Goal: Information Seeking & Learning: Find specific fact

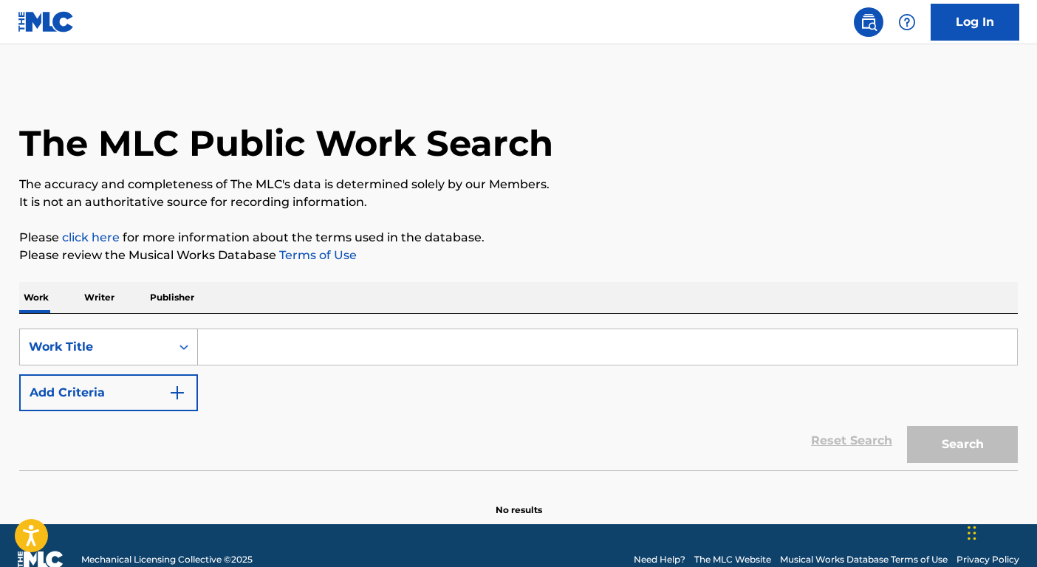
click at [145, 357] on div "Work Title" at bounding box center [108, 347] width 179 height 37
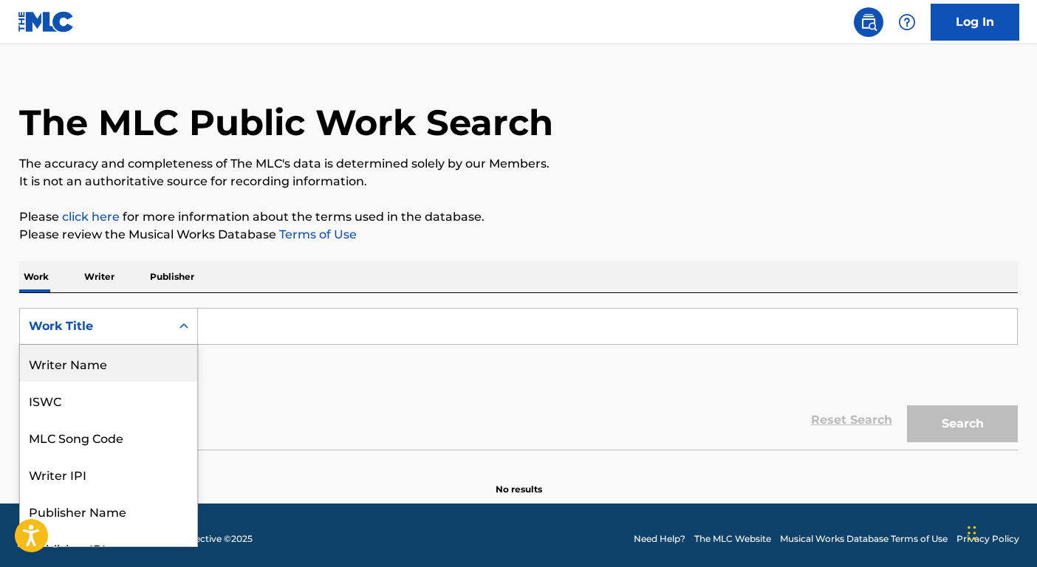
click at [146, 370] on div "Writer Name" at bounding box center [108, 363] width 177 height 37
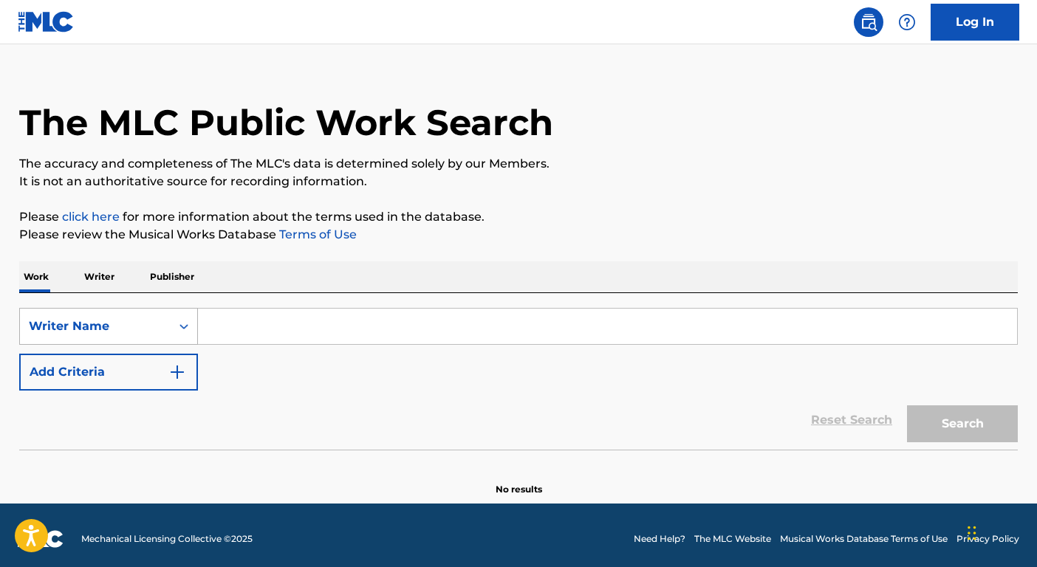
click at [132, 319] on div "Writer Name" at bounding box center [95, 327] width 133 height 18
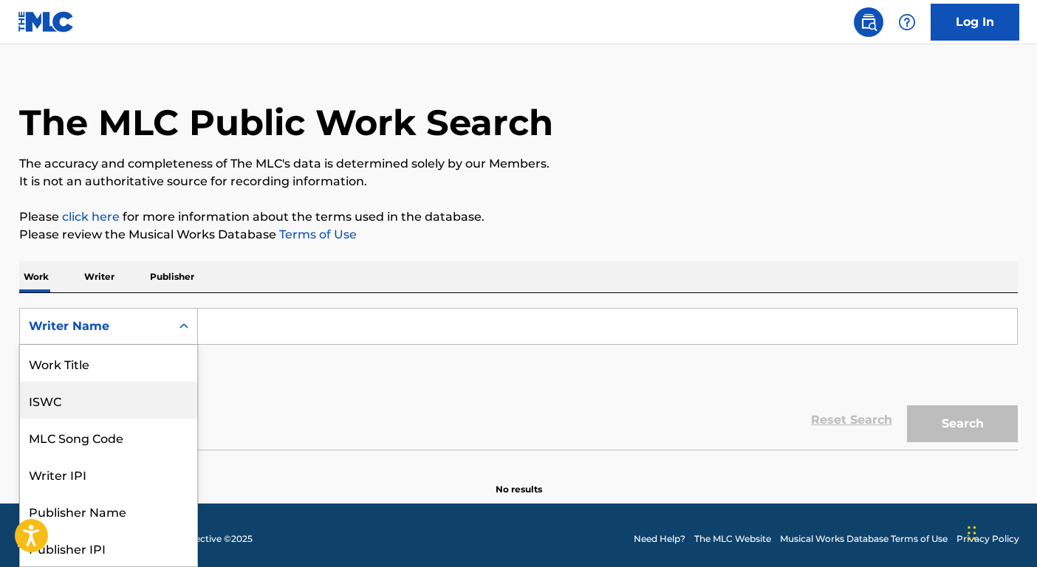
click at [98, 410] on div "ISWC" at bounding box center [108, 400] width 177 height 37
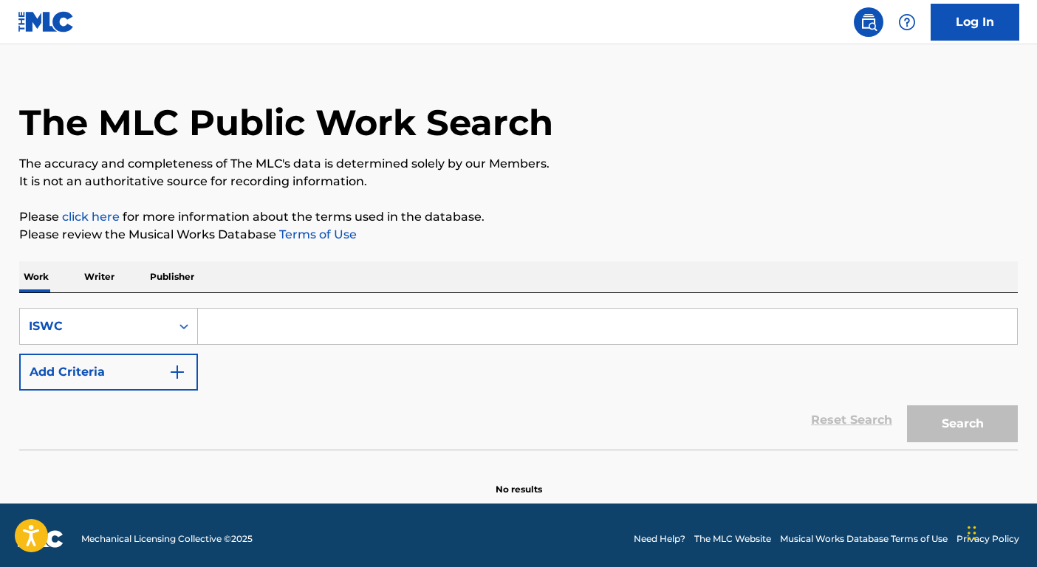
click at [217, 320] on input "Search Form" at bounding box center [607, 326] width 819 height 35
paste input "T9014223337"
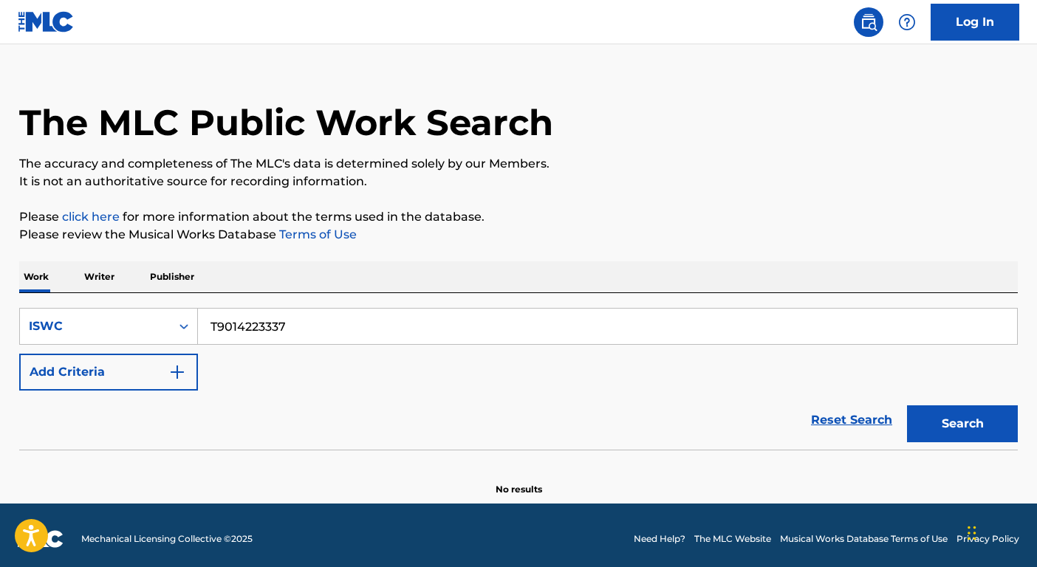
type input "T9014223337"
click at [941, 433] on button "Search" at bounding box center [962, 424] width 111 height 37
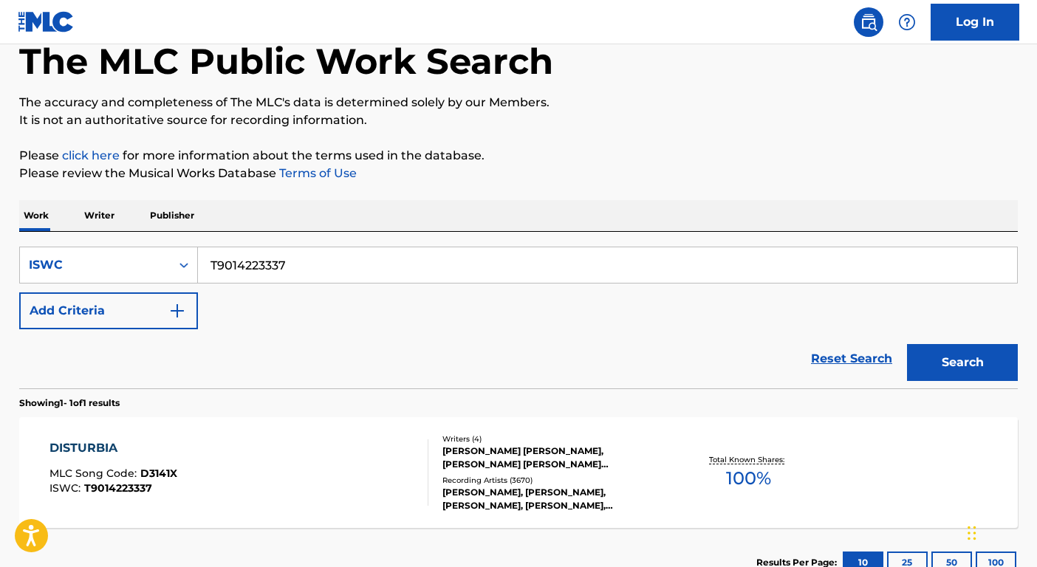
scroll to position [151, 0]
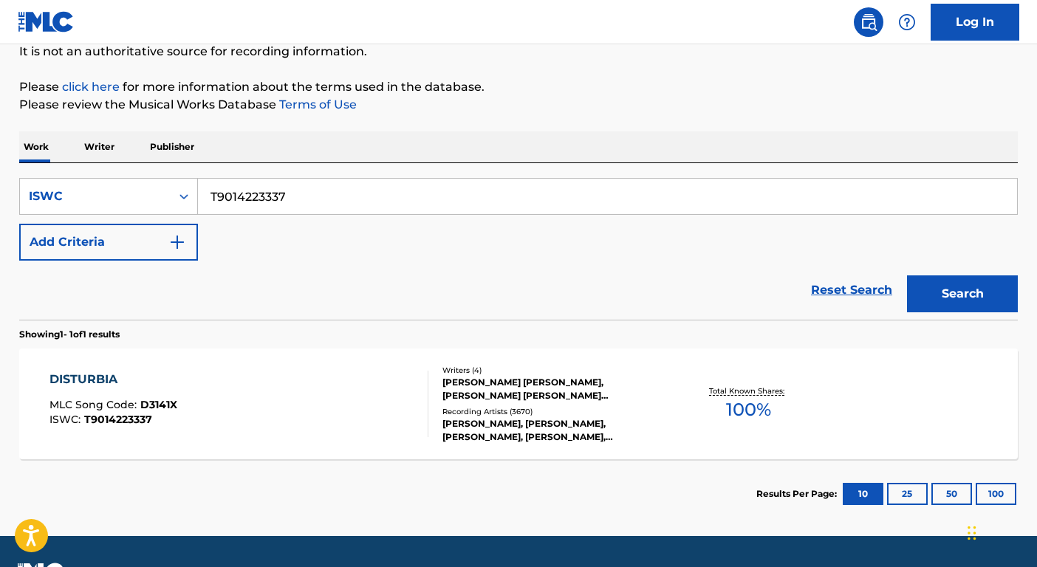
click at [533, 372] on div "Writers ( 4 )" at bounding box center [554, 370] width 223 height 11
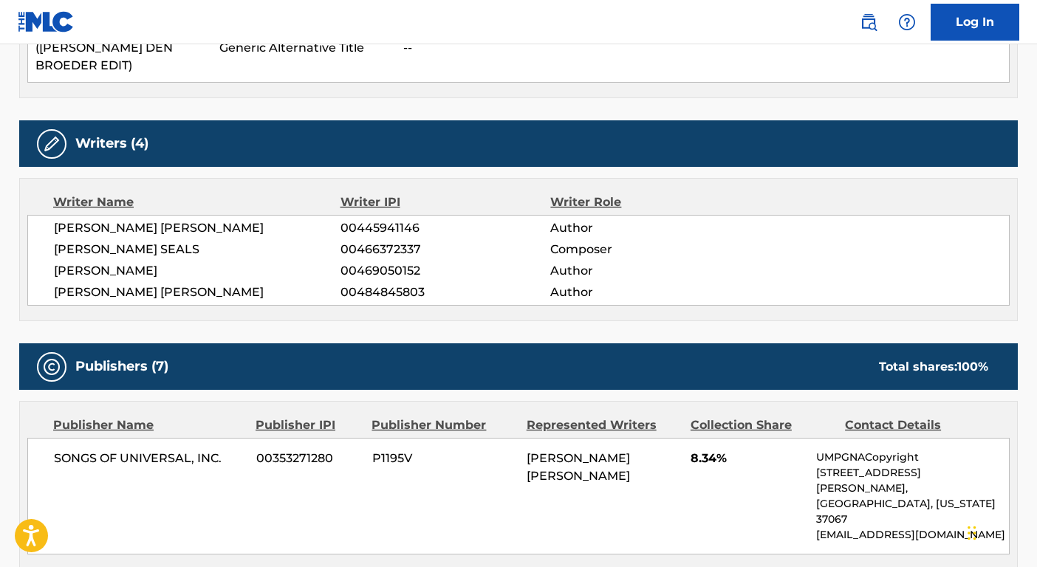
scroll to position [805, 0]
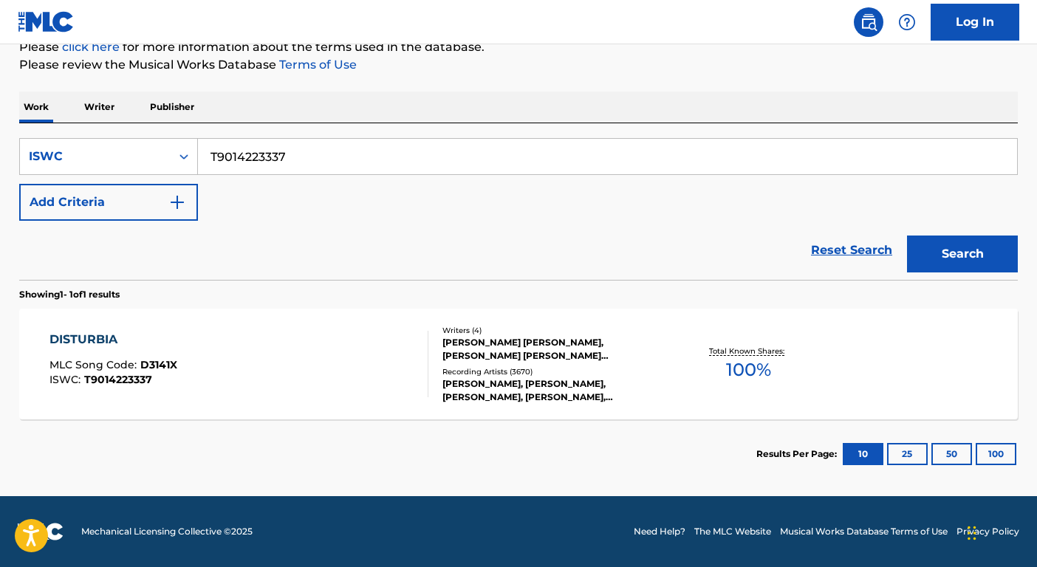
scroll to position [151, 0]
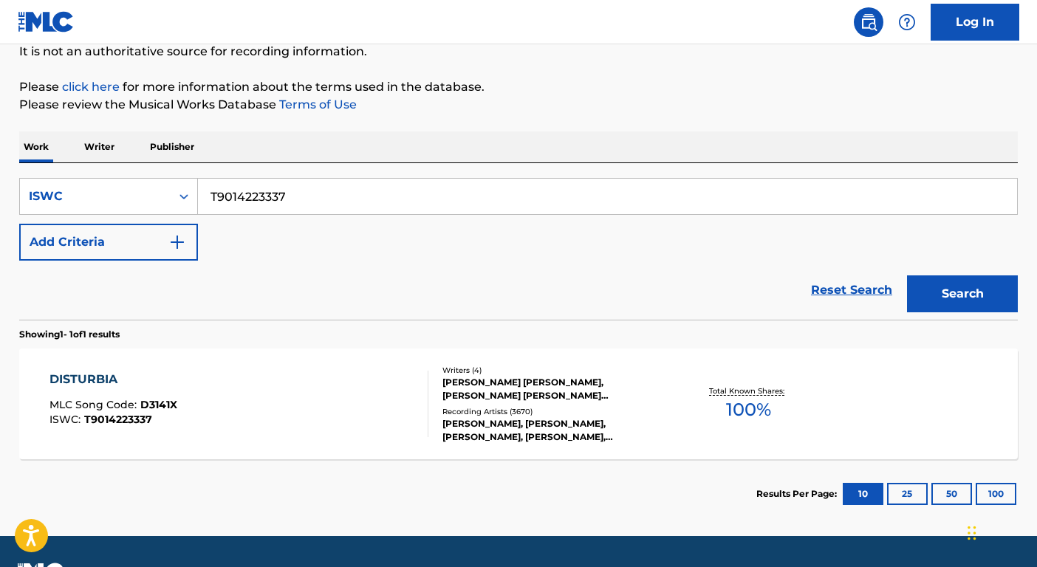
click at [339, 196] on input "T9014223337" at bounding box center [607, 196] width 819 height 35
paste input "071344"
type input "T9010713447"
click at [1003, 299] on button "Search" at bounding box center [962, 294] width 111 height 37
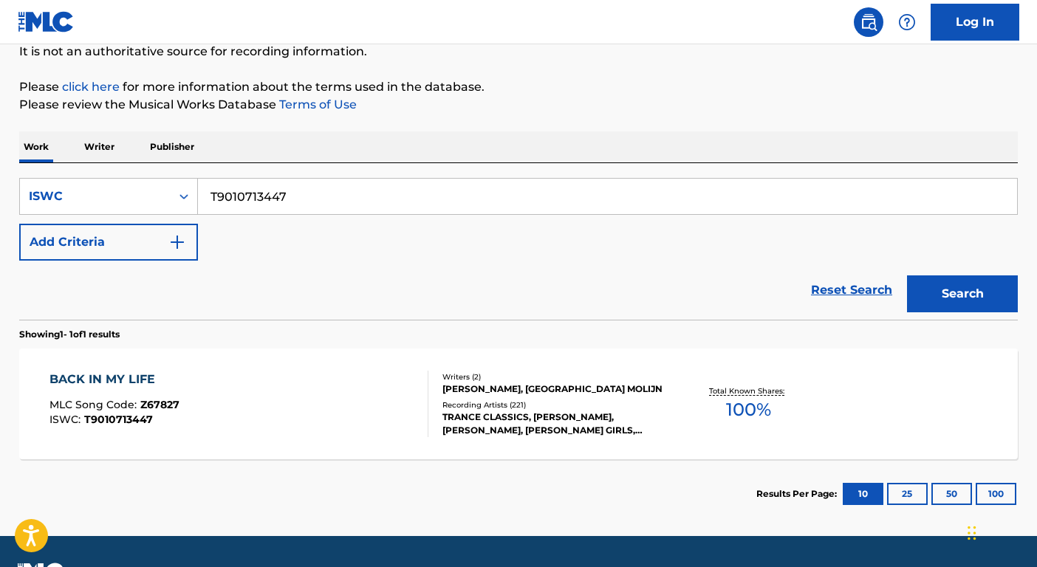
click at [284, 419] on div "BACK IN MY LIFE MLC Song Code : Z67827 ISWC : T9010713447" at bounding box center [240, 404] width 380 height 67
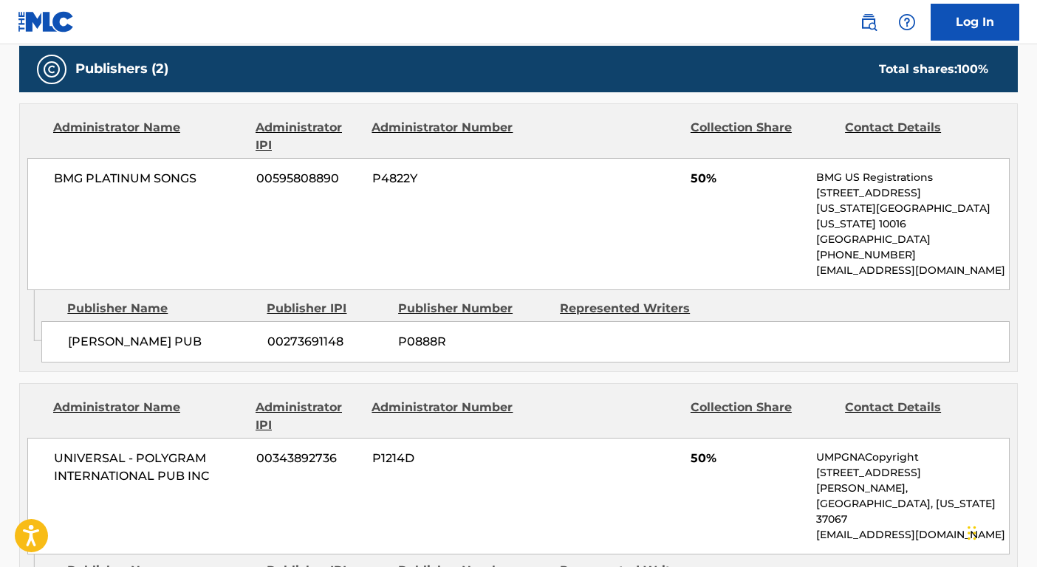
scroll to position [675, 0]
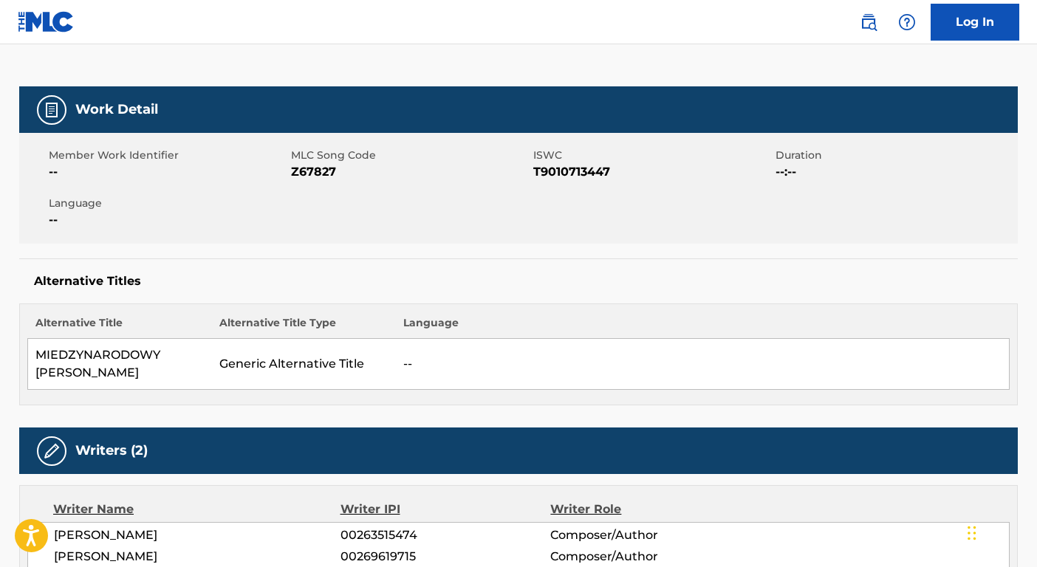
scroll to position [151, 0]
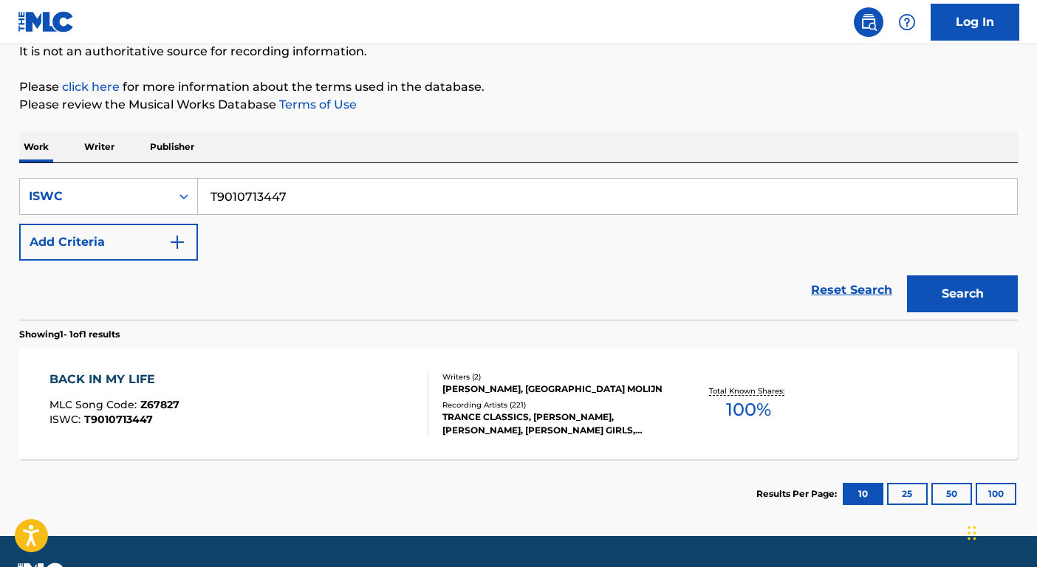
click at [275, 190] on input "T9010713447" at bounding box center [607, 196] width 819 height 35
paste input "240313386"
type input "T9240313386"
click at [981, 310] on button "Search" at bounding box center [962, 294] width 111 height 37
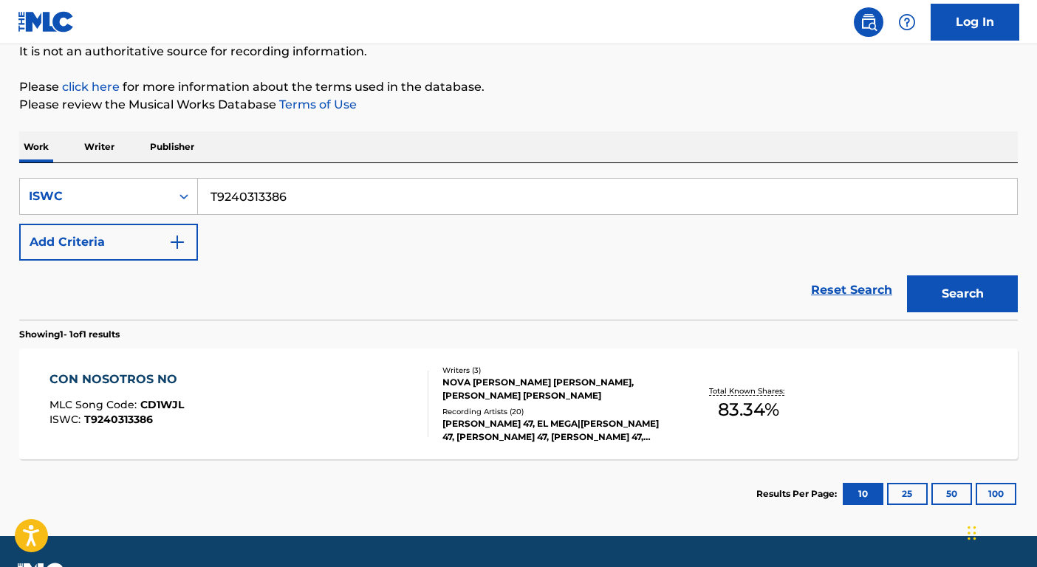
click at [626, 400] on div "NOVA [PERSON_NAME] [PERSON_NAME], [PERSON_NAME] [PERSON_NAME]" at bounding box center [554, 389] width 223 height 27
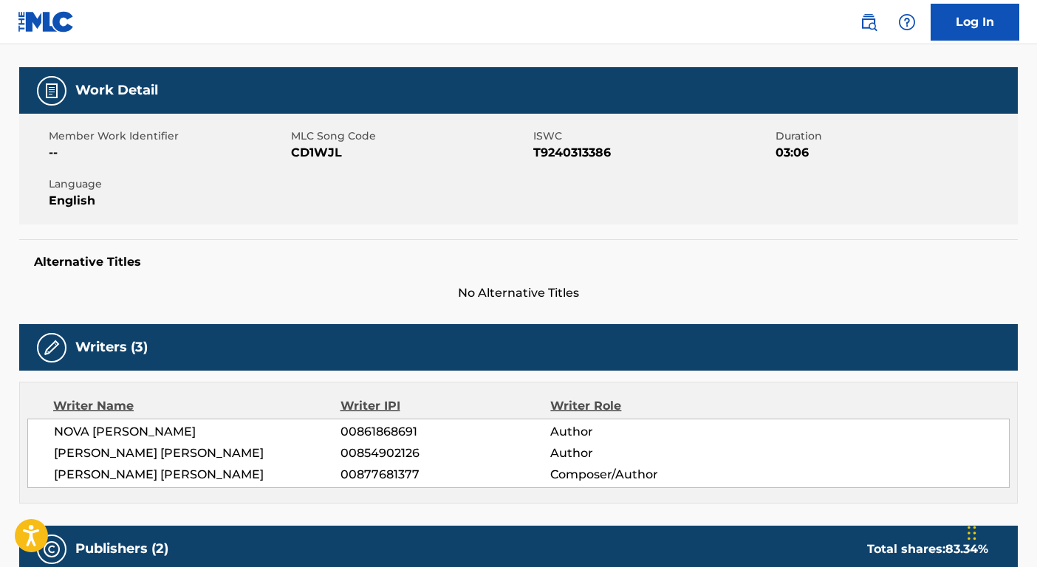
scroll to position [477, 0]
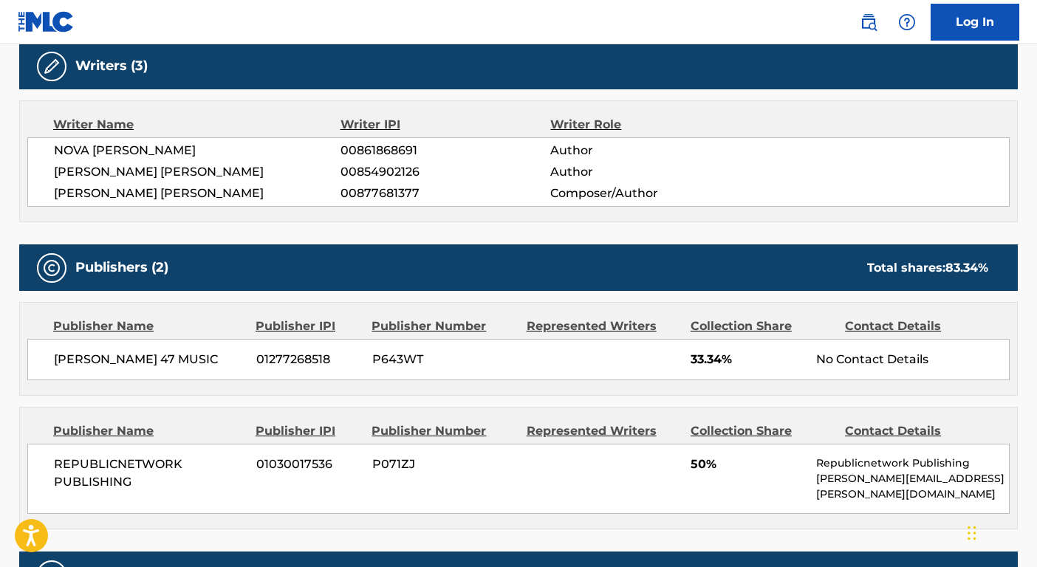
scroll to position [151, 0]
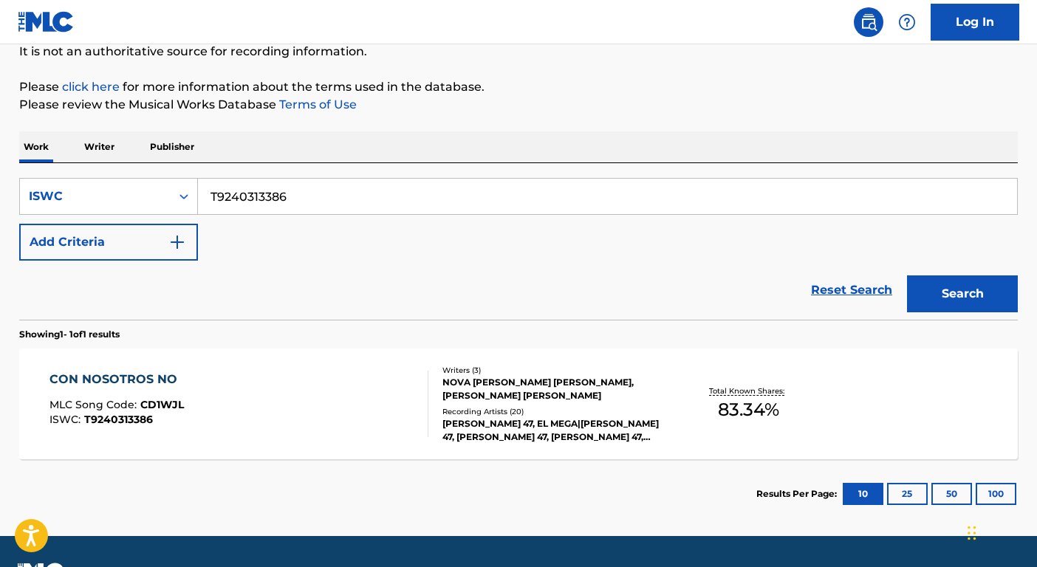
click at [277, 201] on input "T9240313386" at bounding box center [607, 196] width 819 height 35
paste input "0717739984"
type input "T0717739984"
click at [995, 307] on button "Search" at bounding box center [962, 294] width 111 height 37
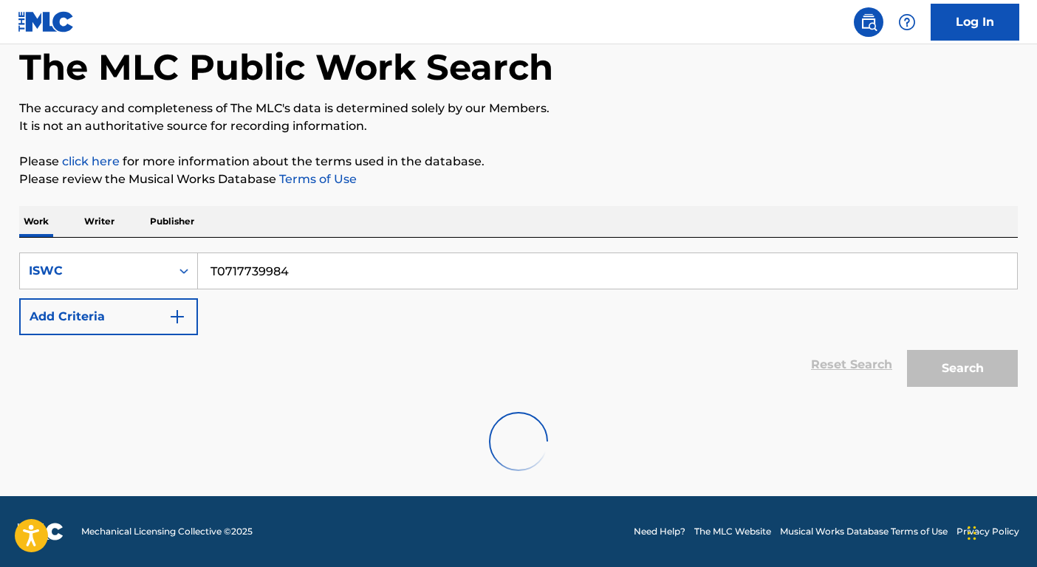
scroll to position [28, 0]
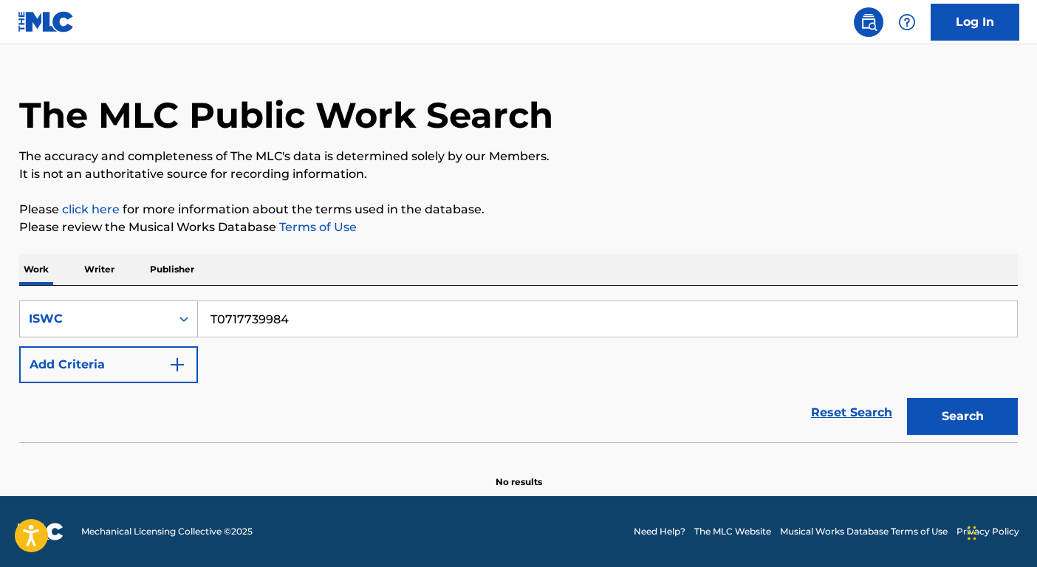
click at [128, 325] on div "ISWC" at bounding box center [95, 319] width 133 height 18
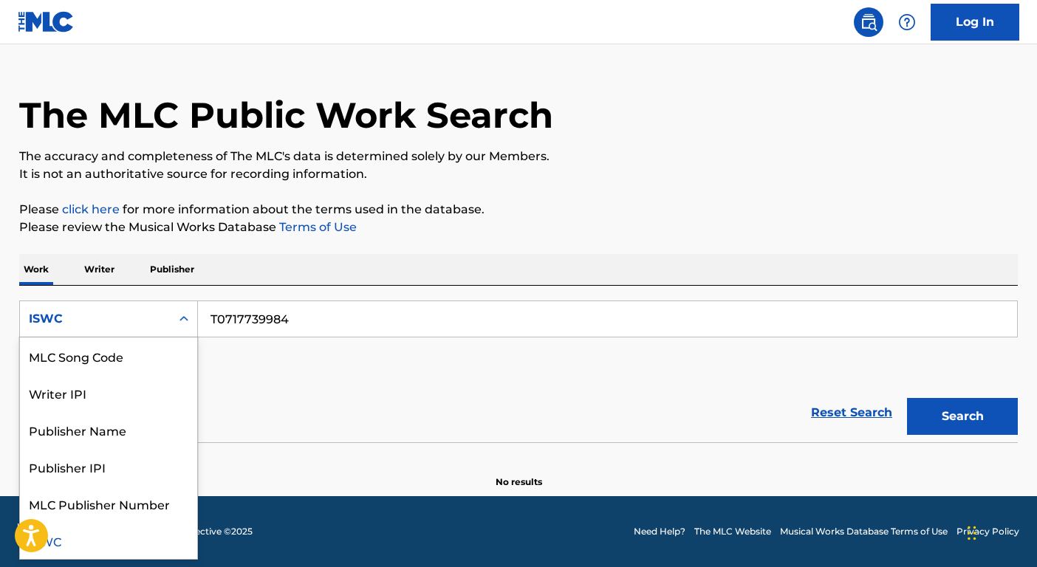
scroll to position [0, 0]
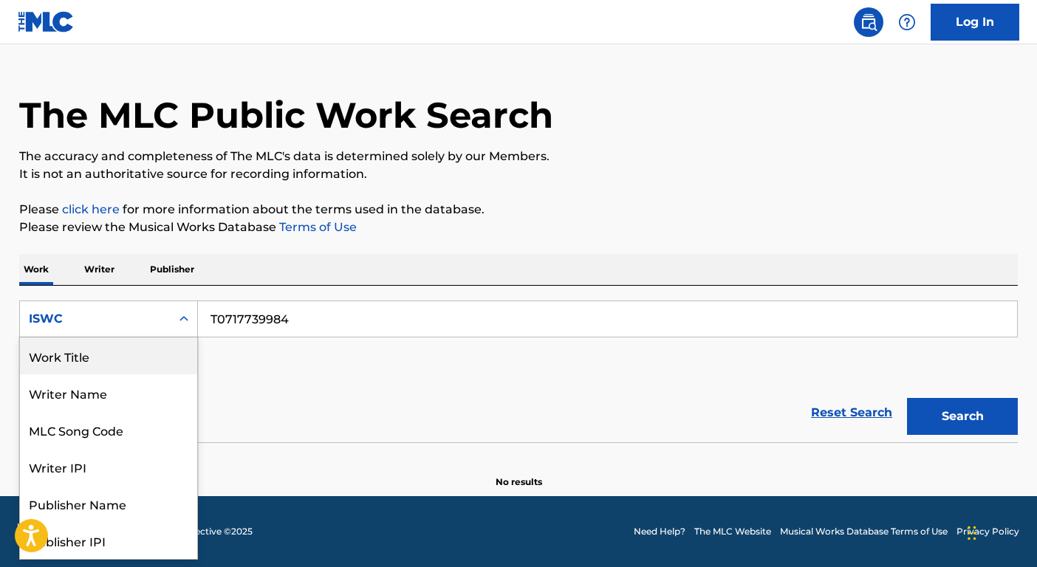
click at [120, 362] on div "Work Title" at bounding box center [108, 356] width 177 height 37
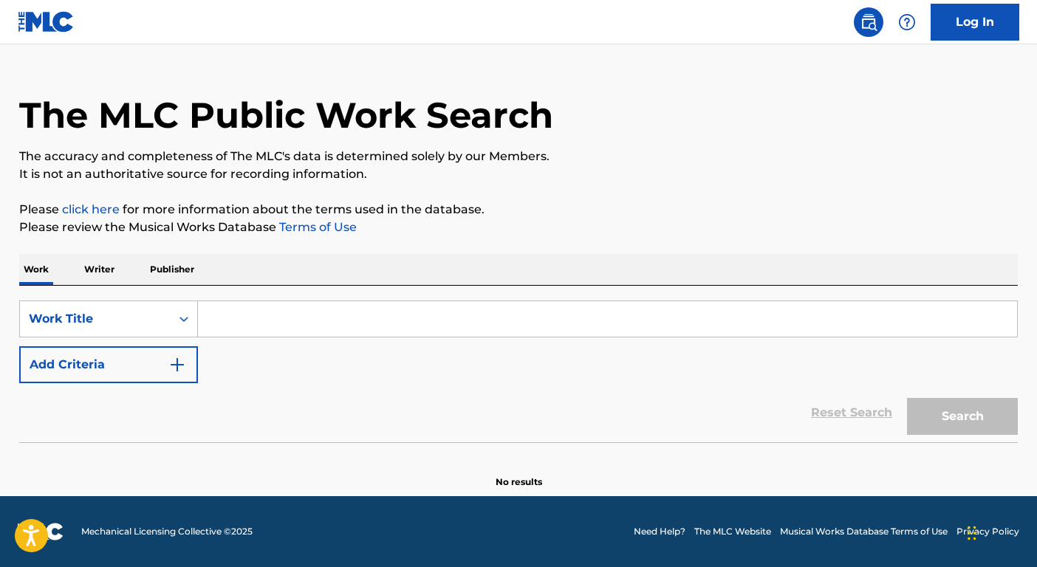
click at [226, 309] on input "Search Form" at bounding box center [607, 318] width 819 height 35
paste input "GLORIOUS"
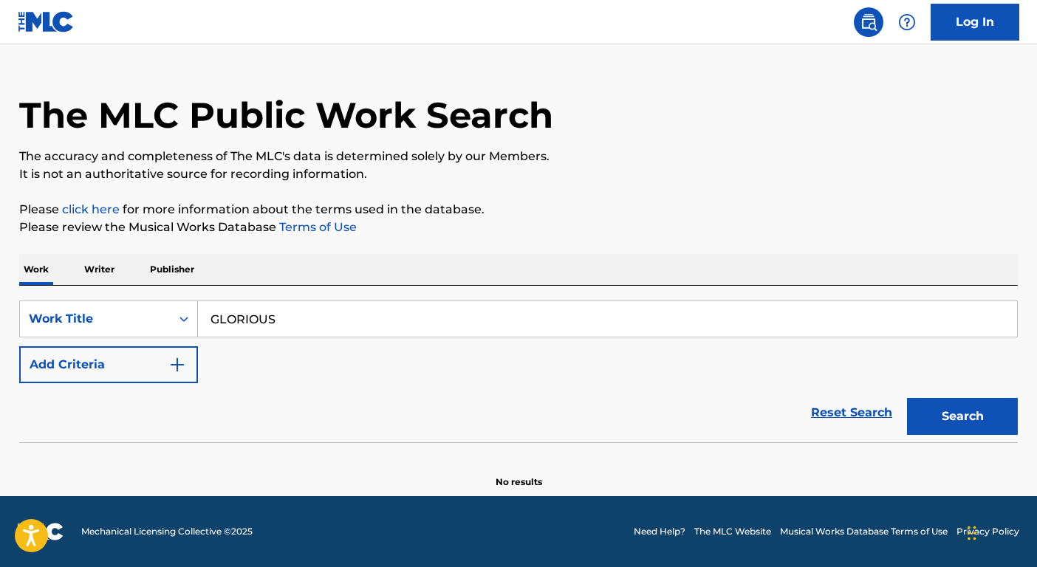
type input "GLORIOUS"
click at [160, 369] on button "Add Criteria" at bounding box center [108, 365] width 179 height 37
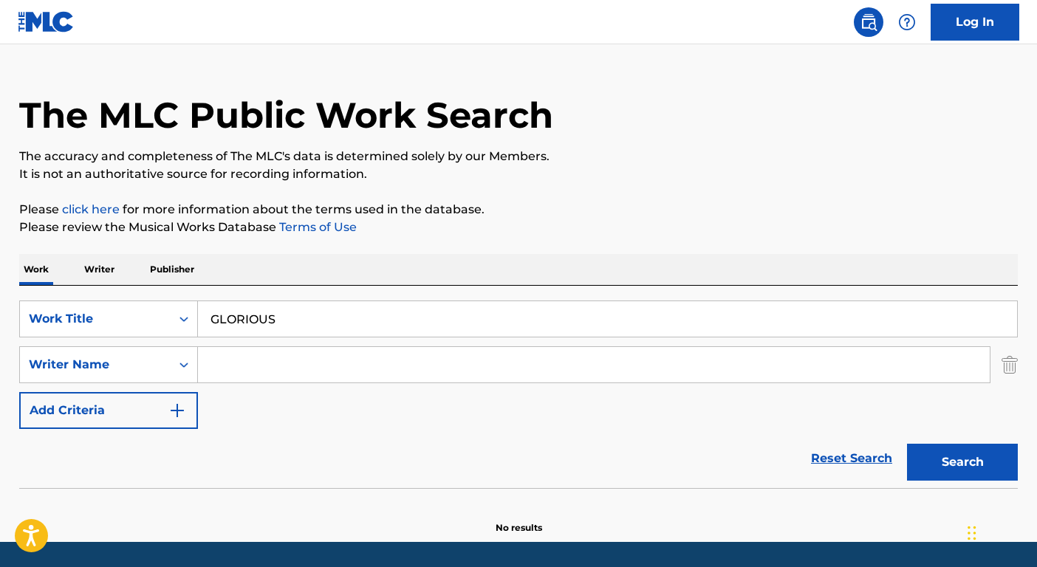
click at [238, 367] on input "Search Form" at bounding box center [594, 364] width 792 height 35
type input "Israel"
click at [907, 444] on button "Search" at bounding box center [962, 462] width 111 height 37
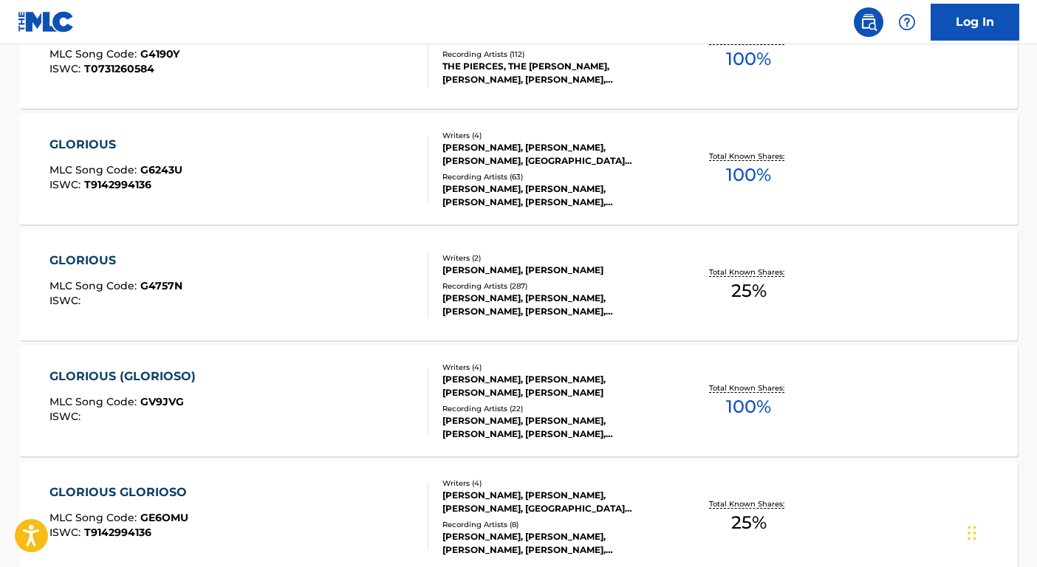
scroll to position [562, 0]
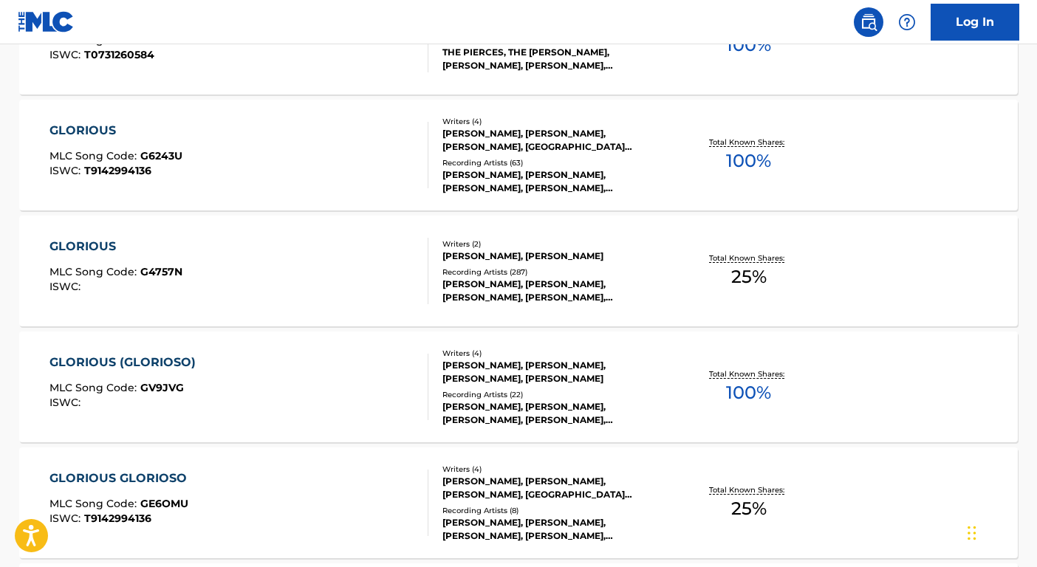
click at [602, 299] on div "[PERSON_NAME], [PERSON_NAME], [PERSON_NAME], [PERSON_NAME], [PERSON_NAME]" at bounding box center [554, 291] width 223 height 27
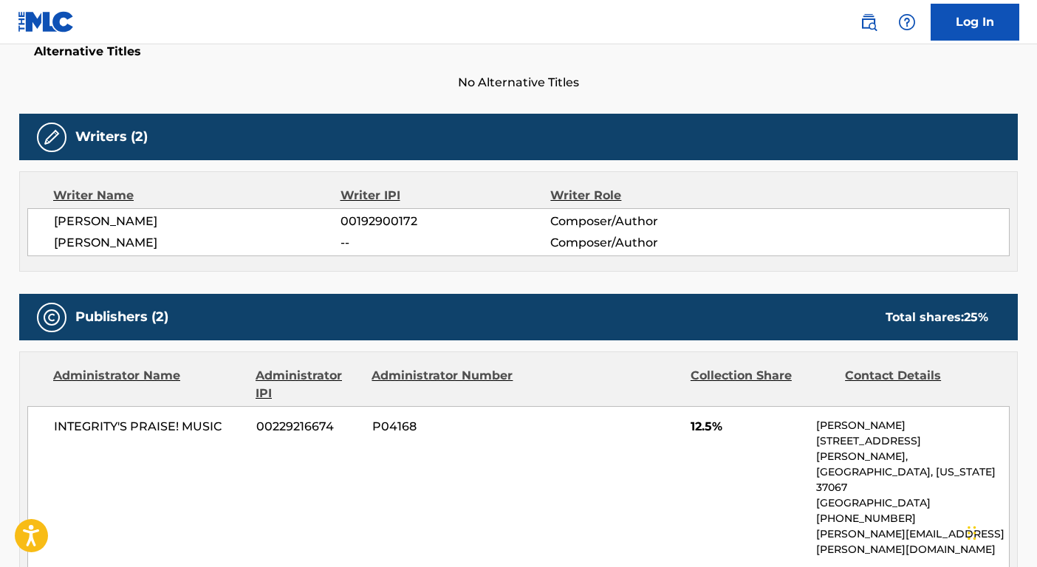
scroll to position [248, 0]
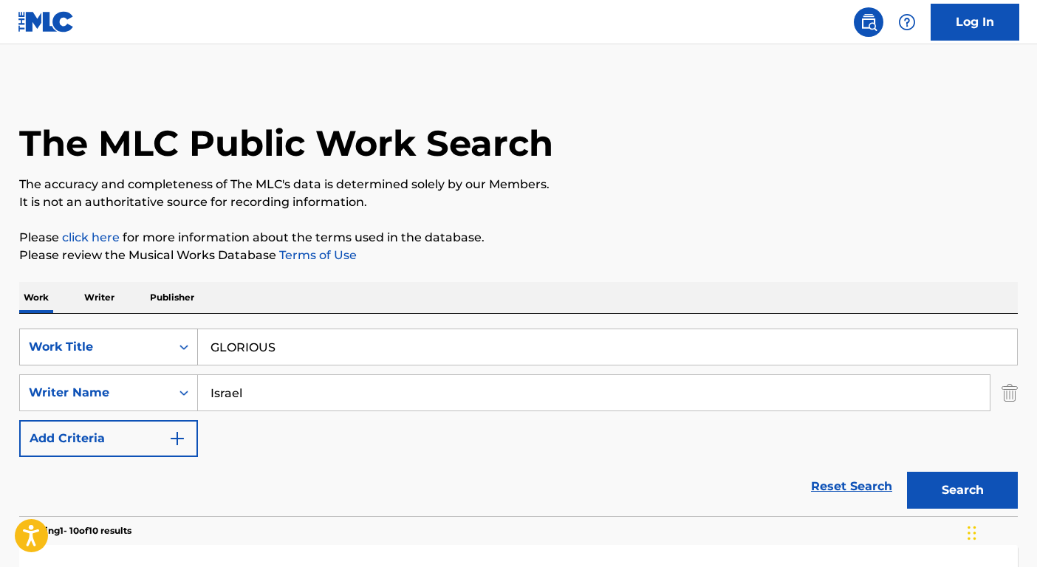
click at [154, 338] on div "Work Title" at bounding box center [95, 347] width 133 height 18
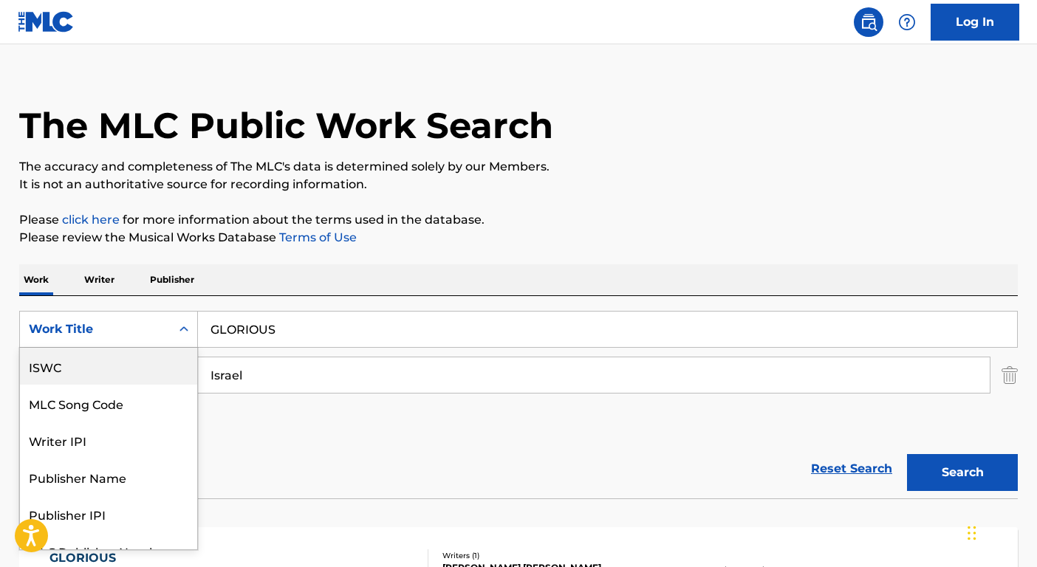
click at [97, 375] on div "ISWC" at bounding box center [108, 366] width 177 height 37
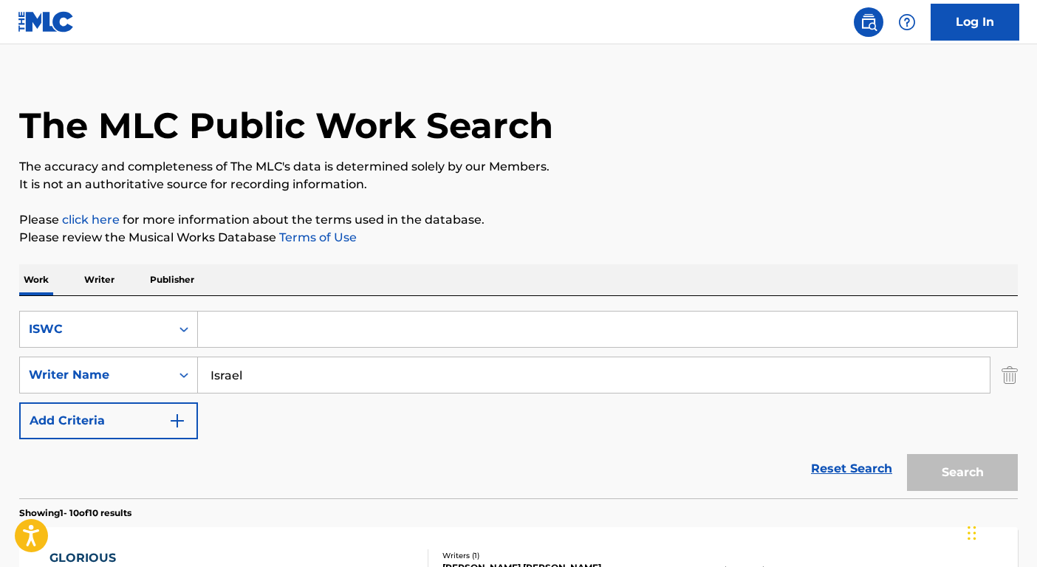
click at [218, 336] on input "Search Form" at bounding box center [607, 329] width 819 height 35
paste input "T0722824523"
type input "T0722824523"
click at [244, 380] on input "Israel" at bounding box center [594, 375] width 792 height 35
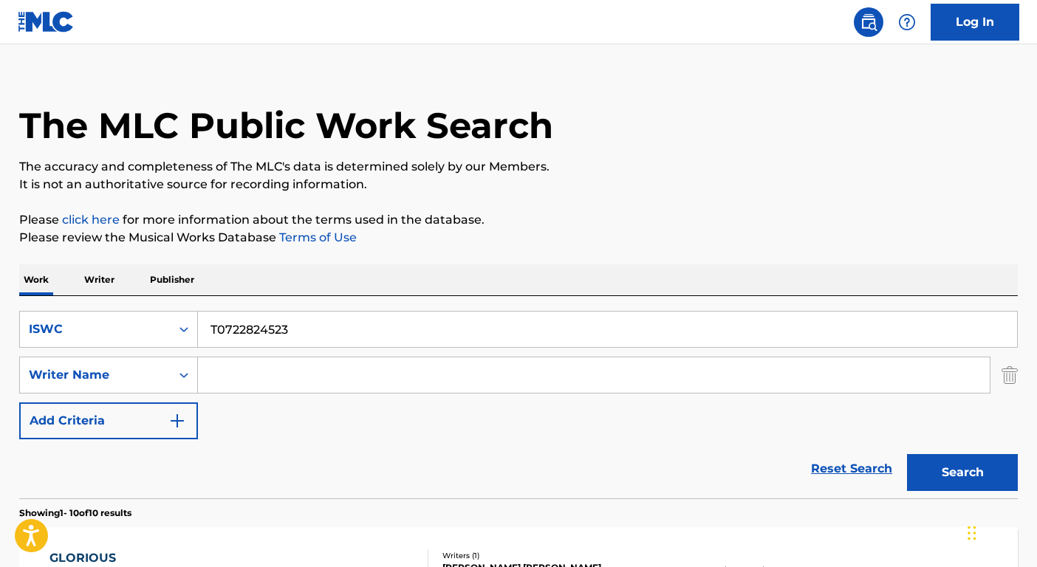
click at [907, 454] on button "Search" at bounding box center [962, 472] width 111 height 37
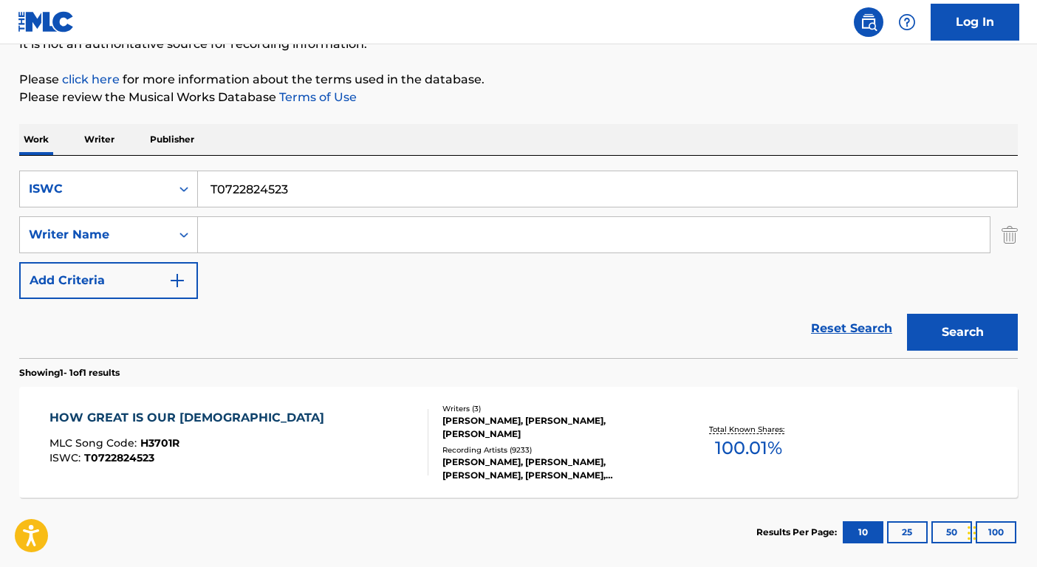
scroll to position [236, 0]
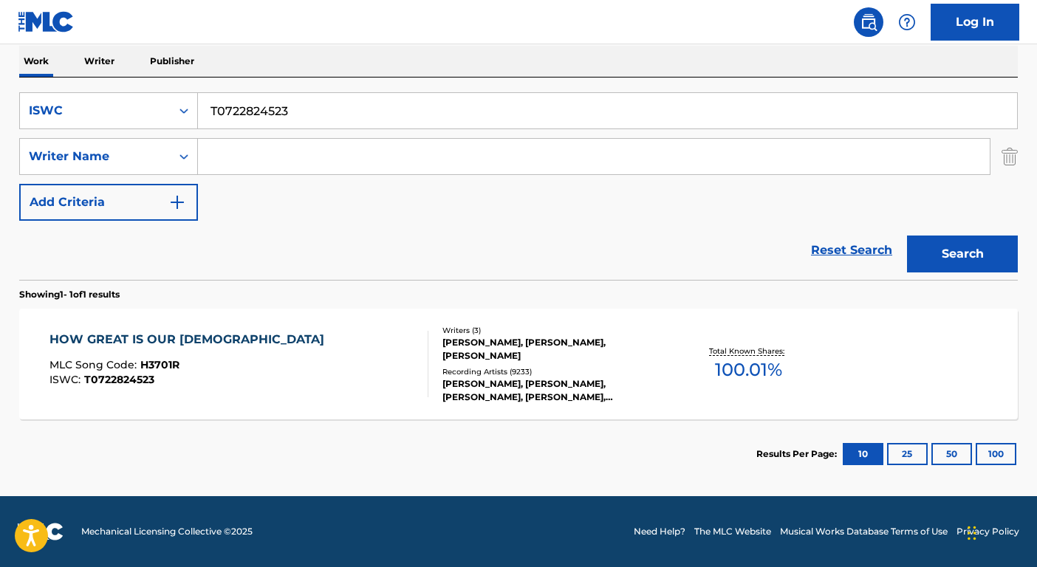
click at [573, 378] on div "[PERSON_NAME], [PERSON_NAME], [PERSON_NAME], [PERSON_NAME], [DEMOGRAPHIC_DATA],…" at bounding box center [554, 391] width 223 height 27
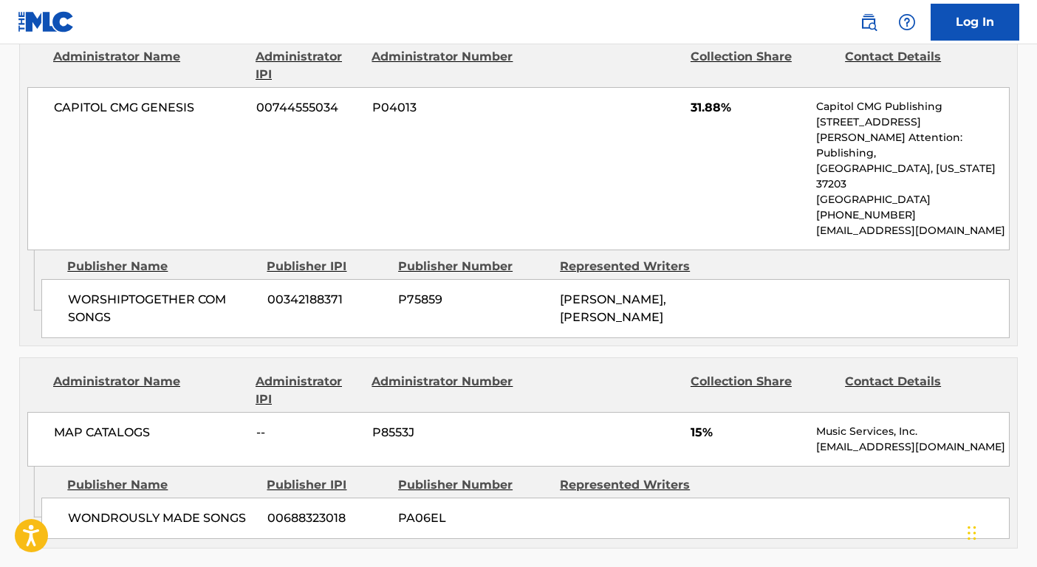
scroll to position [1453, 0]
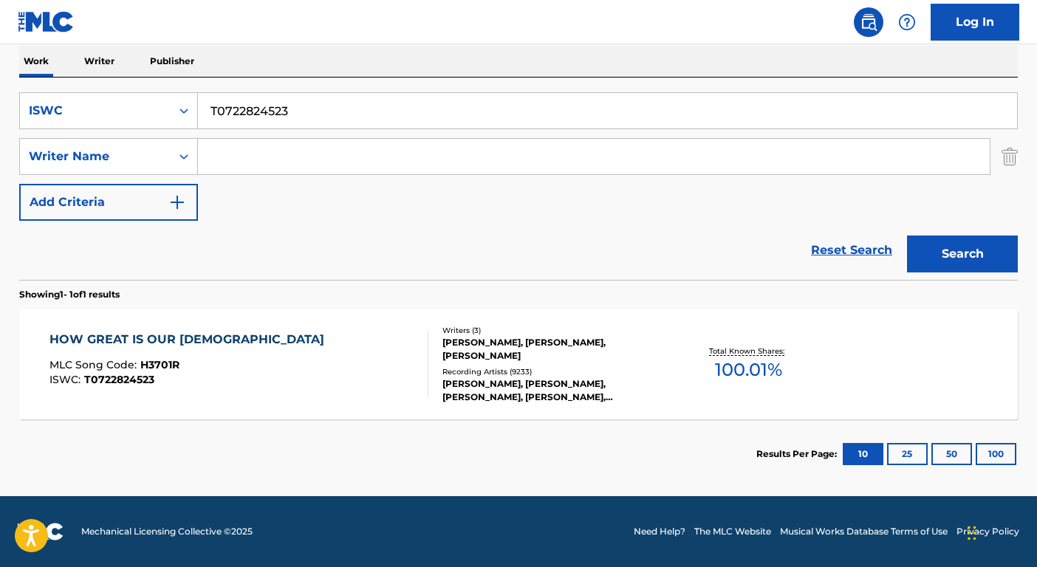
scroll to position [236, 0]
click at [326, 98] on input "T0722824523" at bounding box center [607, 110] width 819 height 35
paste input "3168932745"
type input "T3168932745"
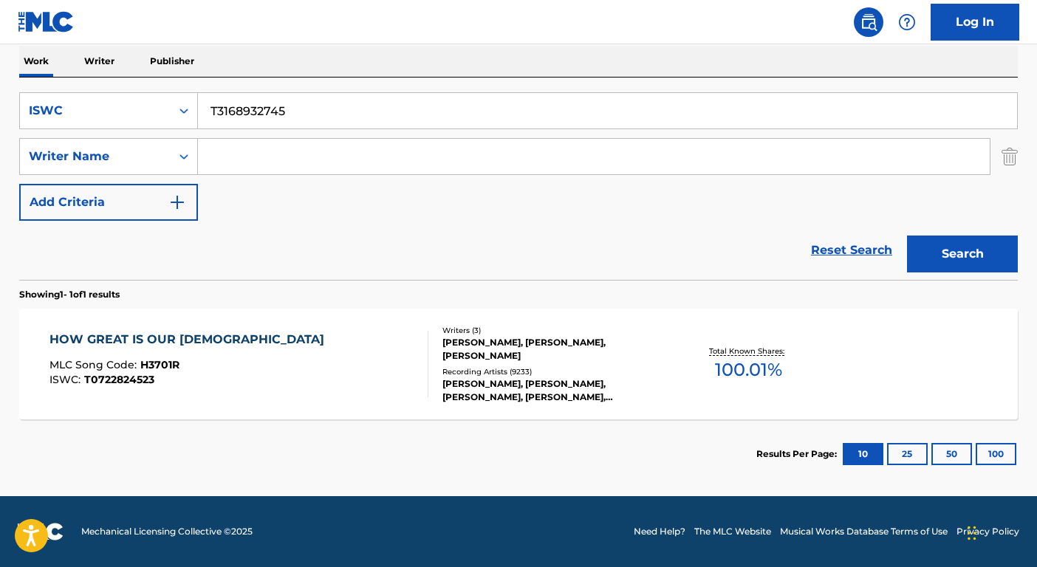
click at [984, 264] on button "Search" at bounding box center [962, 254] width 111 height 37
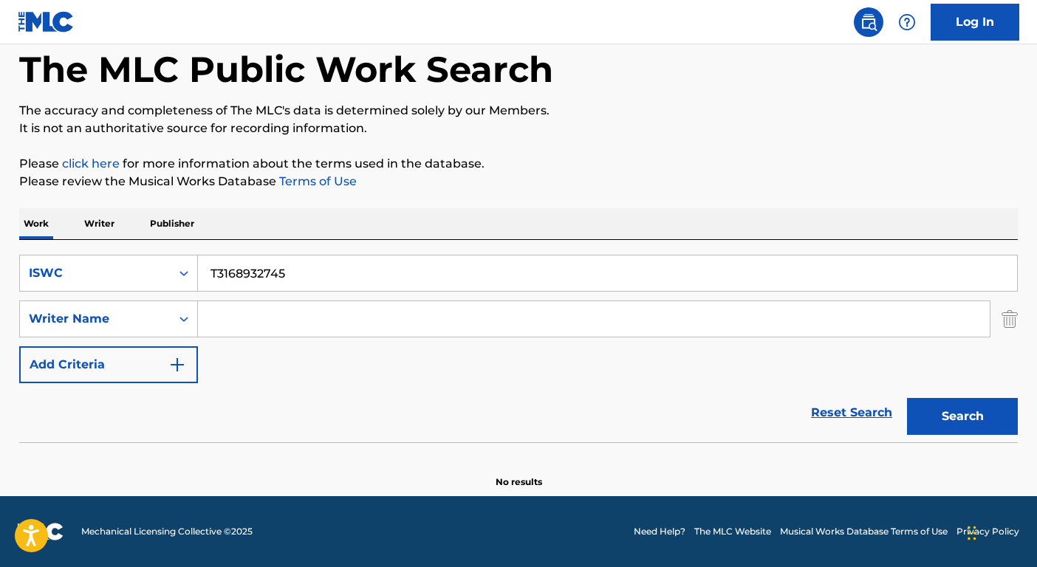
scroll to position [74, 0]
click at [169, 279] on div "ISWC" at bounding box center [95, 273] width 151 height 28
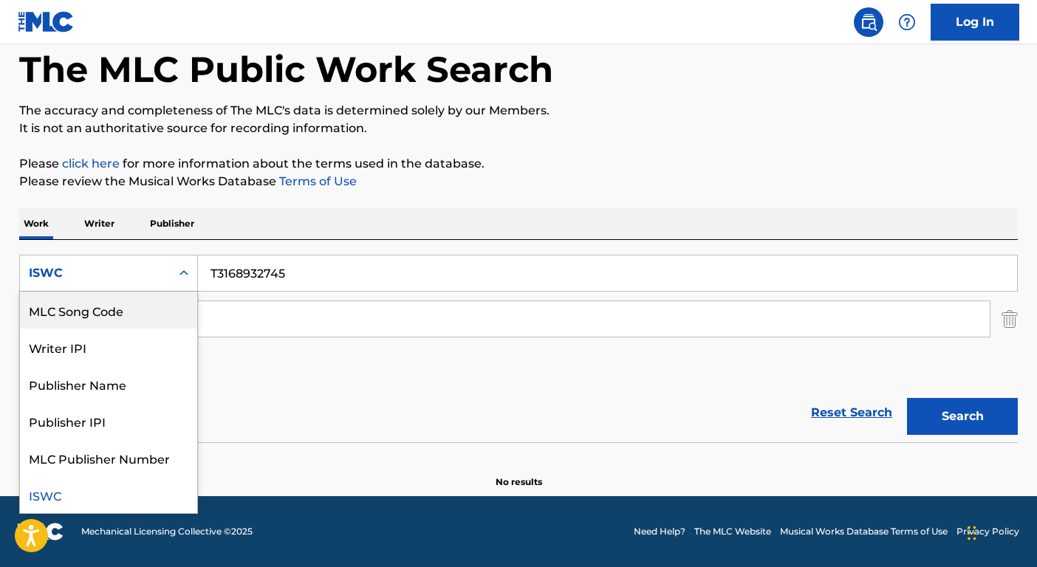
scroll to position [0, 0]
click at [144, 315] on div "Work Title" at bounding box center [108, 310] width 177 height 37
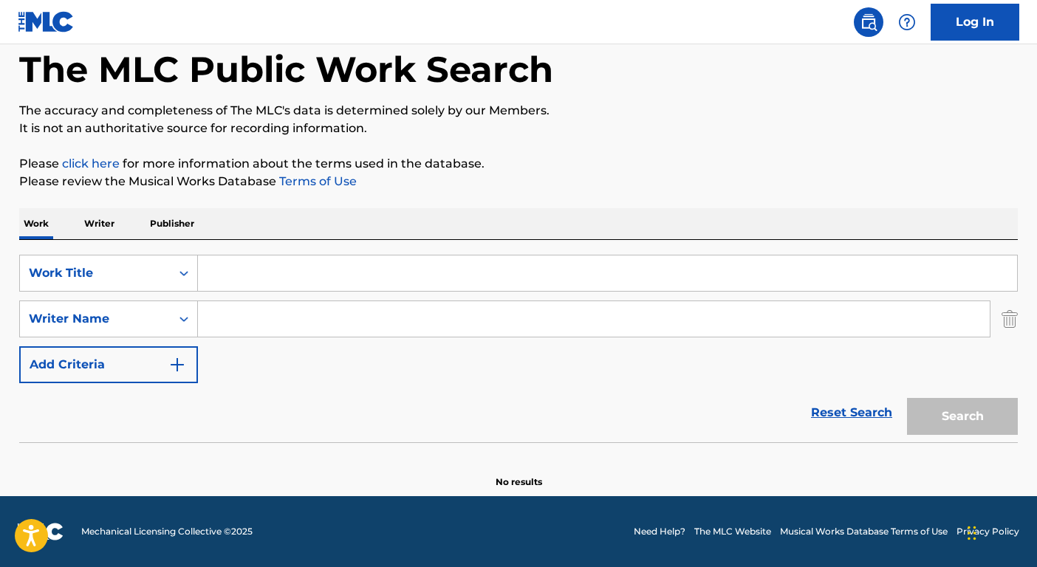
click at [277, 284] on input "Search Form" at bounding box center [607, 273] width 819 height 35
paste input "HBD!"
type input "HBD!"
click at [262, 321] on input "Search Form" at bounding box center [594, 318] width 792 height 35
type input "[PERSON_NAME]"
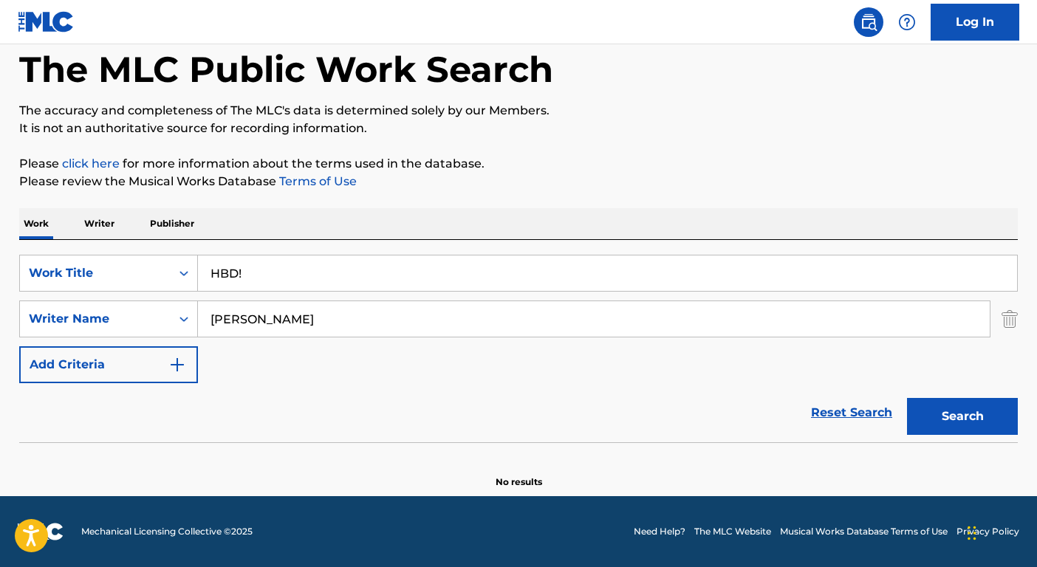
click at [907, 398] on button "Search" at bounding box center [962, 416] width 111 height 37
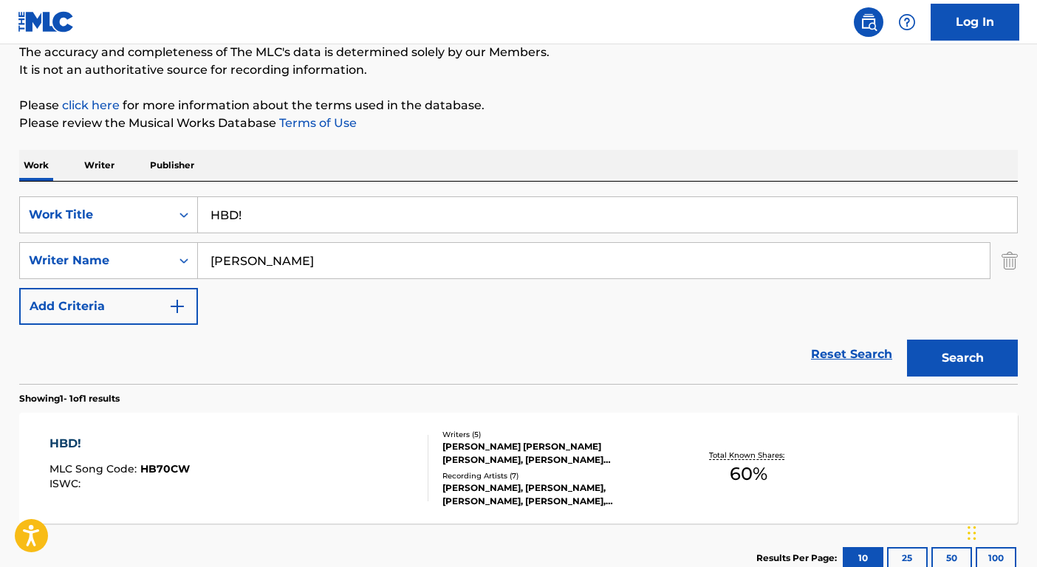
scroll to position [236, 0]
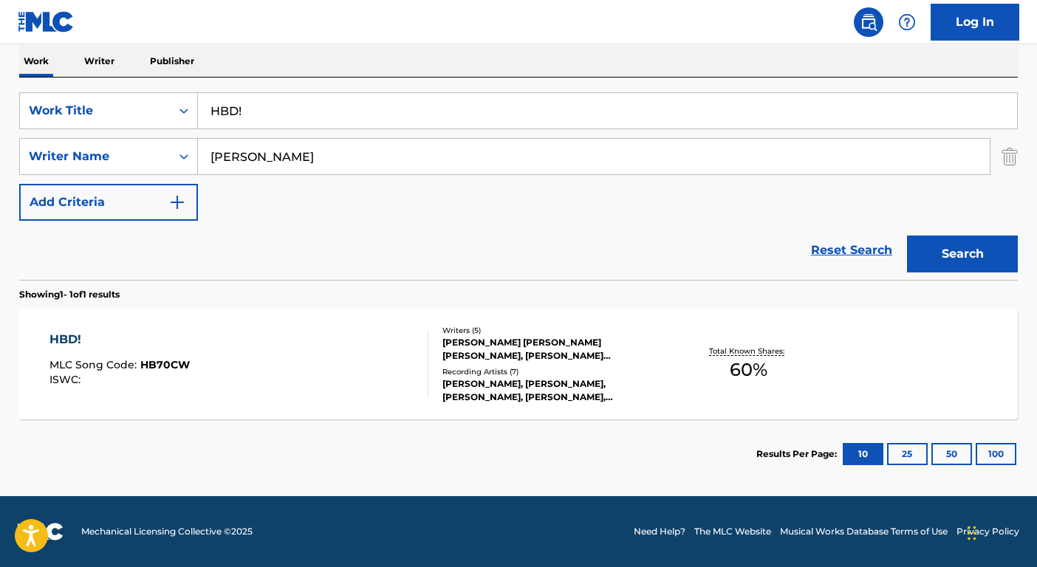
click at [587, 373] on div "Recording Artists ( 7 )" at bounding box center [554, 372] width 223 height 11
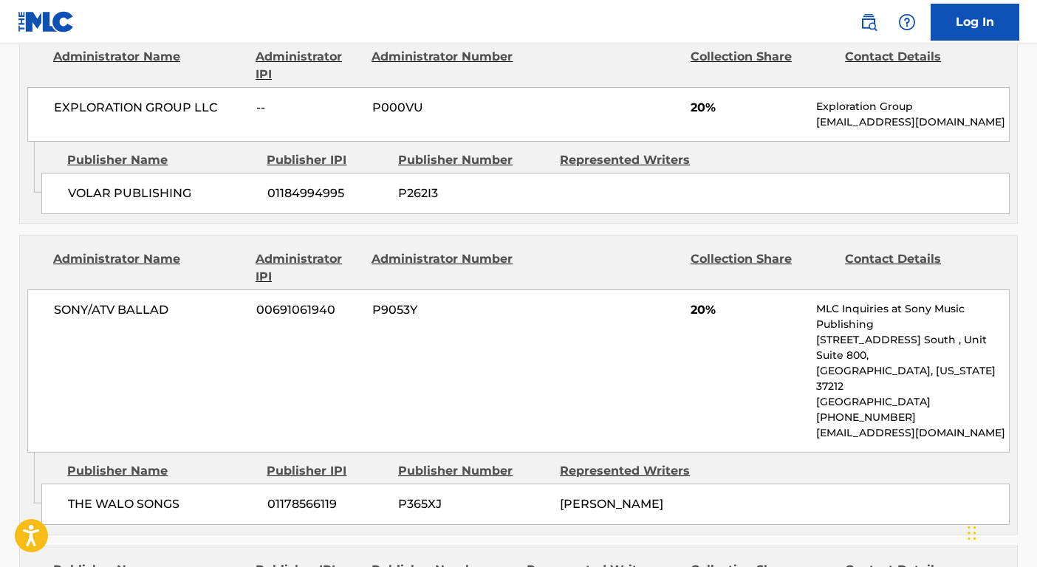
scroll to position [789, 0]
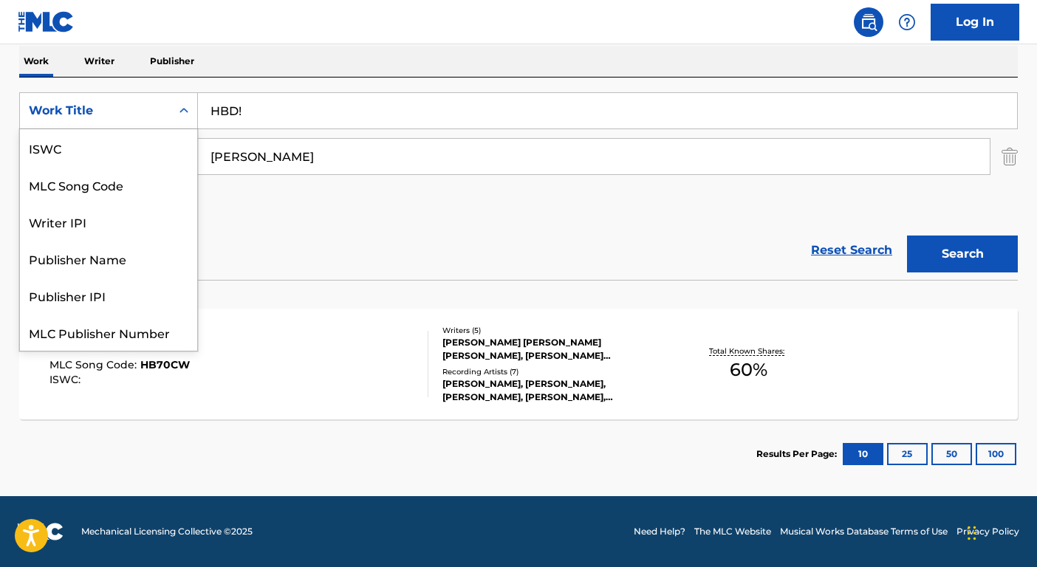
click at [146, 108] on div "Work Title" at bounding box center [95, 111] width 133 height 18
click at [140, 154] on div "ISWC" at bounding box center [108, 147] width 177 height 37
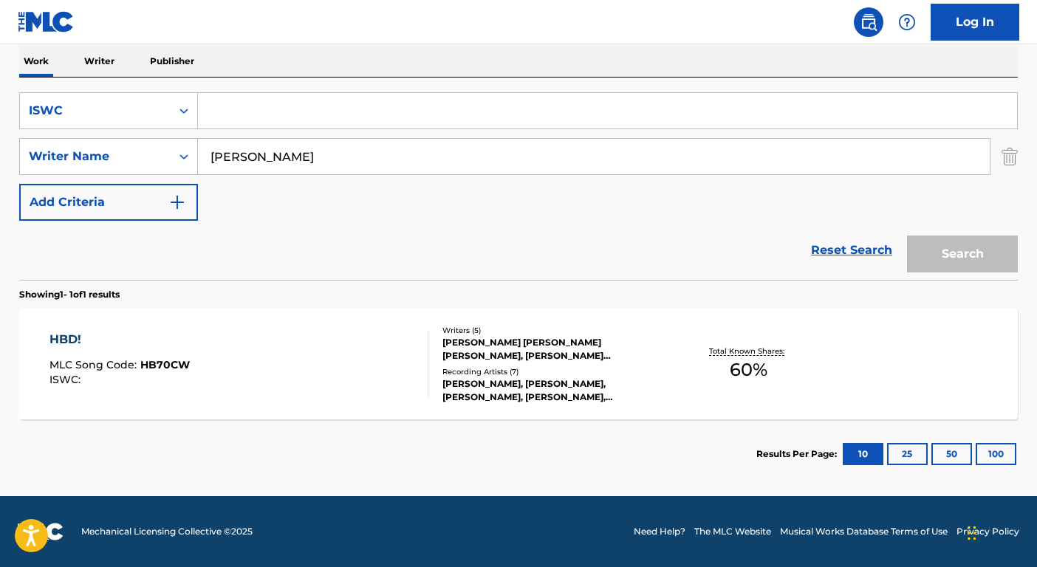
click at [248, 120] on input "Search Form" at bounding box center [607, 110] width 819 height 35
paste input "T9241199713"
type input "T9241199713"
click at [284, 164] on input "[PERSON_NAME]" at bounding box center [594, 156] width 792 height 35
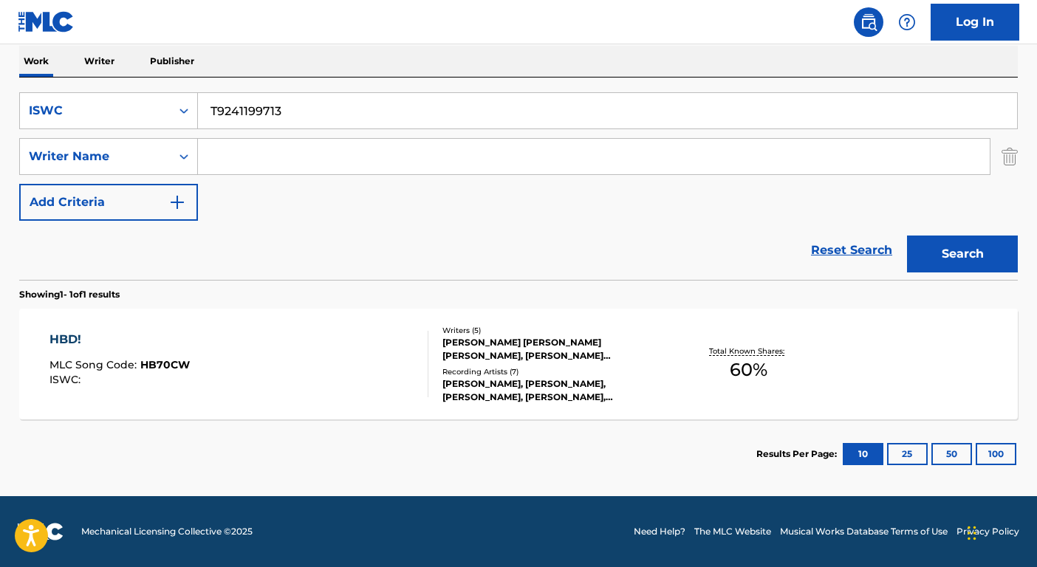
click at [907, 236] on button "Search" at bounding box center [962, 254] width 111 height 37
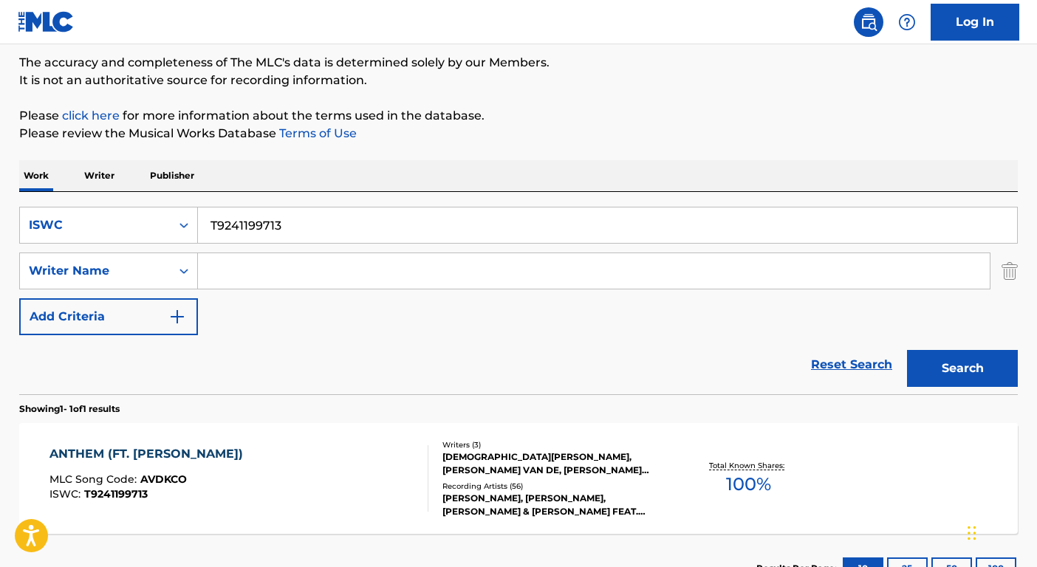
scroll to position [236, 0]
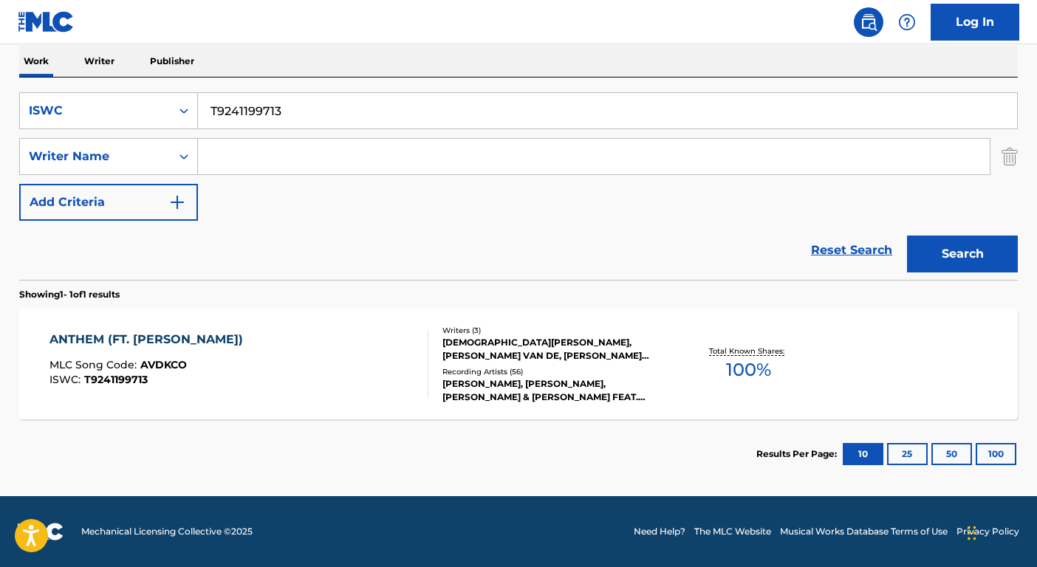
click at [653, 378] on div "[PERSON_NAME], [PERSON_NAME], [PERSON_NAME] & [PERSON_NAME] FEAT. [PERSON_NAME]…" at bounding box center [554, 391] width 223 height 27
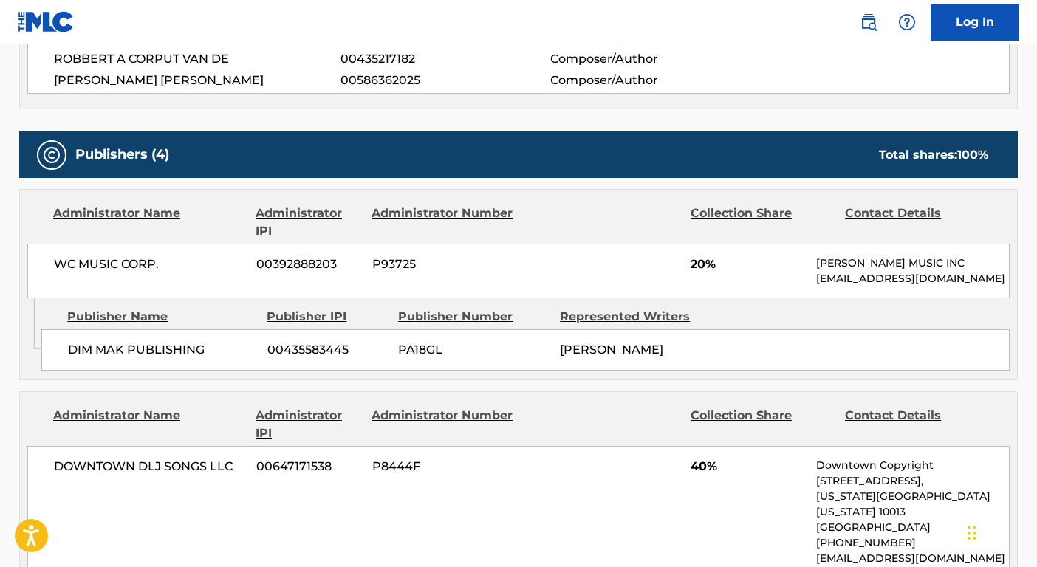
scroll to position [652, 0]
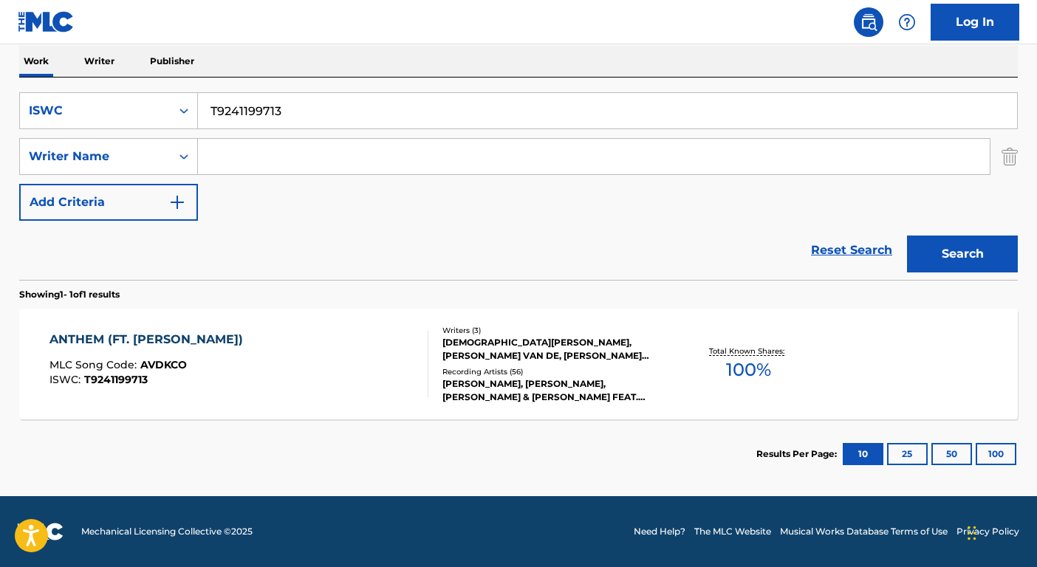
scroll to position [236, 0]
click at [322, 100] on input "T9241199713" at bounding box center [607, 110] width 819 height 35
paste input "068327720"
type input "T9068327720"
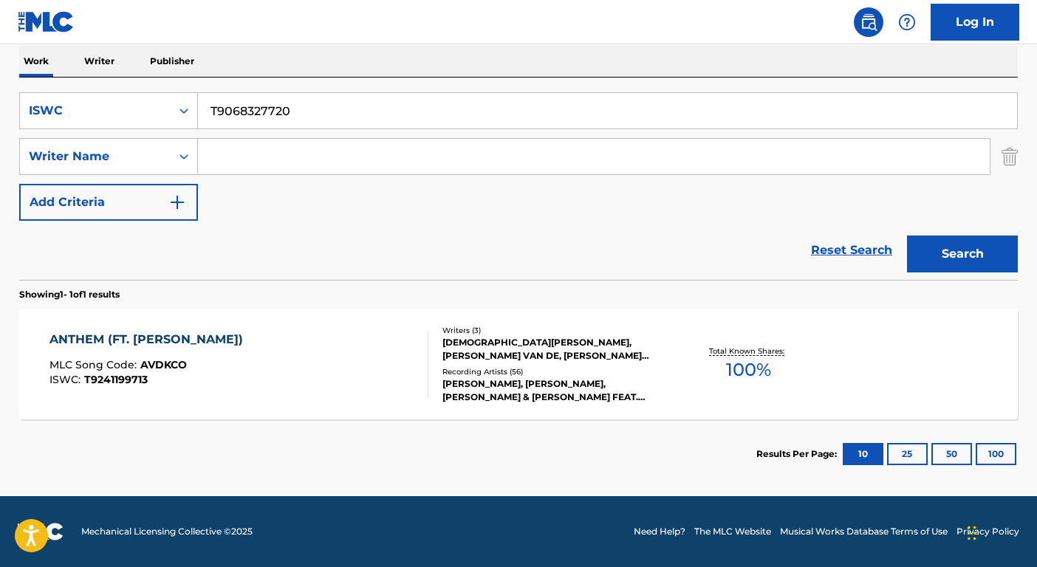
click at [1007, 256] on button "Search" at bounding box center [962, 254] width 111 height 37
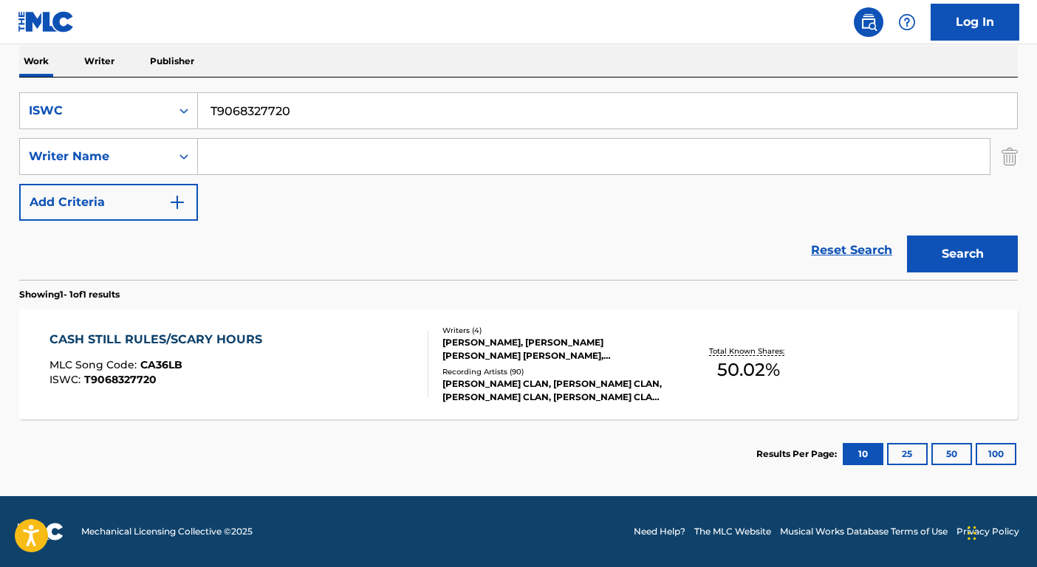
click at [519, 378] on div "[PERSON_NAME] CLAN, [PERSON_NAME] CLAN, [PERSON_NAME] CLAN, [PERSON_NAME] CLAN …" at bounding box center [554, 391] width 223 height 27
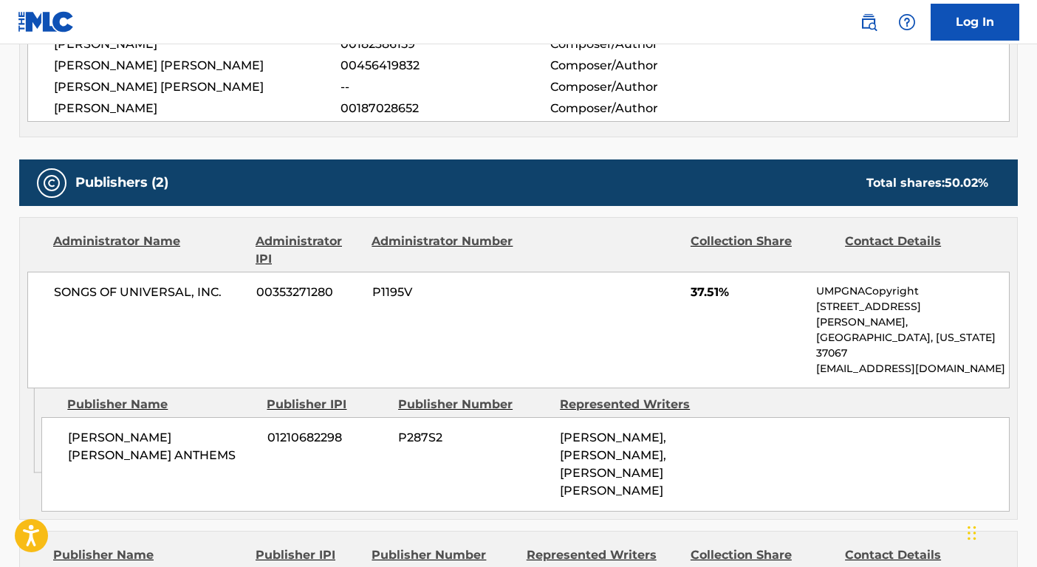
scroll to position [775, 0]
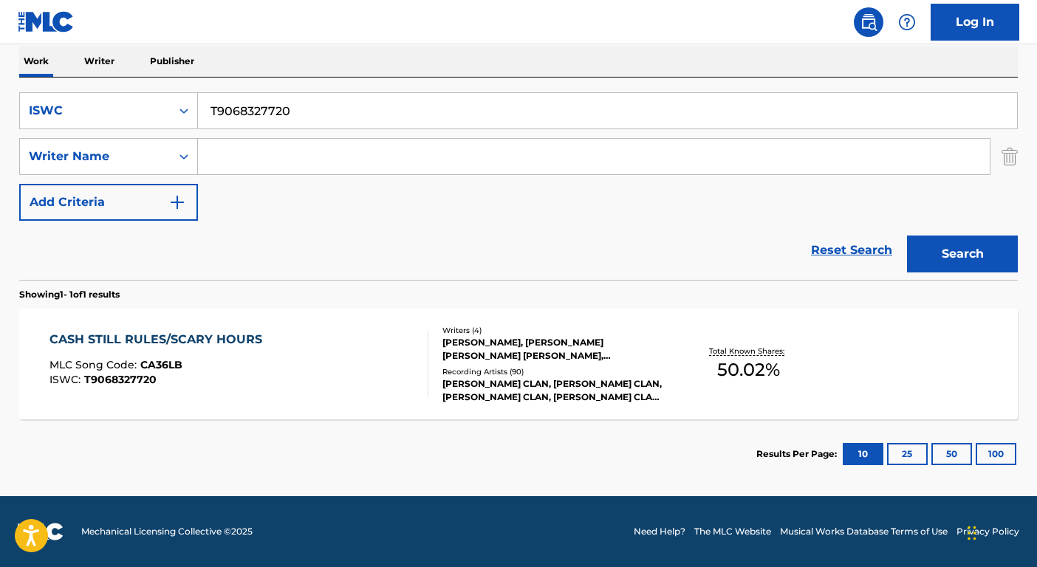
scroll to position [236, 0]
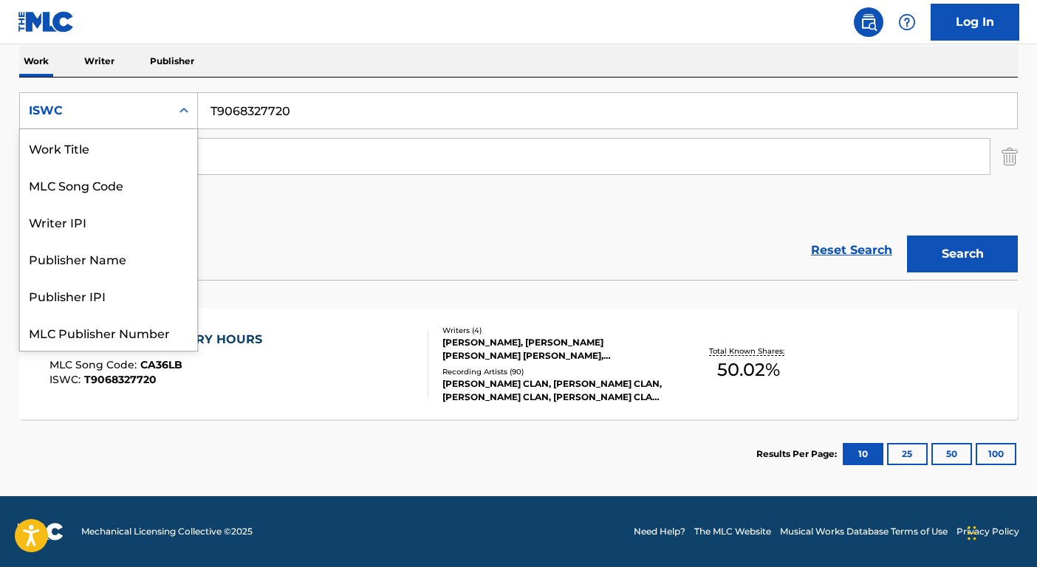
click at [161, 101] on div "ISWC" at bounding box center [95, 111] width 151 height 28
click at [103, 140] on div "Work Title" at bounding box center [108, 147] width 177 height 37
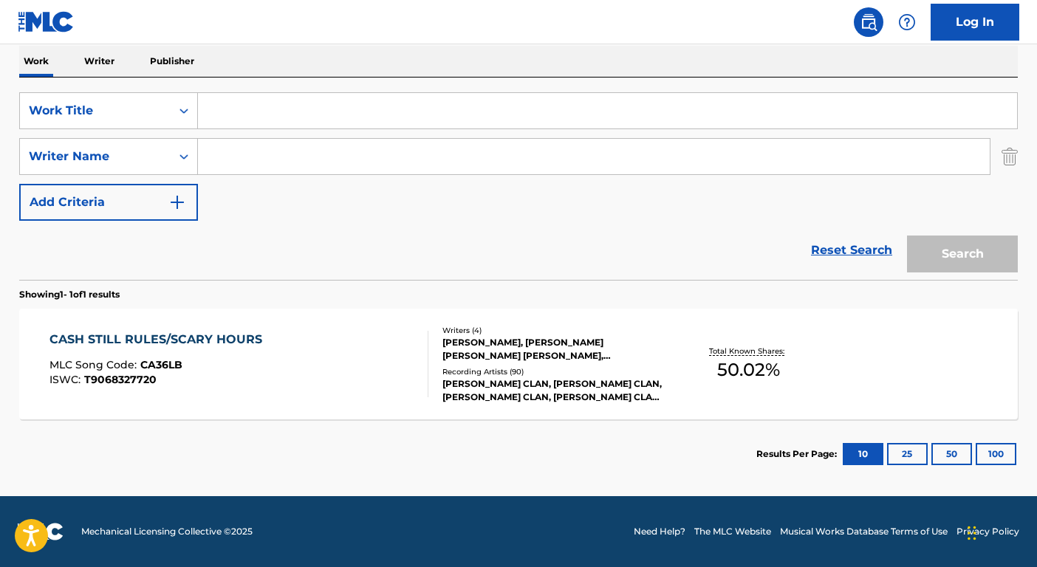
click at [242, 95] on input "Search Form" at bounding box center [607, 110] width 819 height 35
paste input "What is It"
type input "What is It"
click at [254, 159] on input "Search Form" at bounding box center [594, 156] width 792 height 35
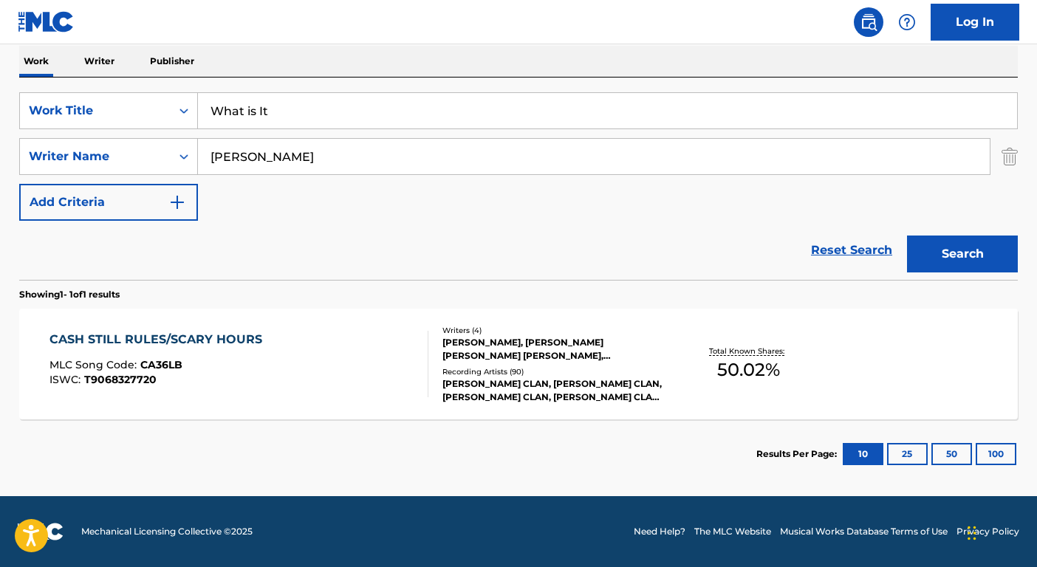
type input "[PERSON_NAME]"
click at [907, 236] on button "Search" at bounding box center [962, 254] width 111 height 37
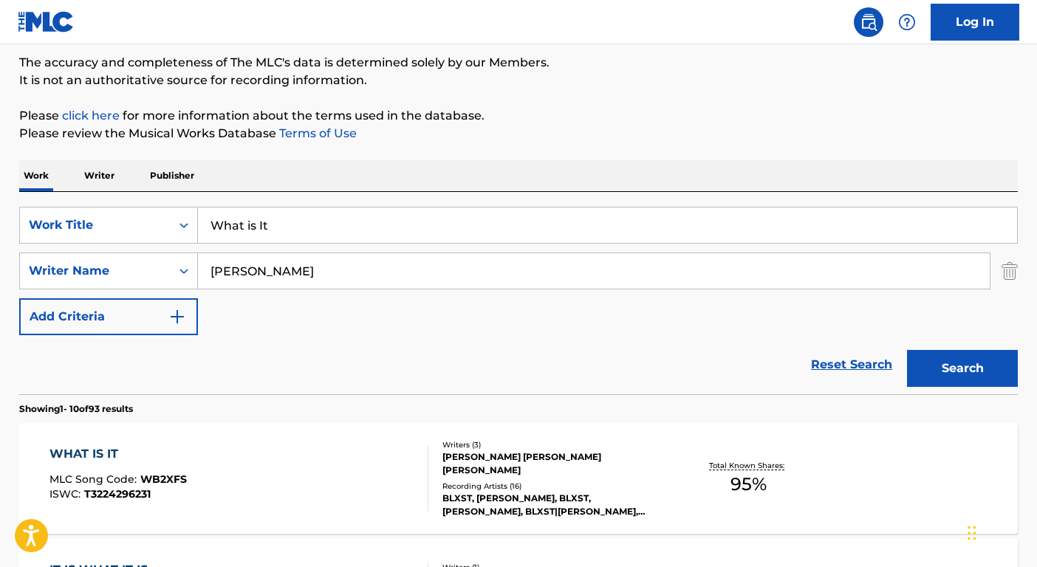
scroll to position [236, 0]
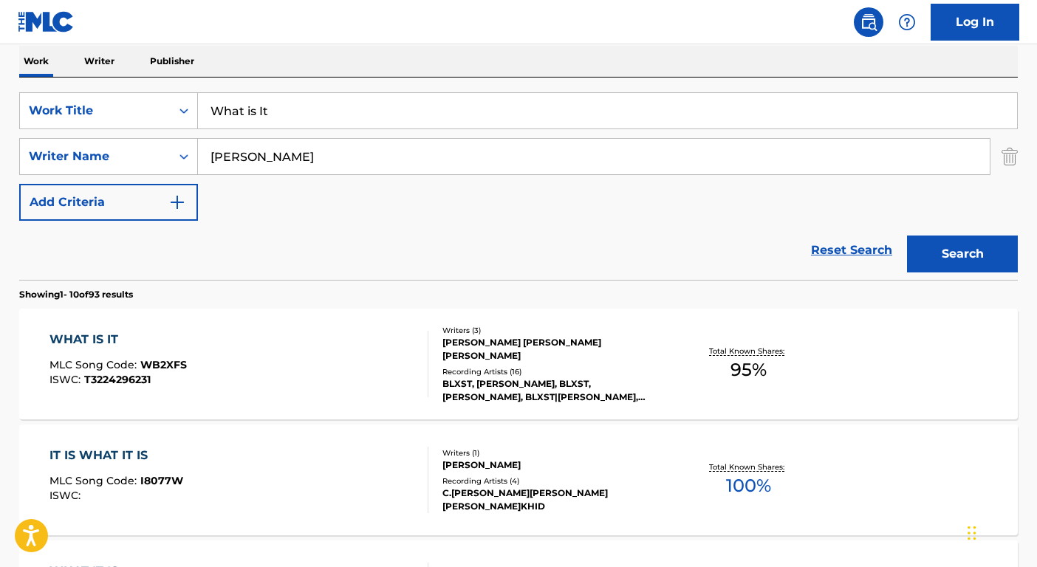
click at [678, 380] on div "Total Known Shares: 95 %" at bounding box center [749, 364] width 166 height 45
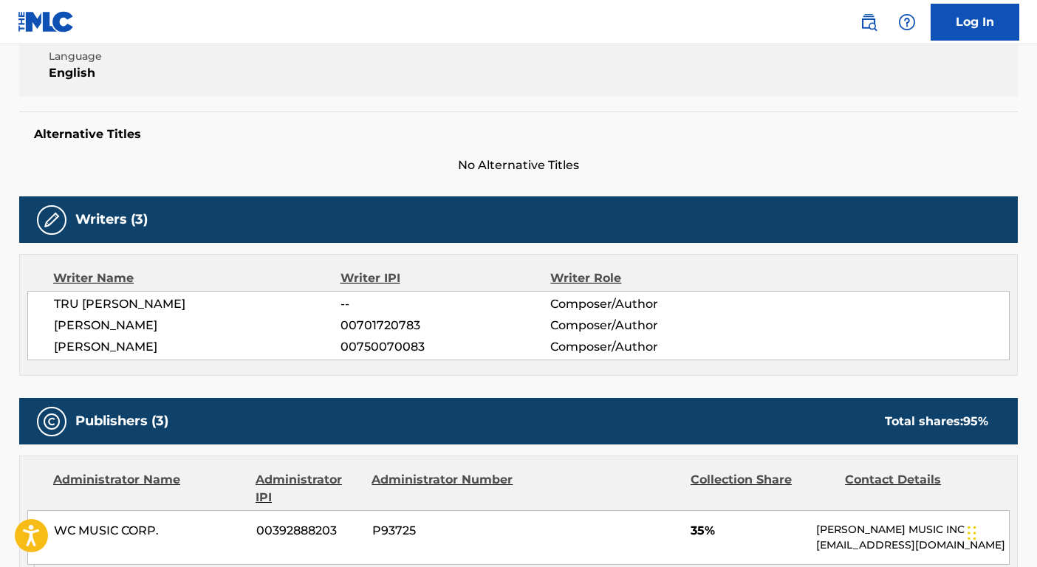
scroll to position [627, 0]
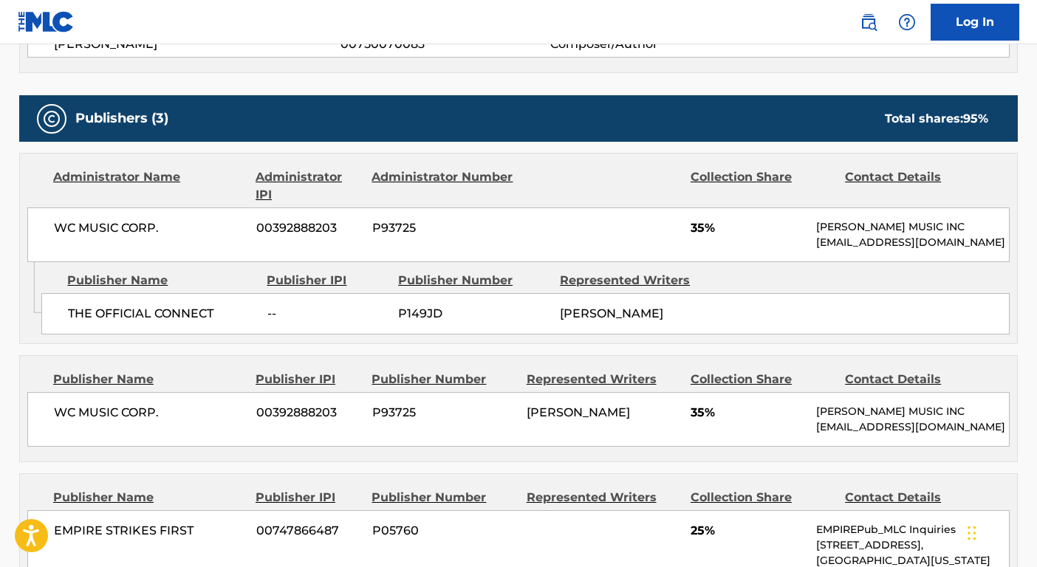
scroll to position [236, 0]
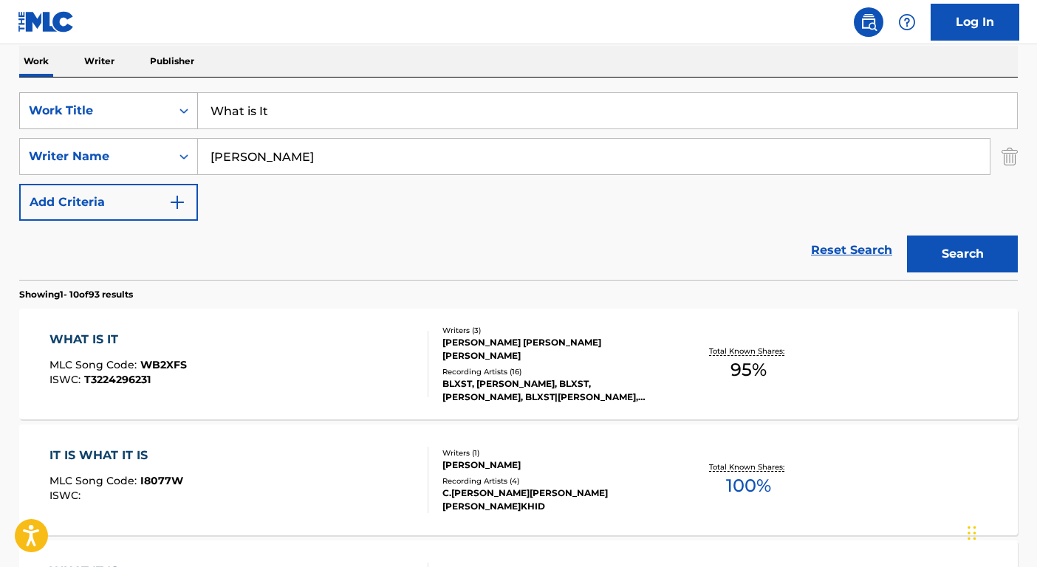
click at [124, 105] on div "Work Title" at bounding box center [95, 111] width 133 height 18
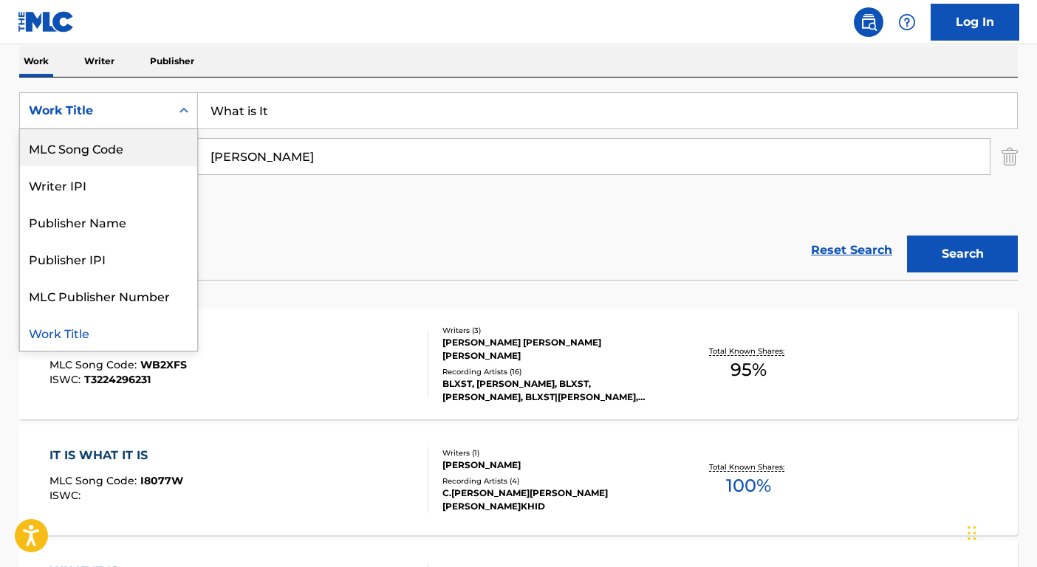
scroll to position [0, 0]
click at [132, 148] on div "ISWC" at bounding box center [108, 147] width 177 height 37
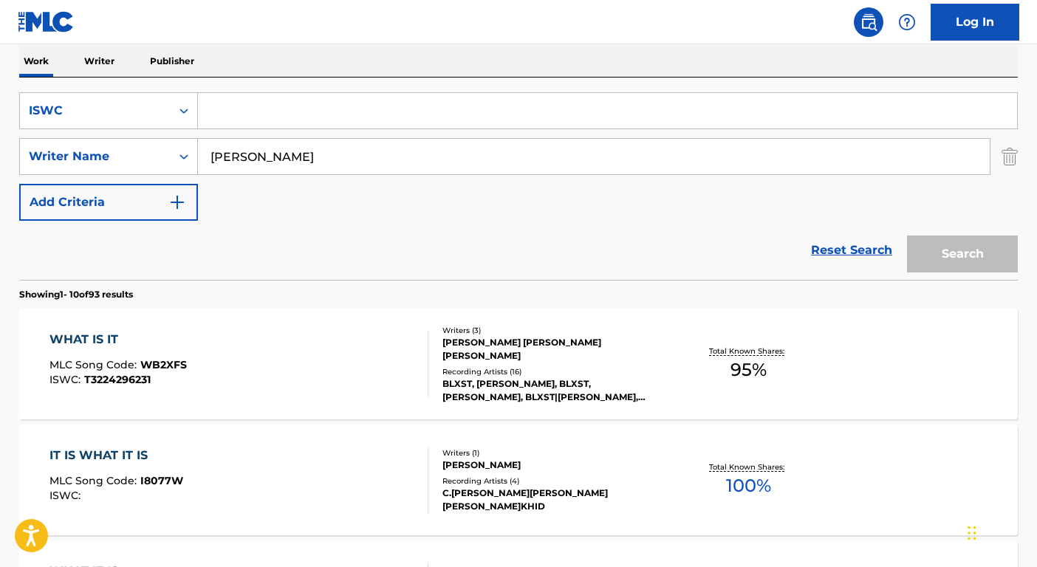
click at [285, 99] on input "Search Form" at bounding box center [607, 110] width 819 height 35
paste input "T3059859751"
type input "T3059859751"
click at [282, 156] on input "[PERSON_NAME]" at bounding box center [594, 156] width 792 height 35
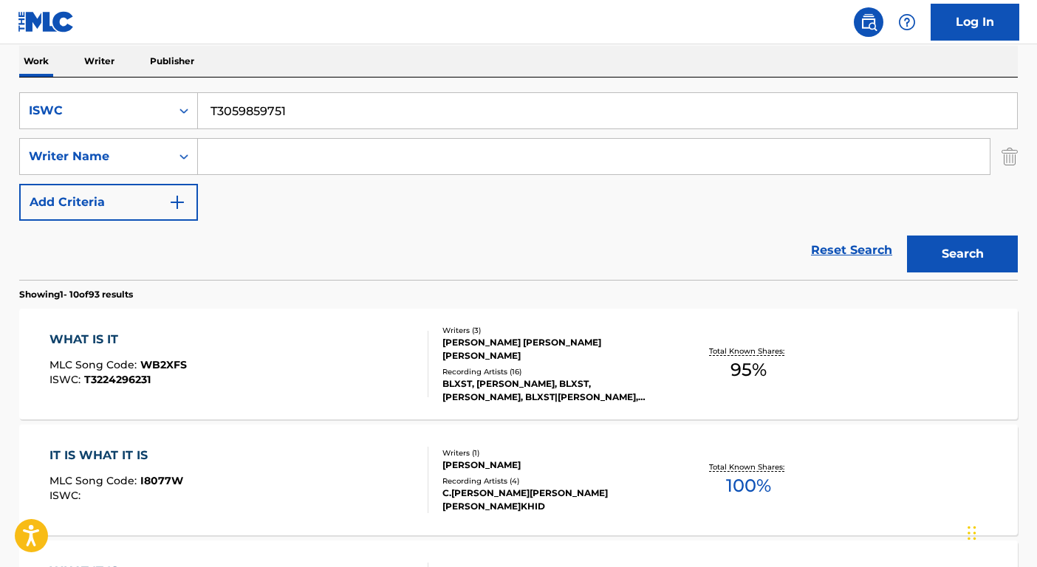
click at [907, 236] on button "Search" at bounding box center [962, 254] width 111 height 37
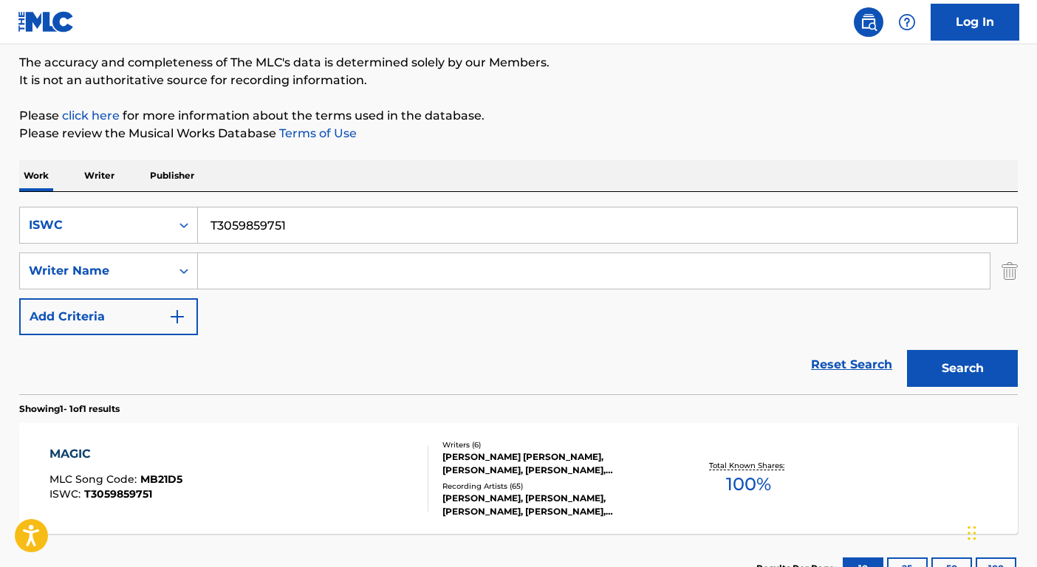
scroll to position [236, 0]
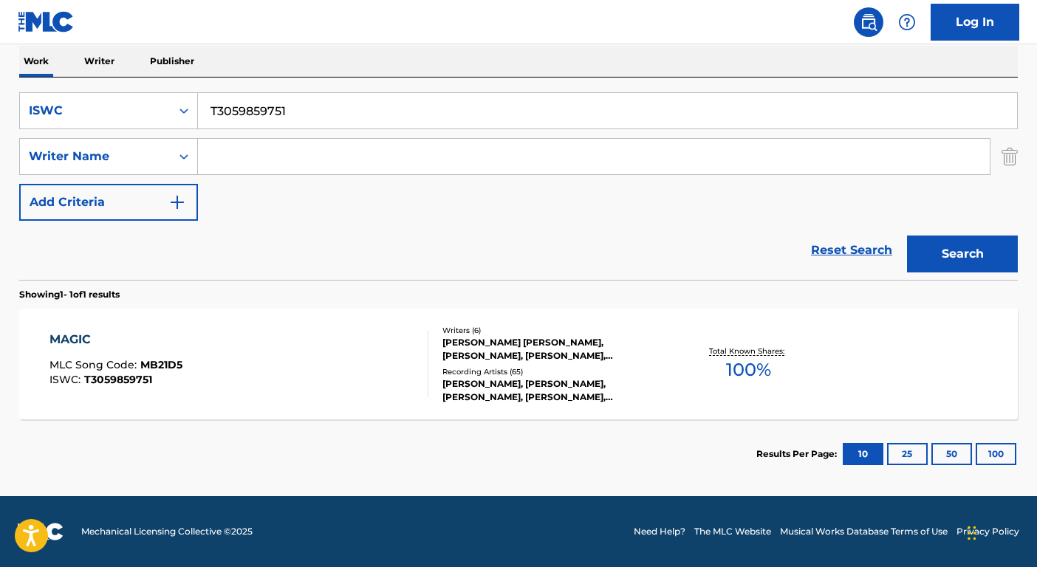
click at [492, 346] on div "[PERSON_NAME] [PERSON_NAME], [PERSON_NAME], [PERSON_NAME], [PERSON_NAME], MALIK…" at bounding box center [554, 349] width 223 height 27
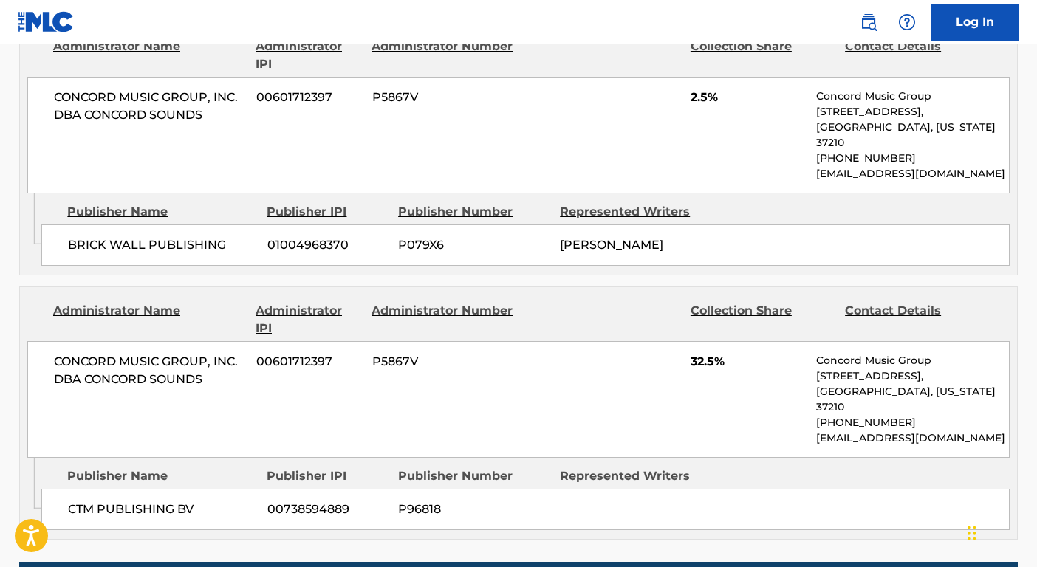
scroll to position [2186, 0]
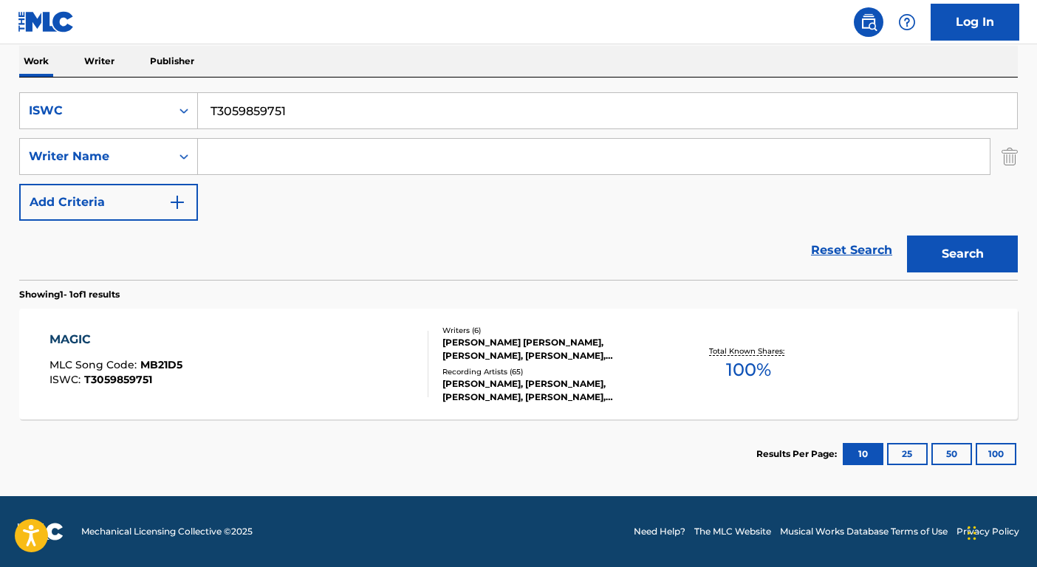
scroll to position [236, 0]
click at [325, 97] on input "T3059859751" at bounding box center [607, 110] width 819 height 35
paste input "9114309738"
type input "T9114309738"
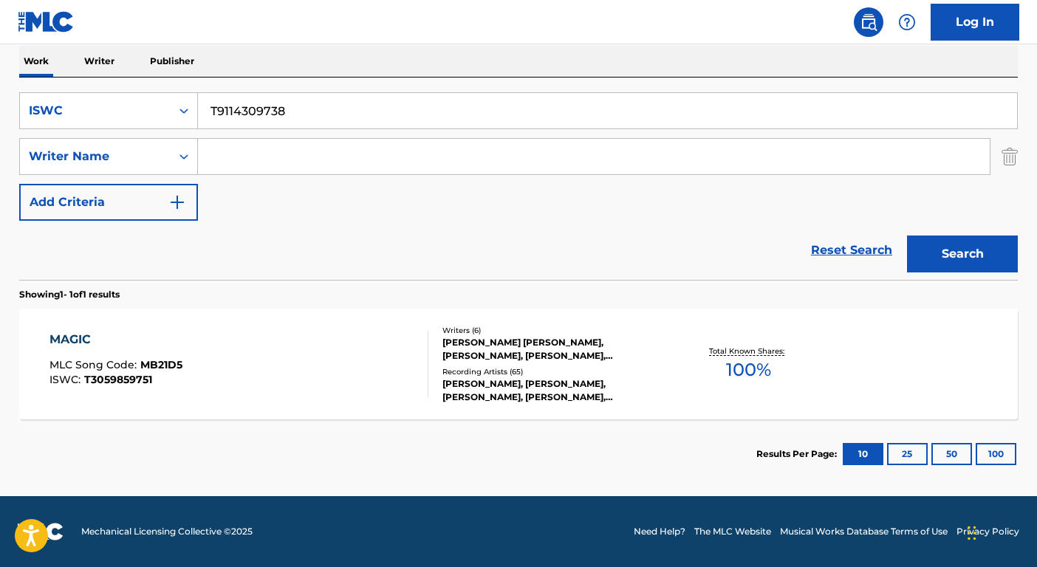
click at [983, 253] on button "Search" at bounding box center [962, 254] width 111 height 37
click at [621, 383] on div "[PERSON_NAME], [PERSON_NAME]|RAMPAGE, [PERSON_NAME] FEAT. RAMPAGE, [PERSON_NAME…" at bounding box center [554, 391] width 223 height 27
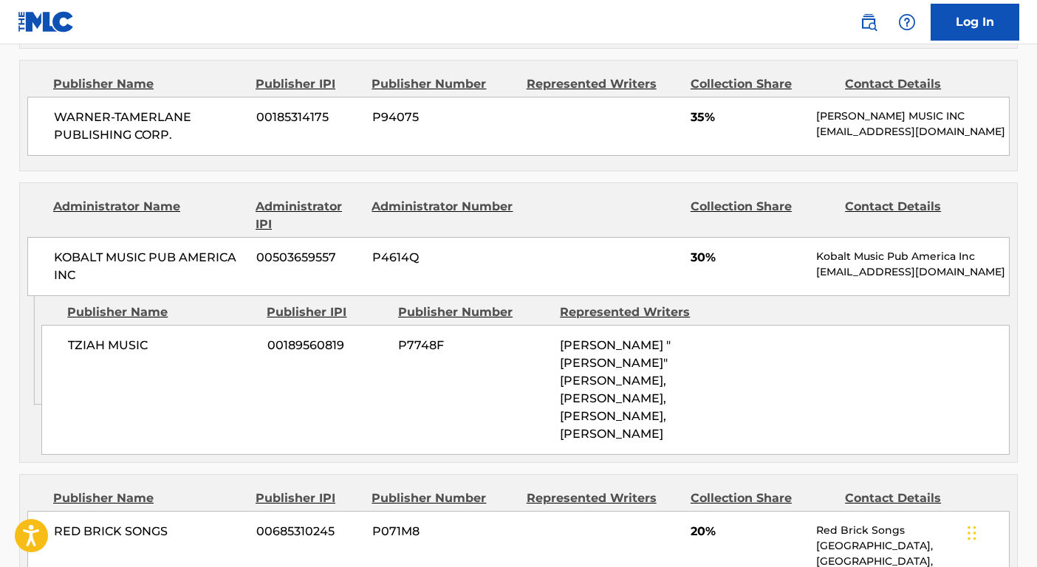
scroll to position [1014, 0]
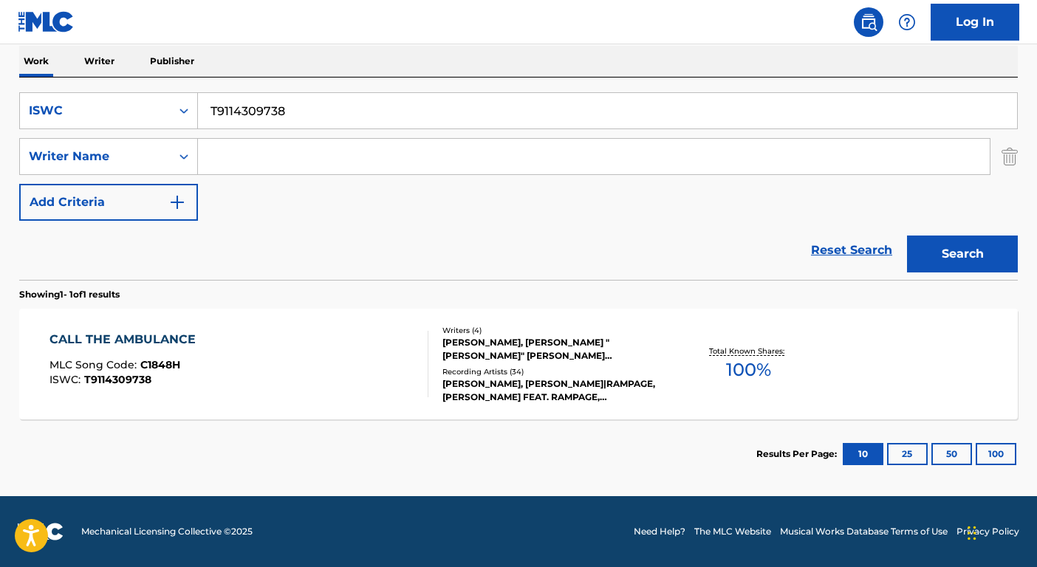
scroll to position [236, 0]
click at [310, 102] on input "T9114309738" at bounding box center [607, 110] width 819 height 35
paste input "3256779821"
click at [947, 250] on button "Search" at bounding box center [962, 254] width 111 height 37
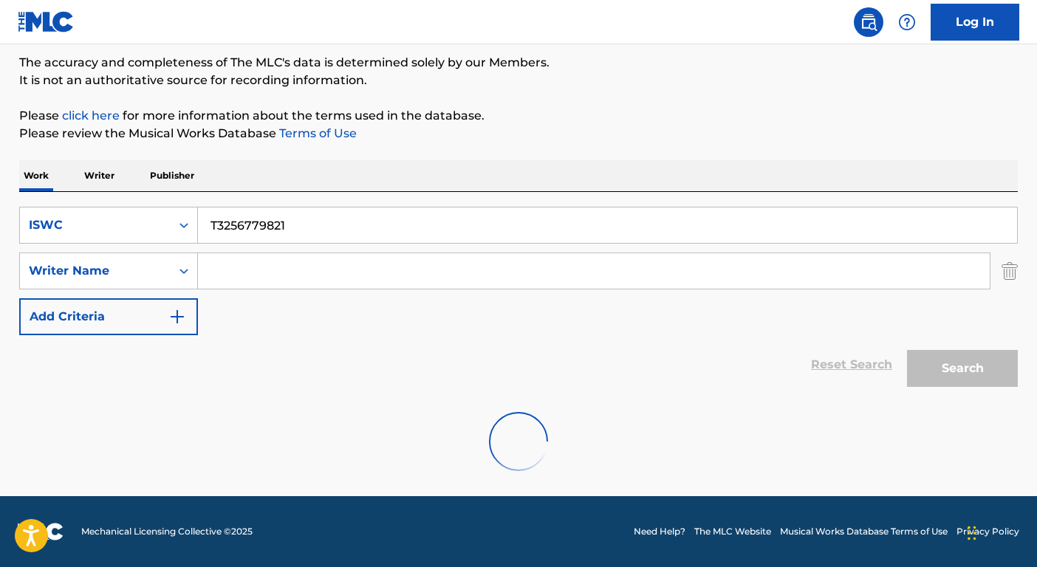
scroll to position [74, 0]
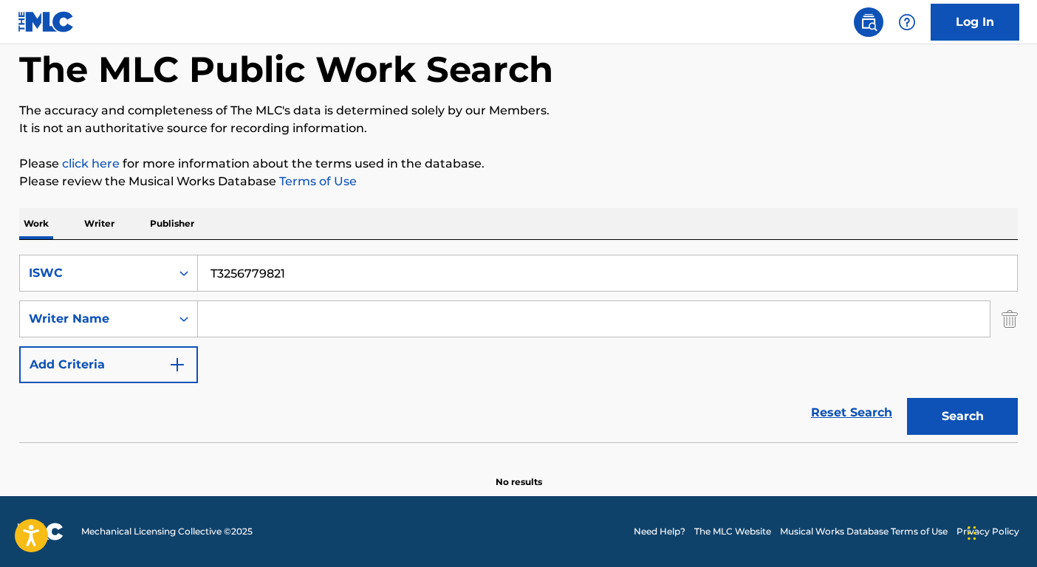
click at [320, 259] on input "T3256779821" at bounding box center [607, 273] width 819 height 35
paste input "9166129595"
click at [976, 420] on button "Search" at bounding box center [962, 416] width 111 height 37
click at [426, 293] on div "SearchWithCriteriac482f307-1aa5-4326-8ebe-54039b5f74c6 ISWC T9166129595 SearchW…" at bounding box center [518, 319] width 999 height 129
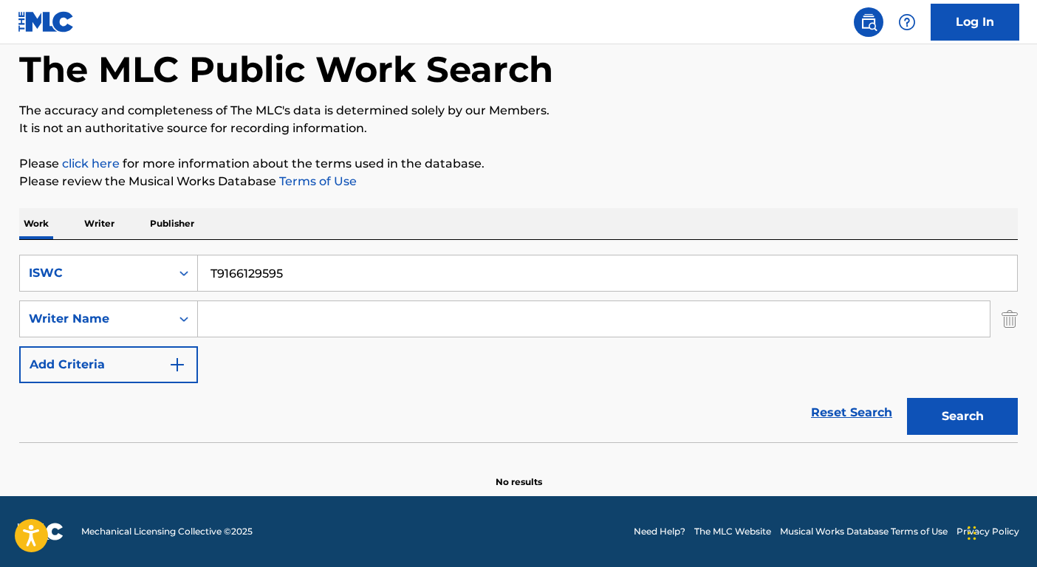
click at [406, 259] on input "T9166129595" at bounding box center [607, 273] width 819 height 35
type input "[GEOGRAPHIC_DATA]"
click at [223, 319] on input "Search Form" at bounding box center [594, 318] width 792 height 35
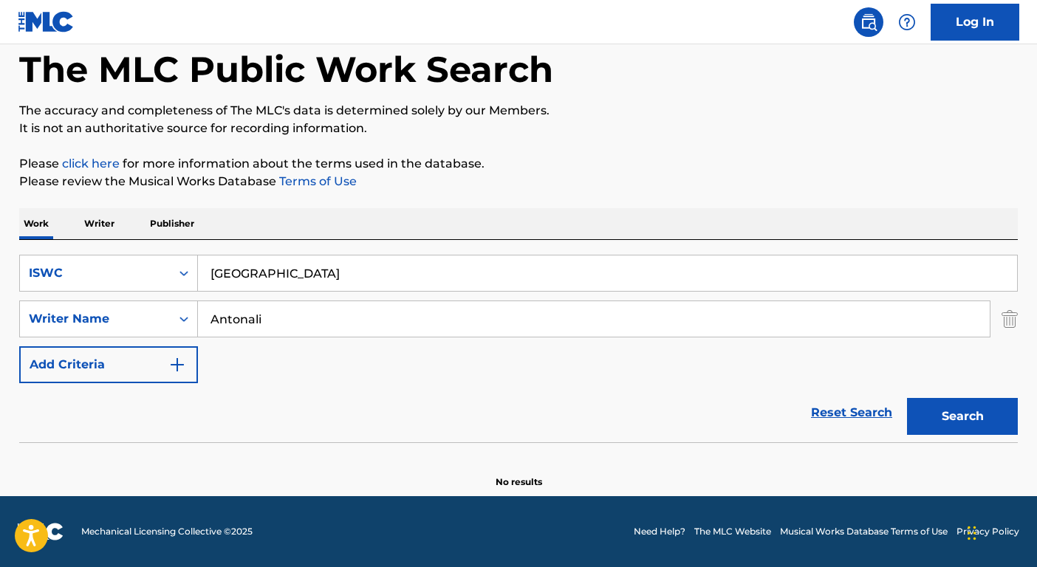
click at [907, 398] on button "Search" at bounding box center [962, 416] width 111 height 37
click at [247, 320] on input "Antonali" at bounding box center [594, 318] width 792 height 35
type input "Antoniali"
click at [907, 398] on button "Search" at bounding box center [962, 416] width 111 height 37
click at [311, 314] on input "Antoniali" at bounding box center [594, 318] width 792 height 35
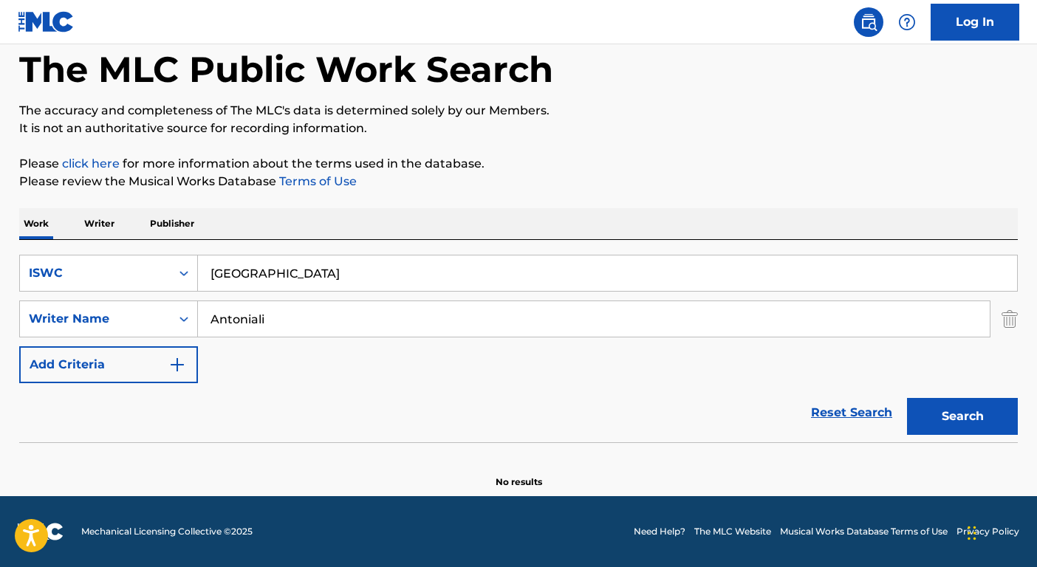
click at [311, 314] on input "Antoniali" at bounding box center [594, 318] width 792 height 35
click at [121, 266] on div "ISWC" at bounding box center [95, 274] width 133 height 18
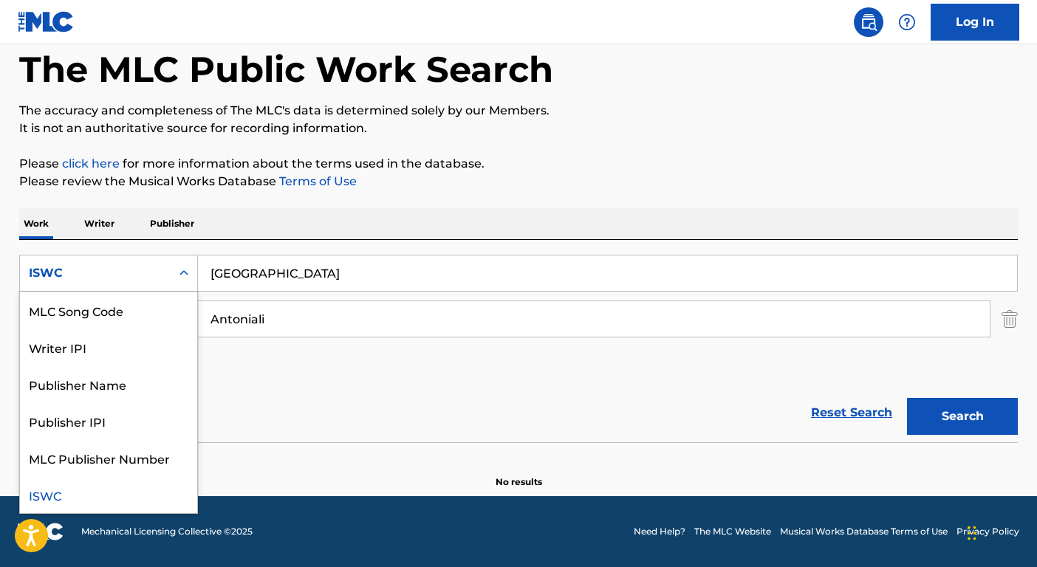
scroll to position [0, 0]
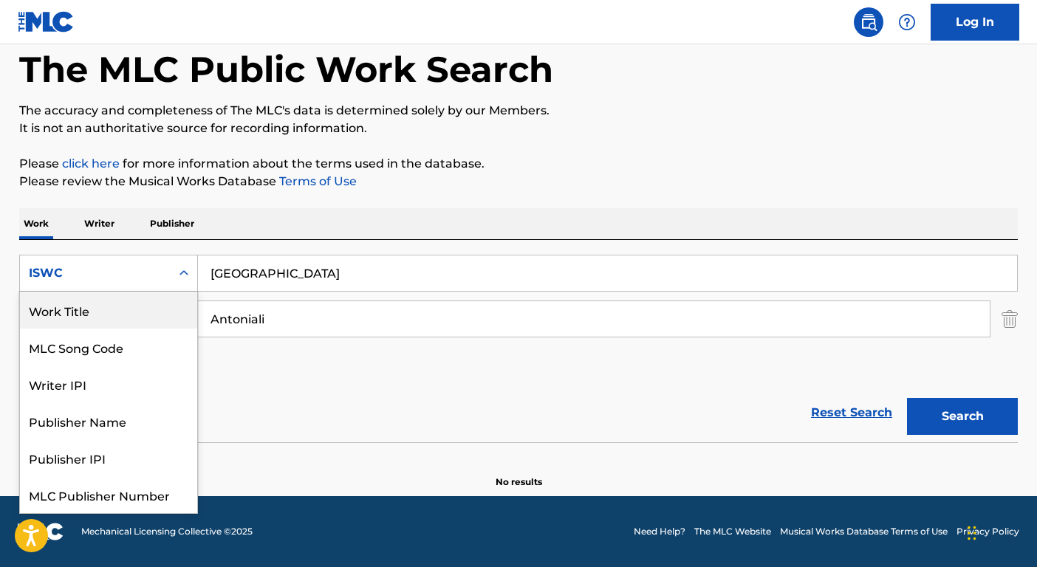
click at [112, 311] on div "Work Title" at bounding box center [108, 310] width 177 height 37
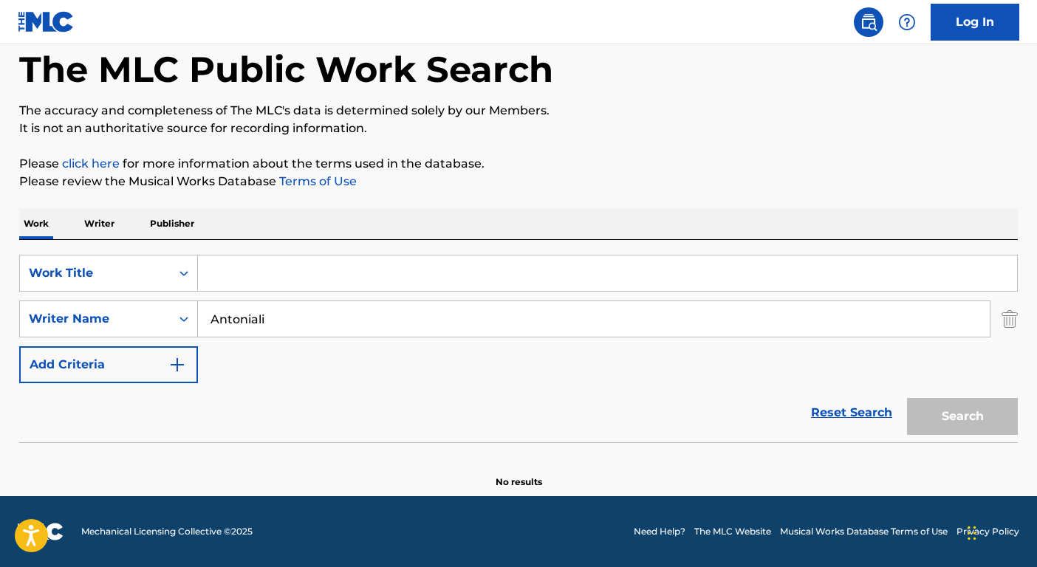
click at [234, 274] on input "Search Form" at bounding box center [607, 273] width 819 height 35
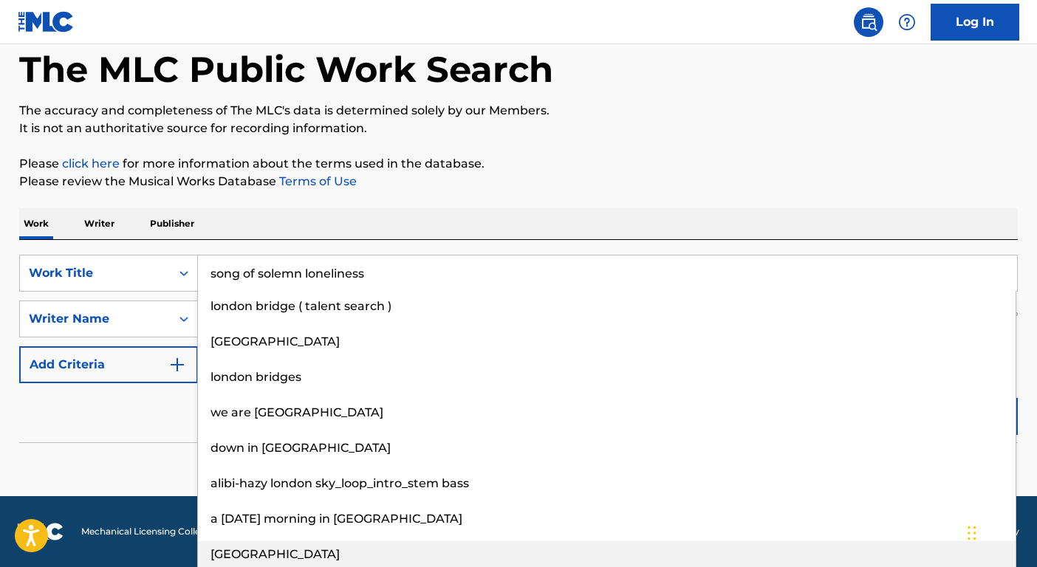
click at [246, 554] on span "[GEOGRAPHIC_DATA]" at bounding box center [275, 555] width 129 height 14
type input "[GEOGRAPHIC_DATA]"
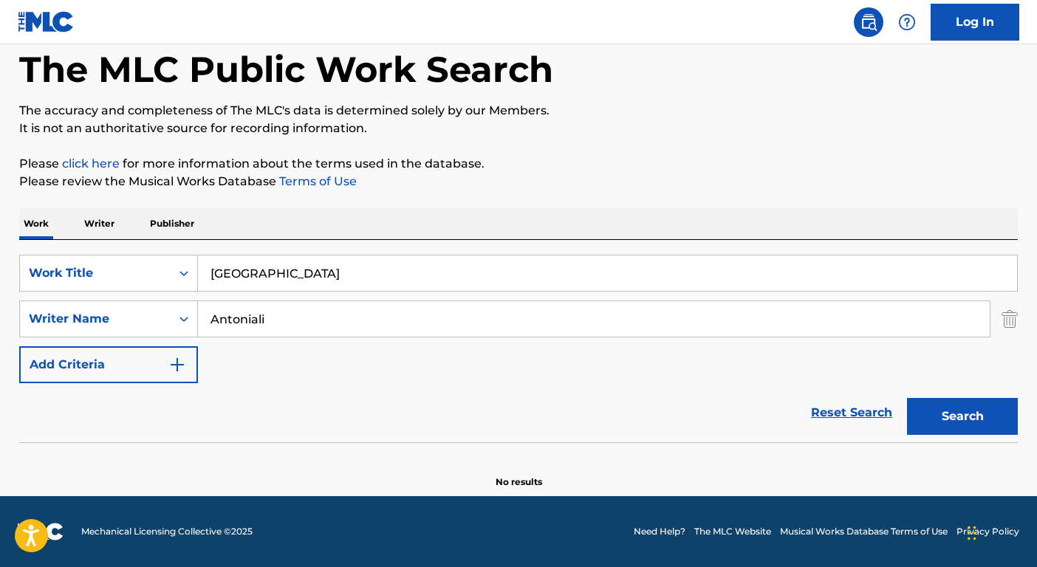
click at [961, 417] on button "Search" at bounding box center [962, 416] width 111 height 37
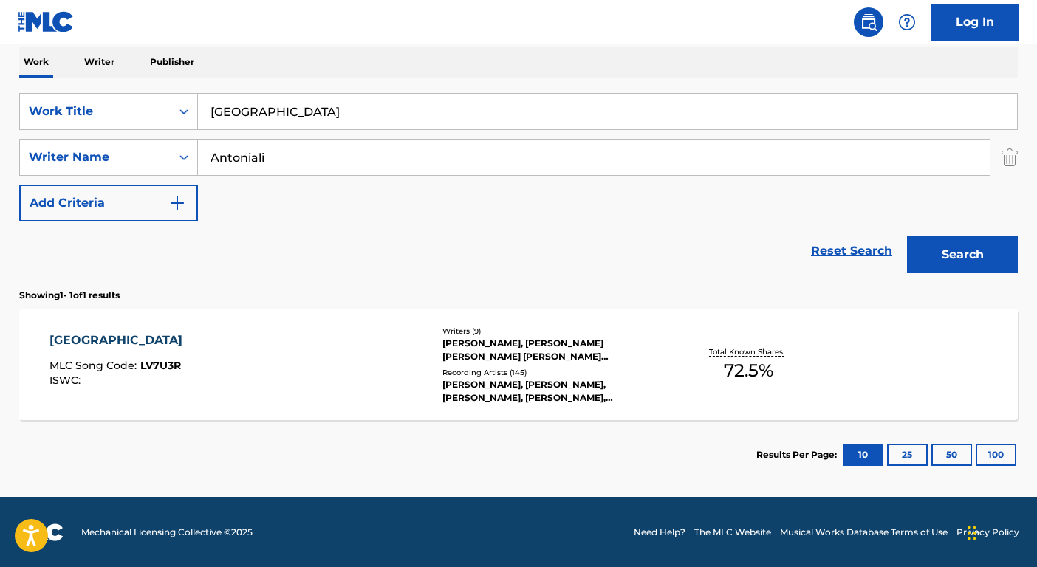
scroll to position [236, 0]
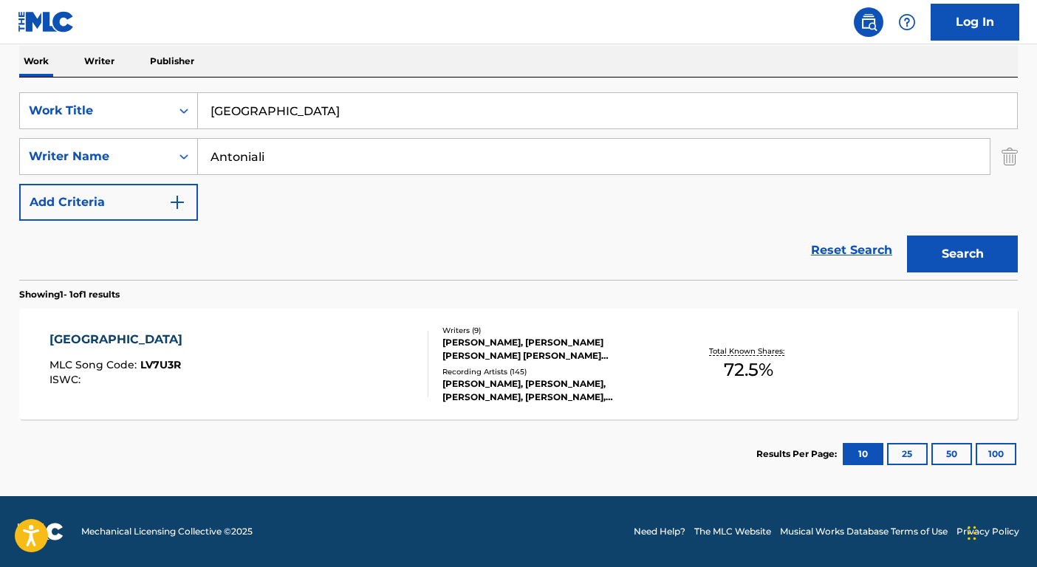
click at [636, 364] on div "Writers ( 9 ) [PERSON_NAME], [PERSON_NAME] [PERSON_NAME] [PERSON_NAME] [PERSON_…" at bounding box center [547, 364] width 237 height 79
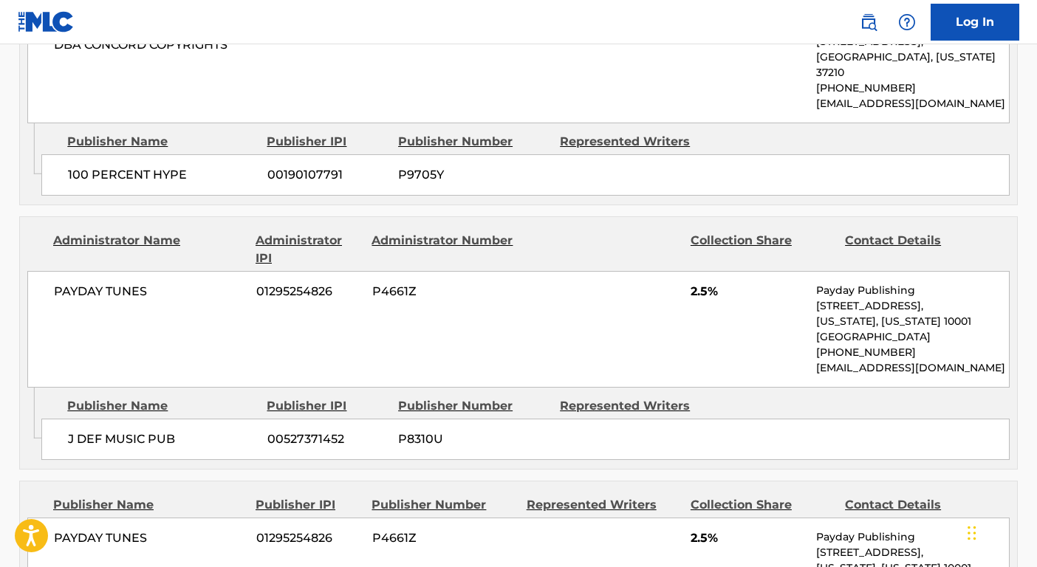
scroll to position [788, 0]
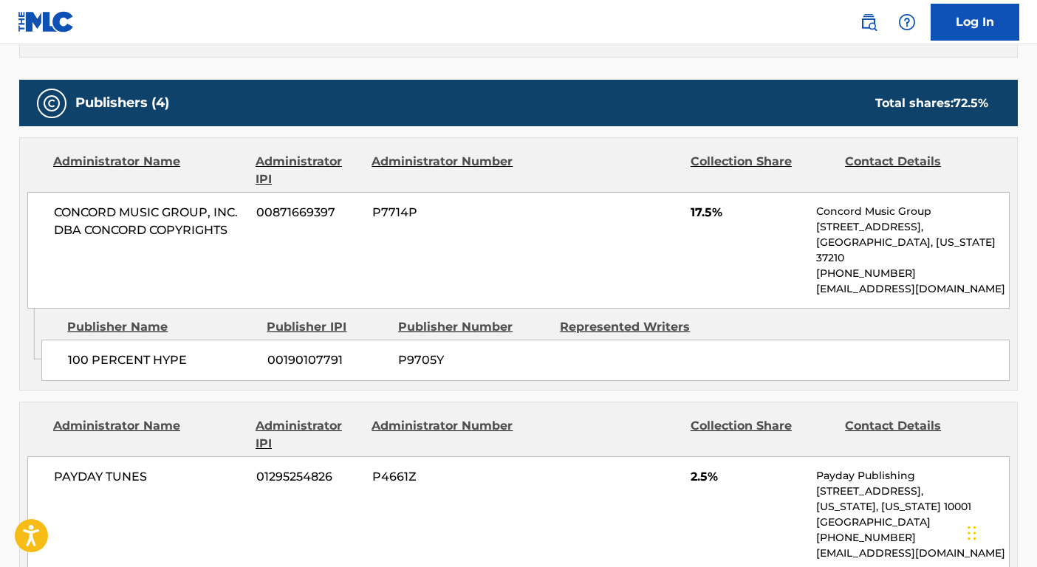
scroll to position [236, 0]
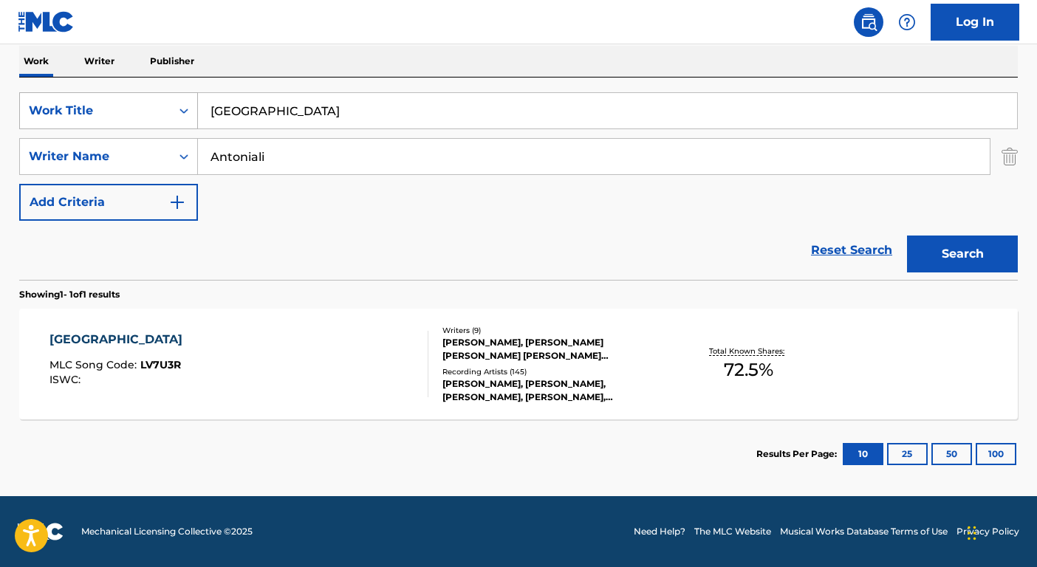
click at [124, 103] on div "Work Title" at bounding box center [95, 111] width 133 height 18
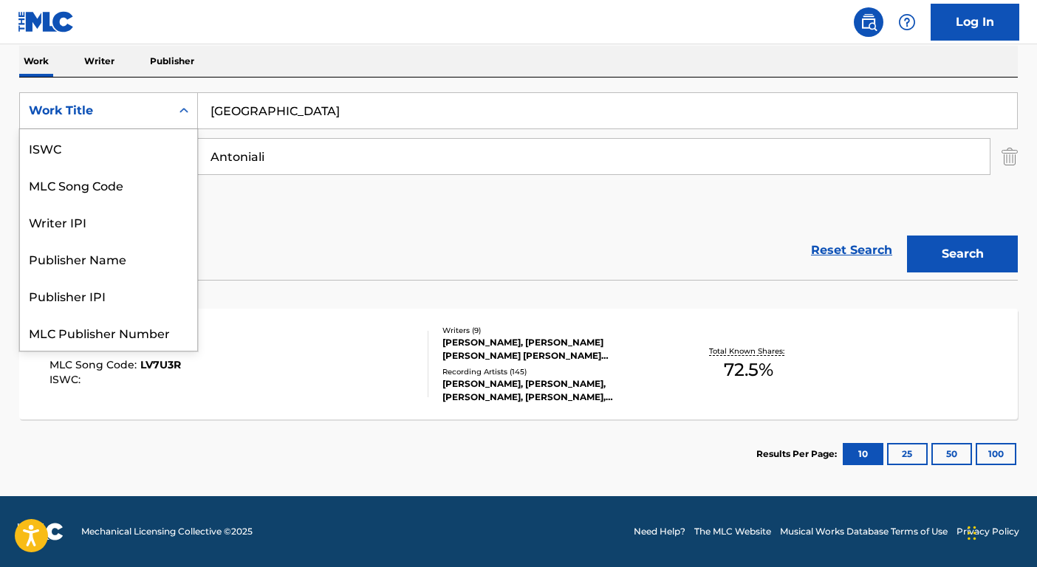
scroll to position [0, 0]
click at [108, 154] on div "ISWC" at bounding box center [108, 147] width 177 height 37
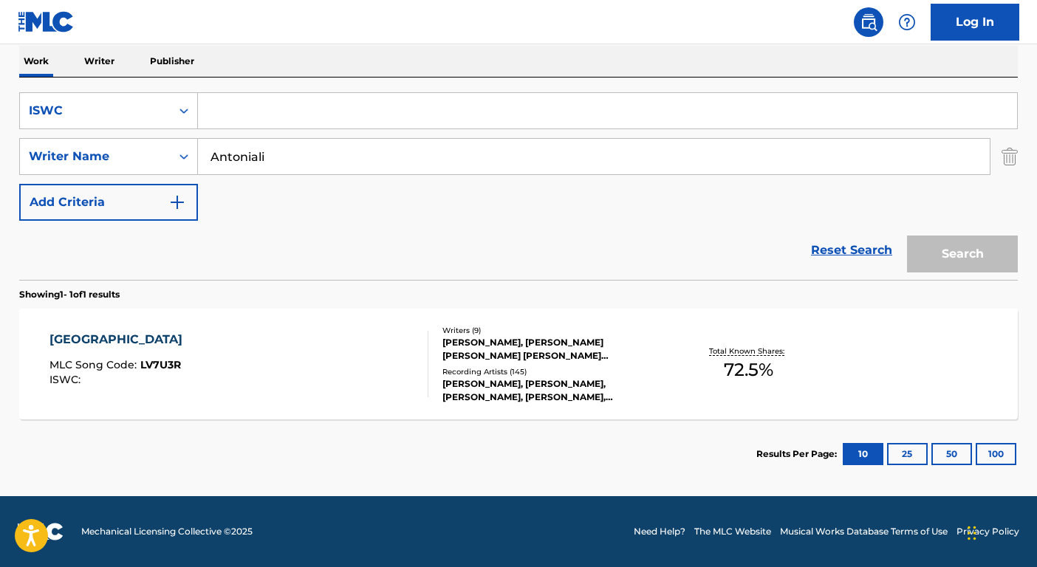
click at [259, 120] on input "Search Form" at bounding box center [607, 110] width 819 height 35
paste input "T3009898157"
type input "T3009898157"
click at [285, 168] on input "Antoniali" at bounding box center [594, 156] width 792 height 35
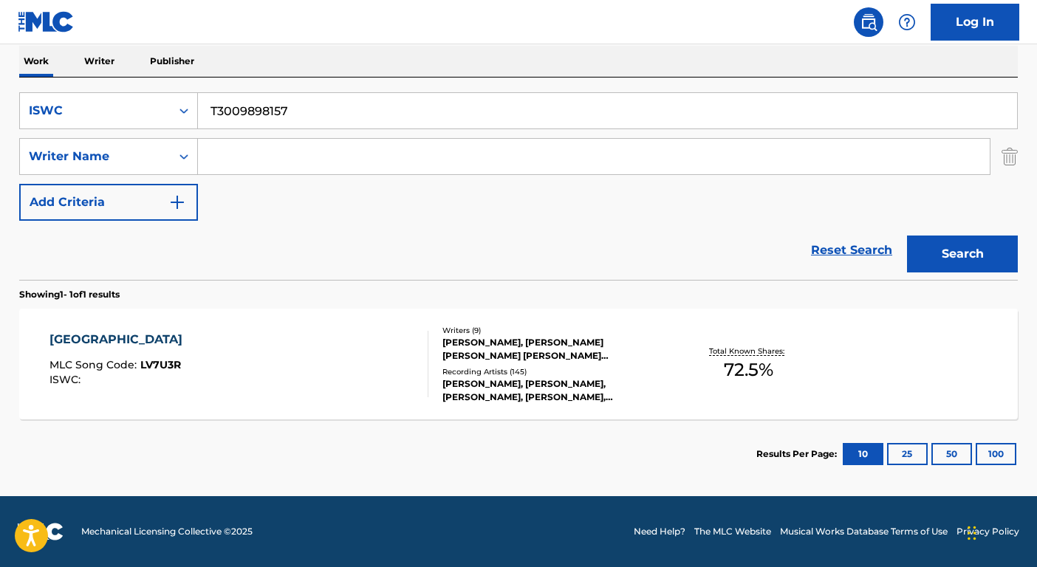
click at [907, 236] on button "Search" at bounding box center [962, 254] width 111 height 37
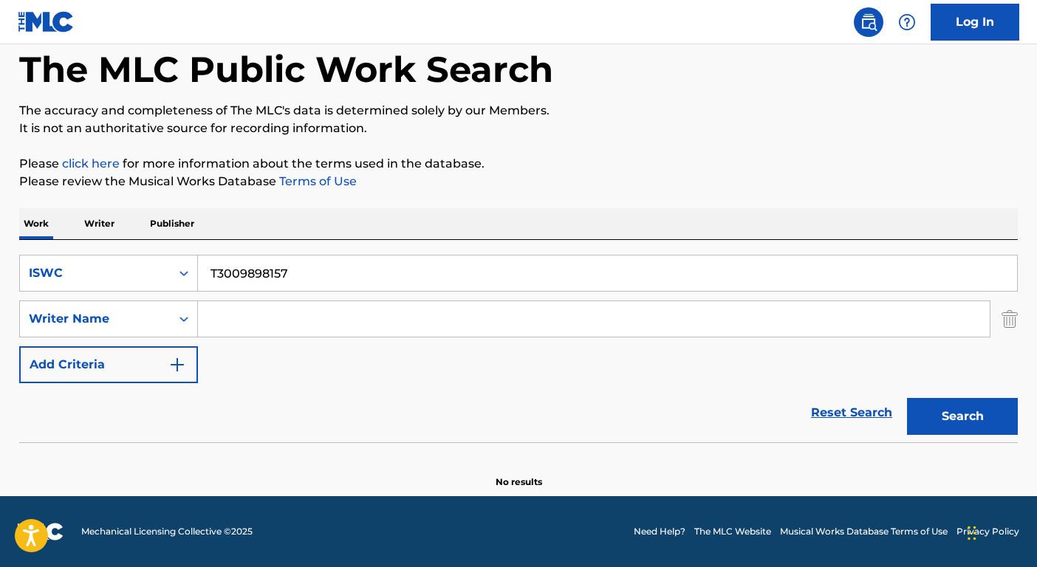
scroll to position [74, 0]
click at [347, 267] on input "T3009898157" at bounding box center [607, 273] width 819 height 35
paste input "18184099"
type input "T3018184099"
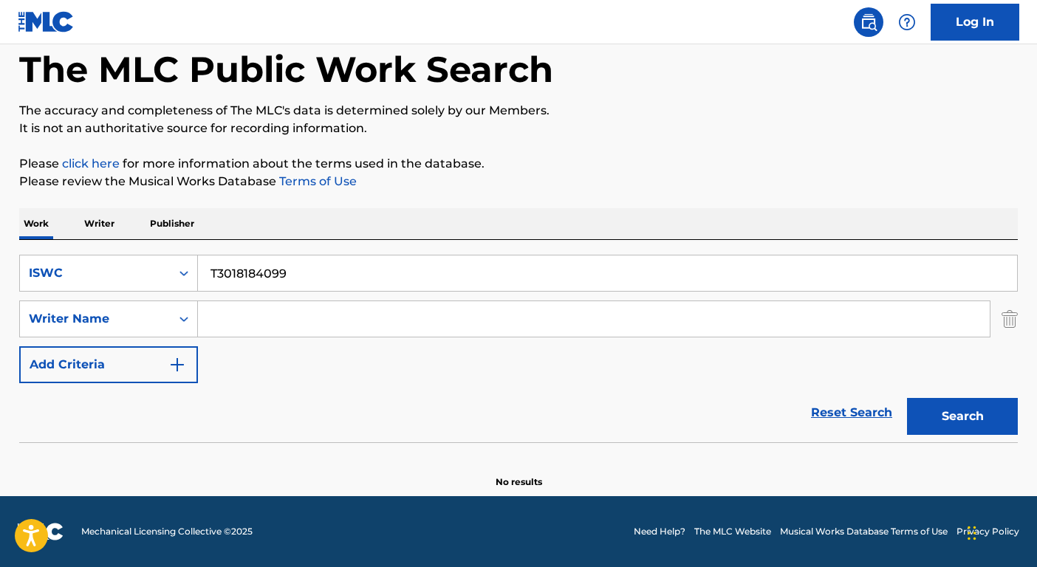
click at [974, 419] on button "Search" at bounding box center [962, 416] width 111 height 37
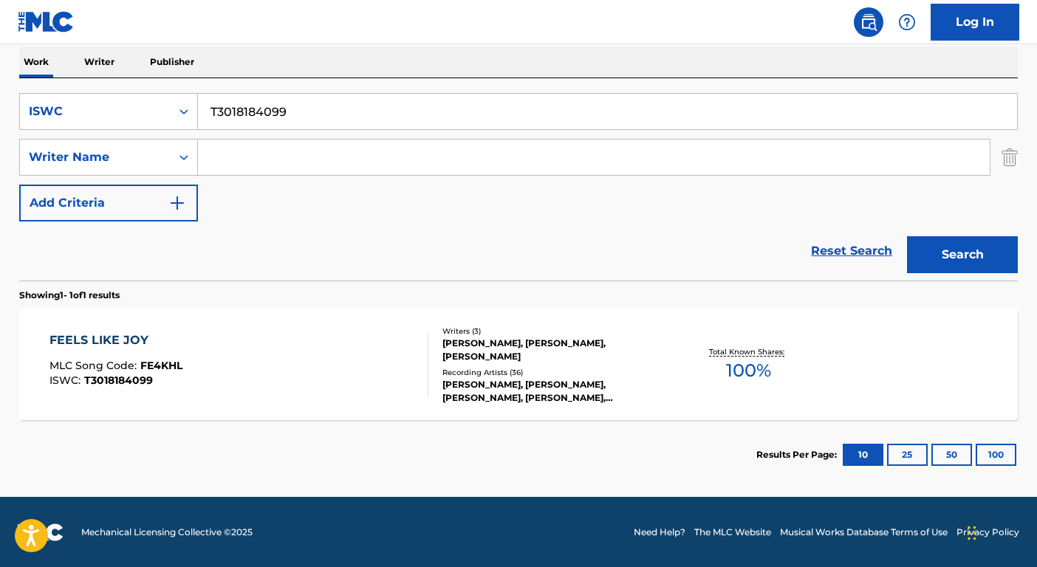
scroll to position [236, 0]
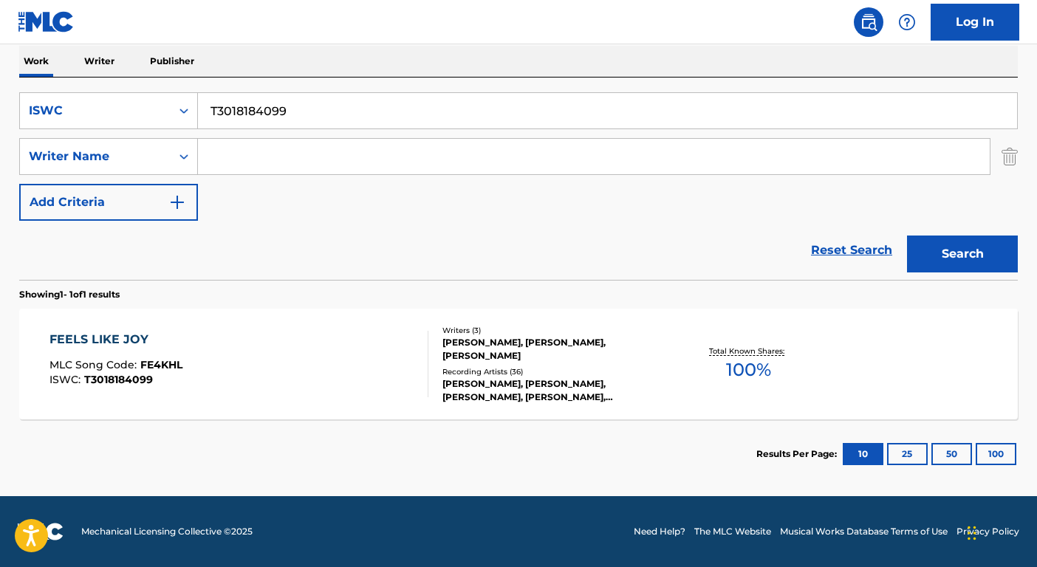
click at [613, 372] on div "Recording Artists ( 36 )" at bounding box center [554, 372] width 223 height 11
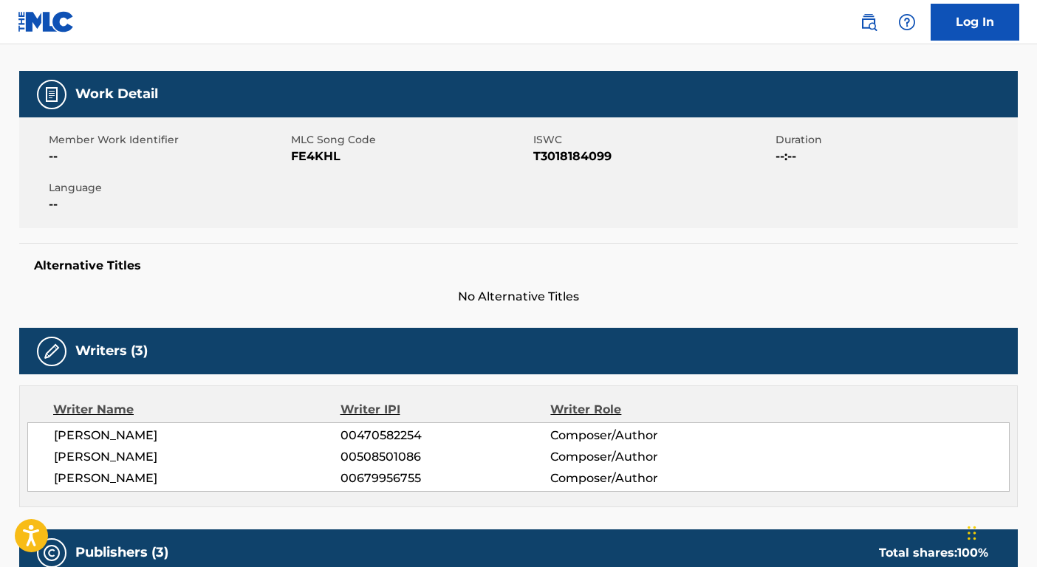
scroll to position [18, 0]
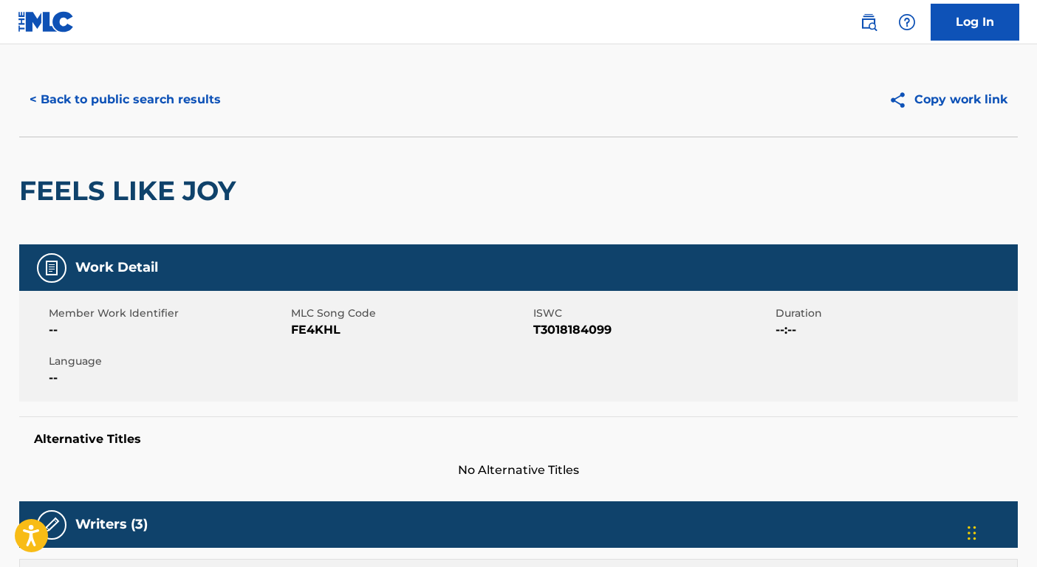
click at [104, 98] on button "< Back to public search results" at bounding box center [125, 99] width 212 height 37
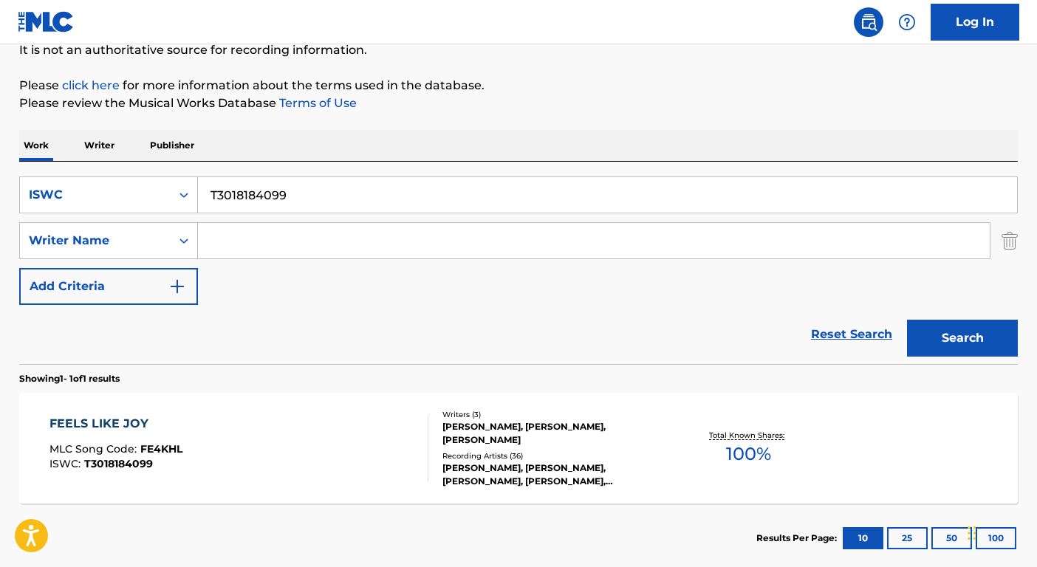
click at [282, 197] on input "T3018184099" at bounding box center [607, 194] width 819 height 35
paste input "0700427628"
click at [967, 348] on button "Search" at bounding box center [962, 338] width 111 height 37
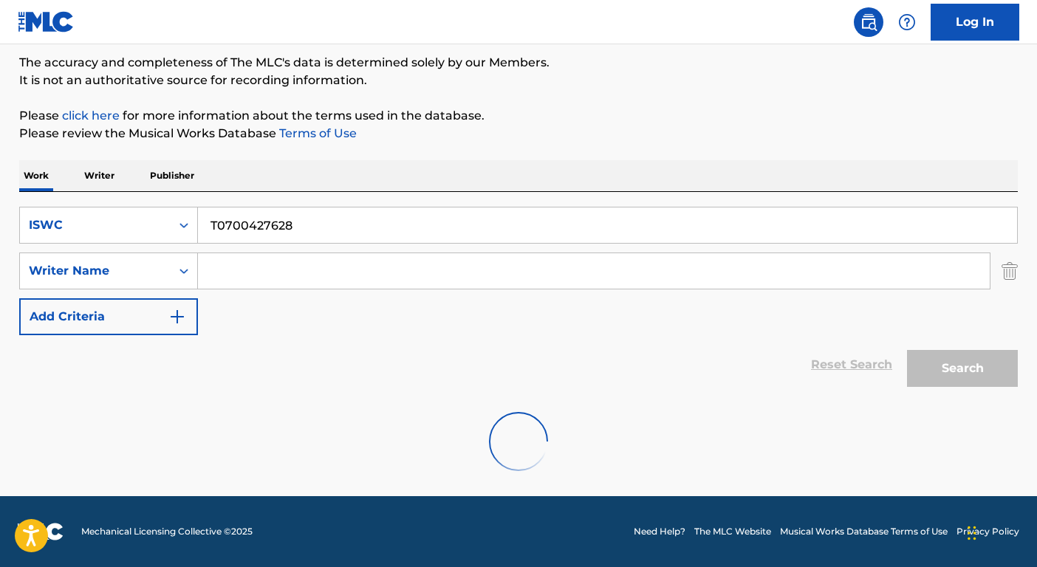
scroll to position [74, 0]
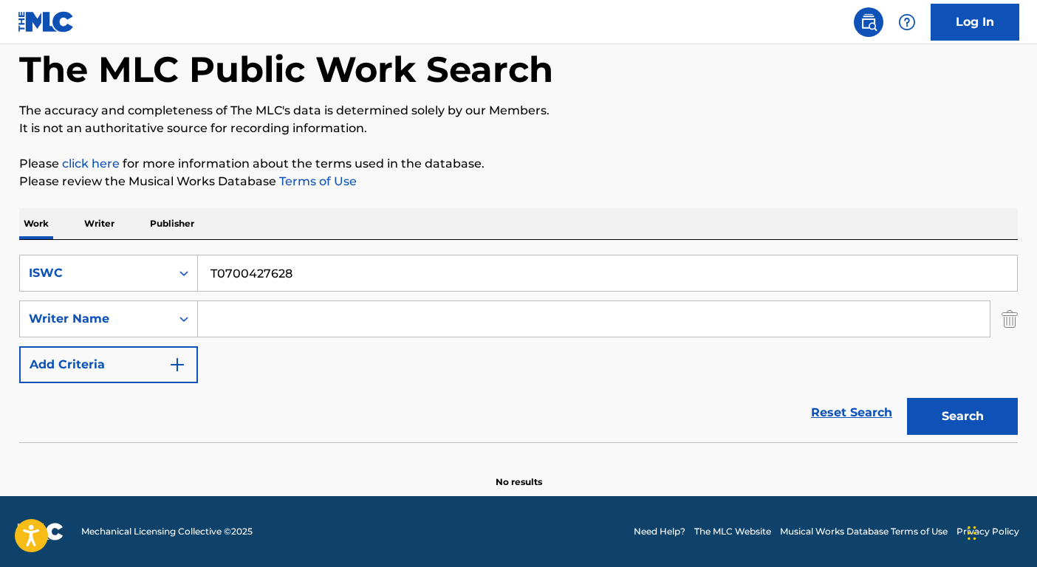
click at [262, 274] on input "T0700427628" at bounding box center [607, 273] width 819 height 35
paste input "9158741981"
type input "T9158741981"
click at [940, 413] on button "Search" at bounding box center [962, 416] width 111 height 37
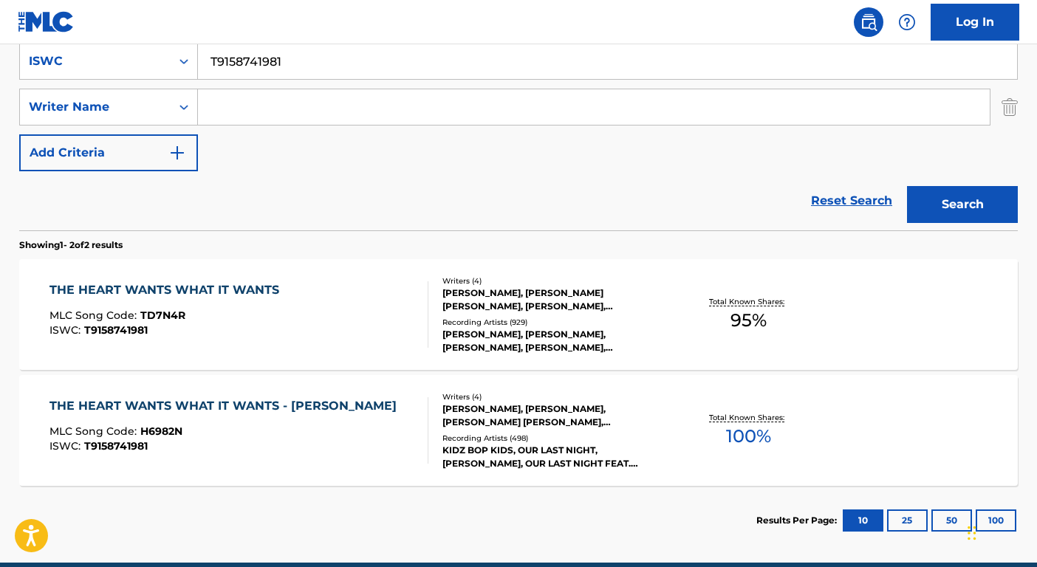
scroll to position [352, 0]
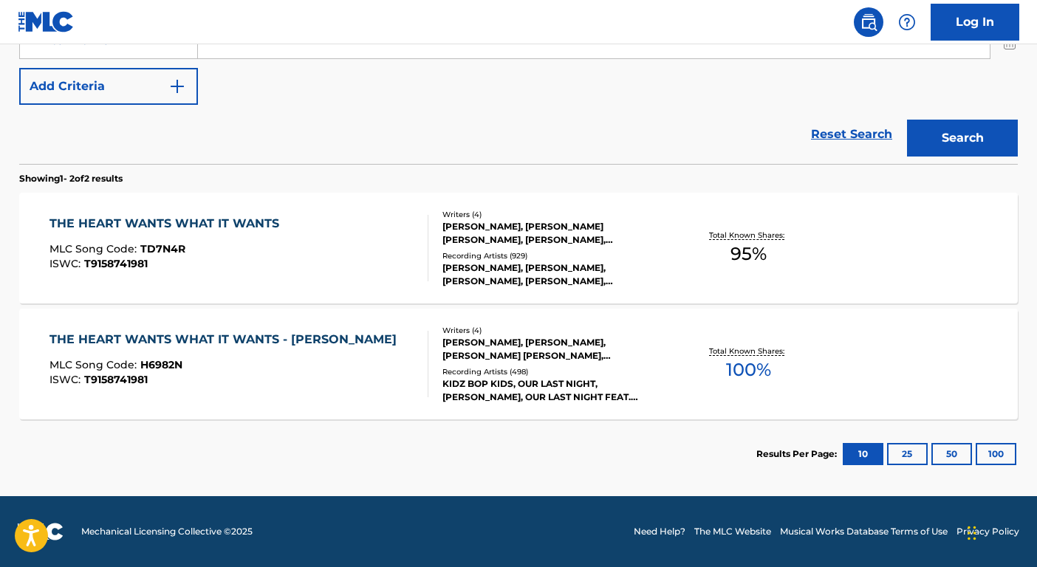
click at [579, 239] on div "[PERSON_NAME], [PERSON_NAME] [PERSON_NAME], [PERSON_NAME], [PERSON_NAME]" at bounding box center [554, 233] width 223 height 27
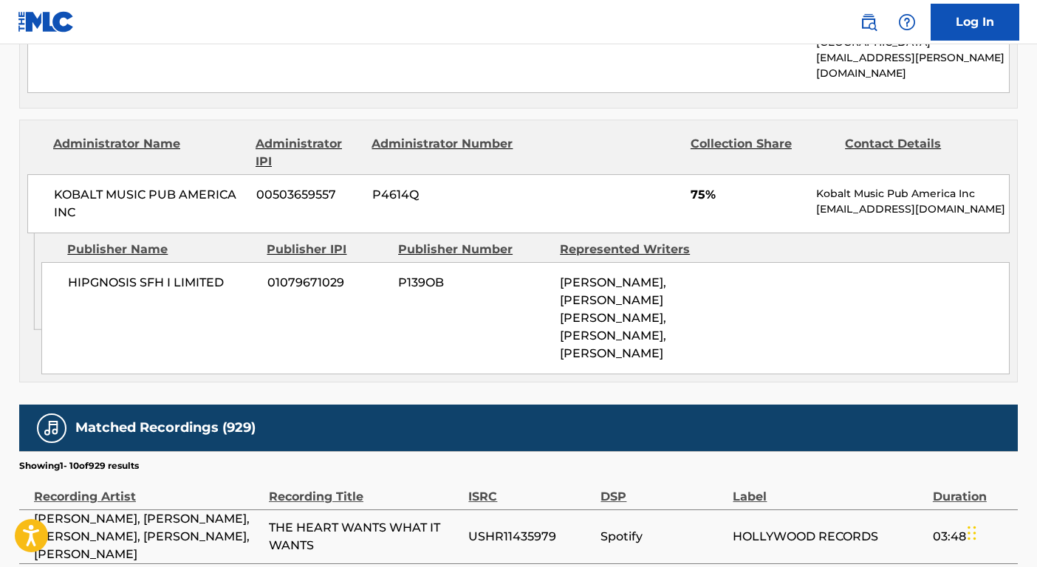
scroll to position [879, 0]
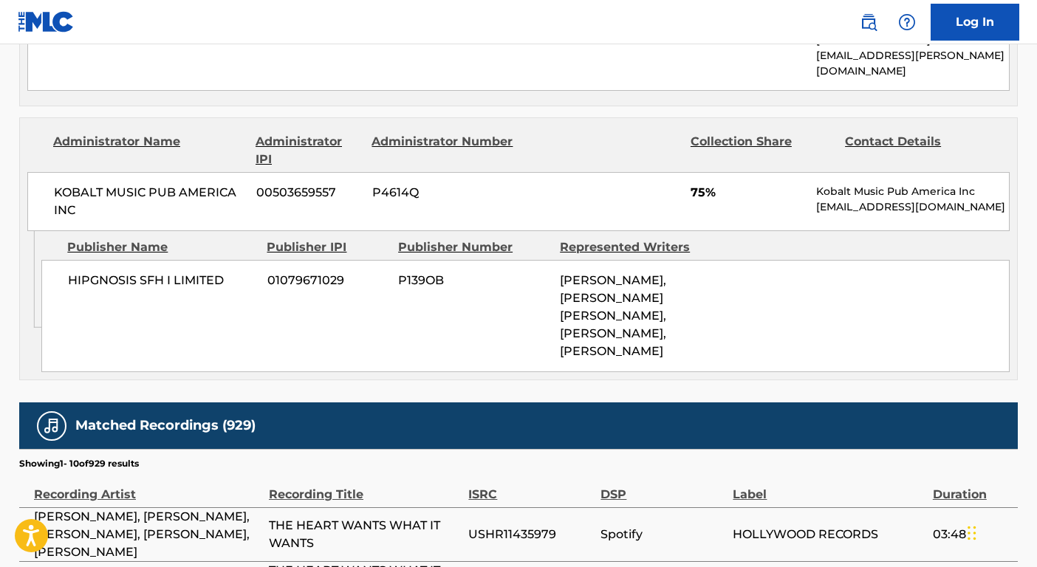
scroll to position [352, 0]
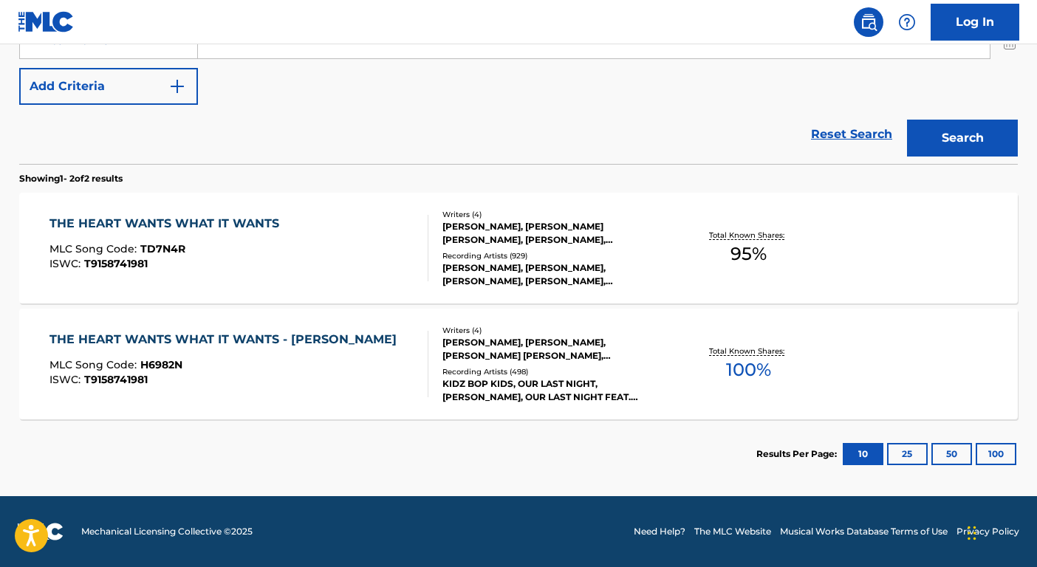
click at [542, 382] on div "KIDZ BOP KIDS, OUR LAST NIGHT, [PERSON_NAME], OUR LAST NIGHT FEAT. [PERSON_NAME…" at bounding box center [554, 391] width 223 height 27
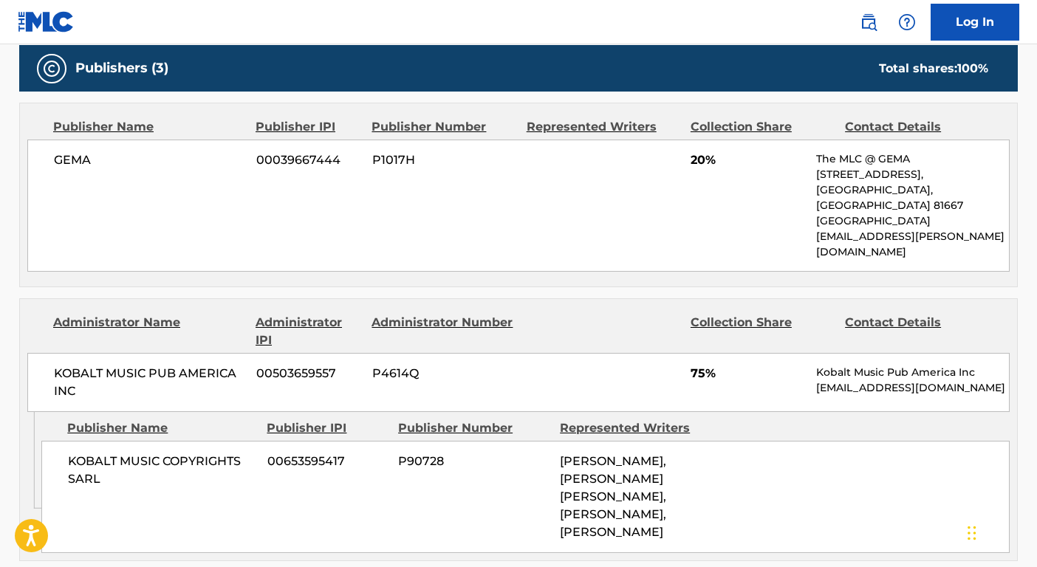
scroll to position [861, 0]
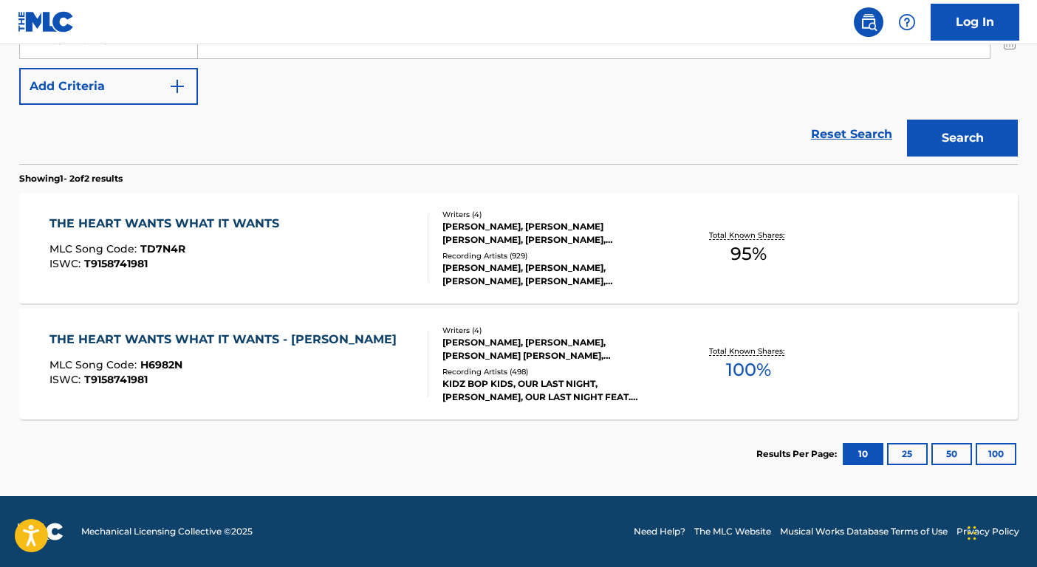
scroll to position [352, 0]
click at [644, 254] on div "Recording Artists ( 929 )" at bounding box center [554, 255] width 223 height 11
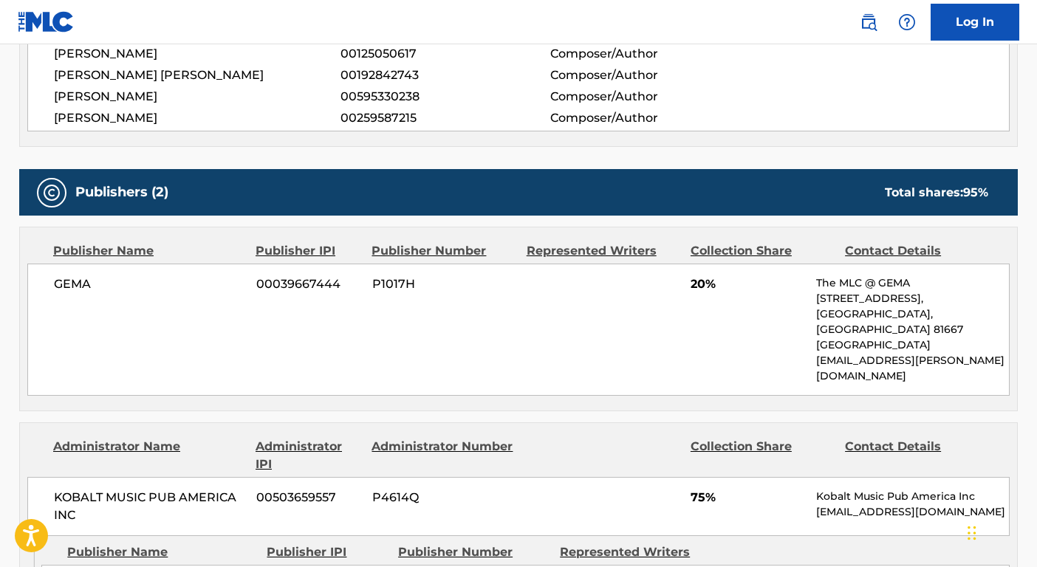
scroll to position [819, 0]
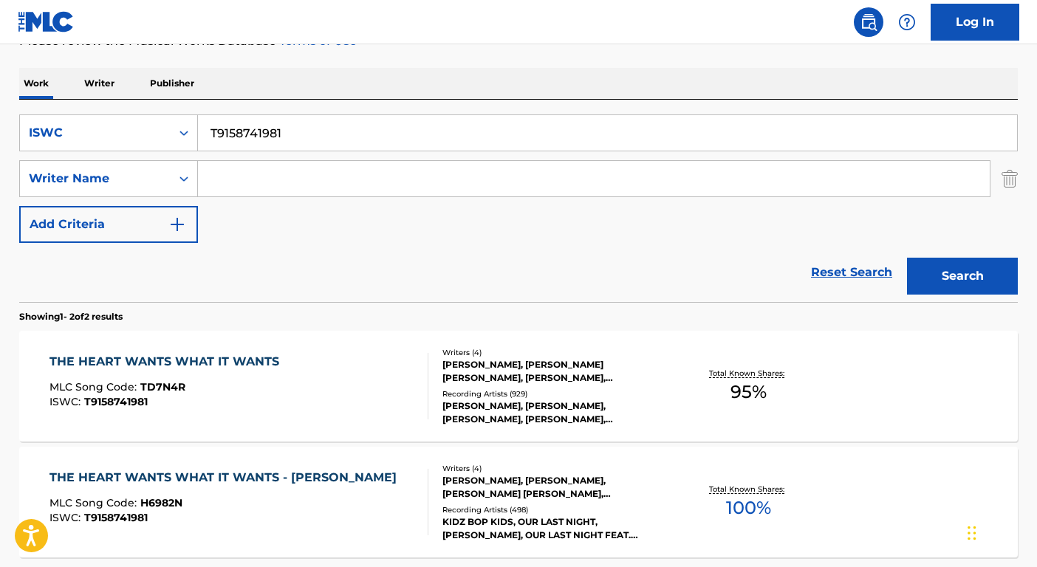
scroll to position [35, 0]
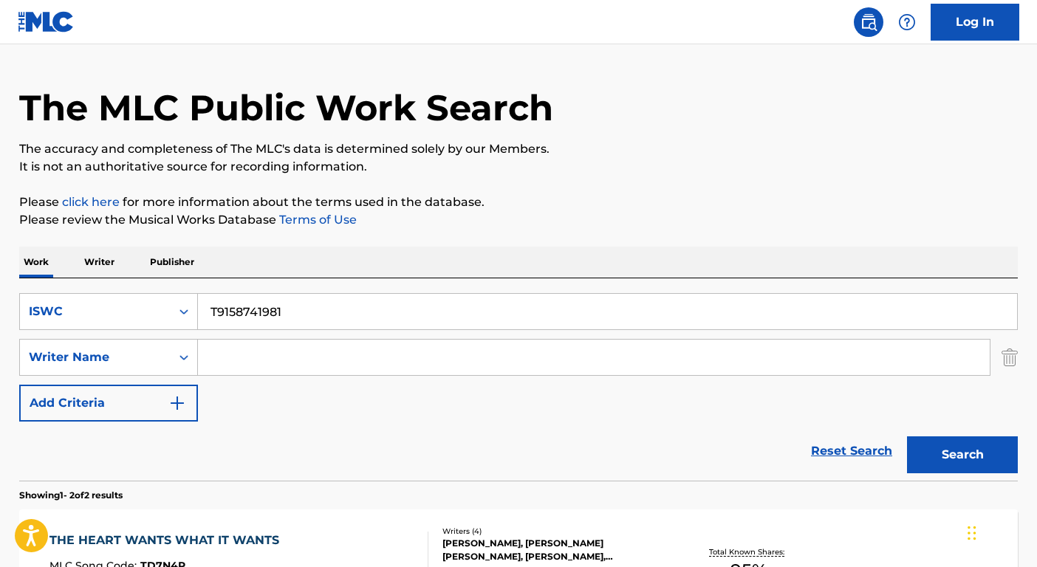
click at [419, 301] on input "T9158741981" at bounding box center [607, 311] width 819 height 35
paste input "3030107229"
type input "T3030107229"
click at [962, 468] on button "Search" at bounding box center [962, 455] width 111 height 37
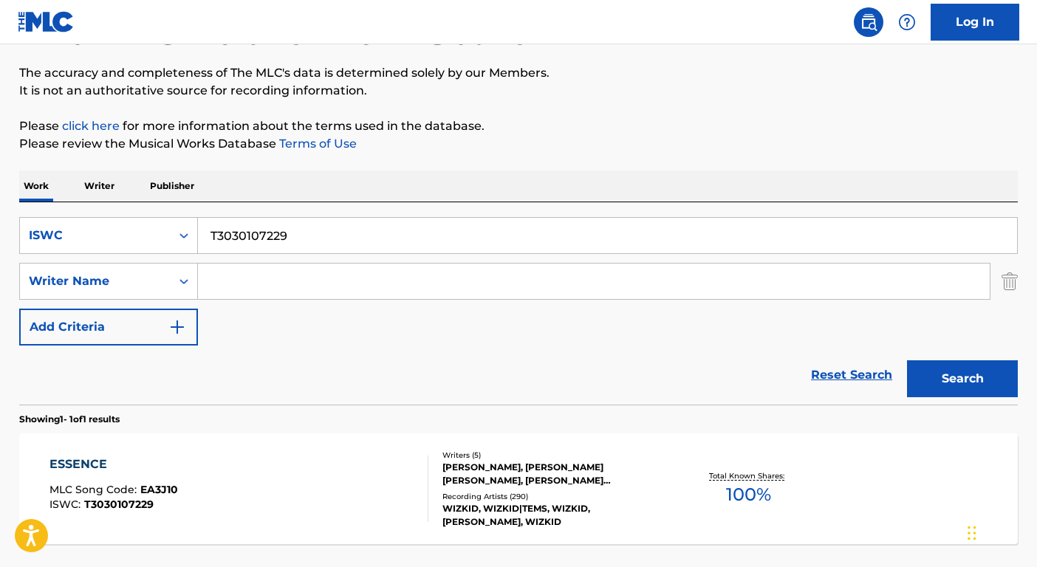
scroll to position [236, 0]
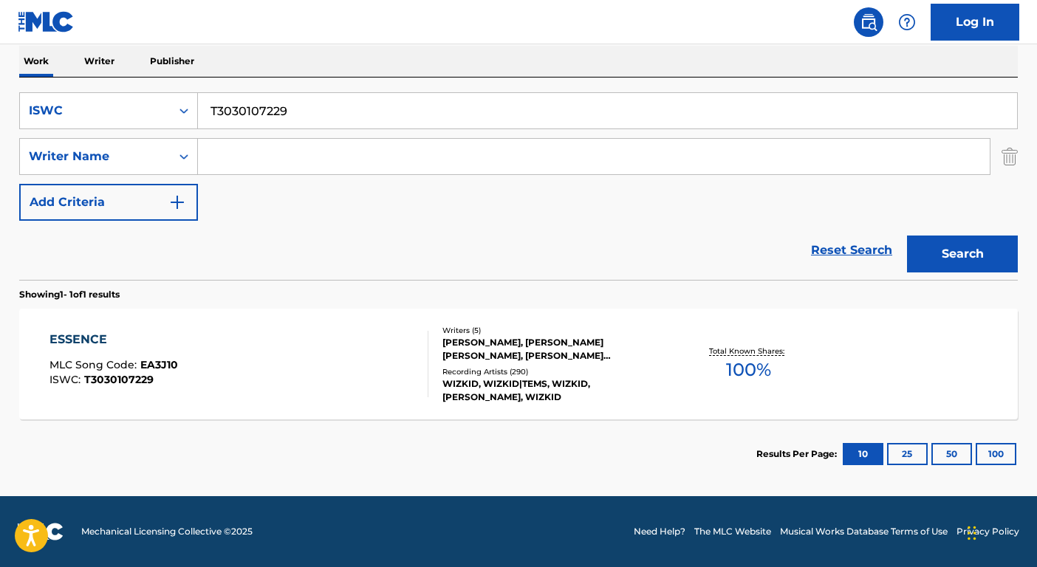
click at [620, 404] on div "ESSENCE MLC Song Code : EA3J10 ISWC : T3030107229 Writers ( 5 ) [PERSON_NAME], …" at bounding box center [518, 364] width 999 height 111
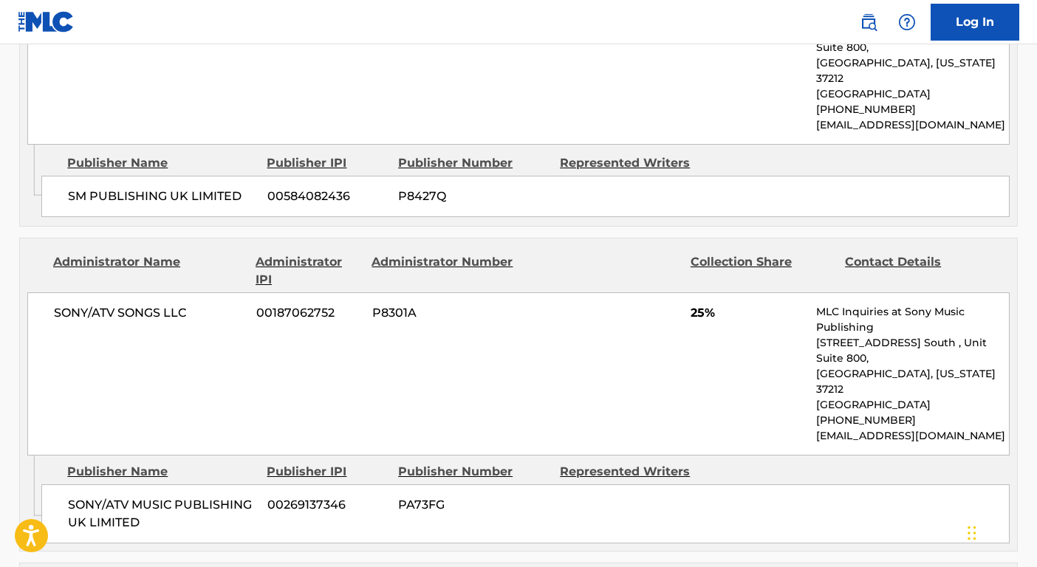
scroll to position [1296, 0]
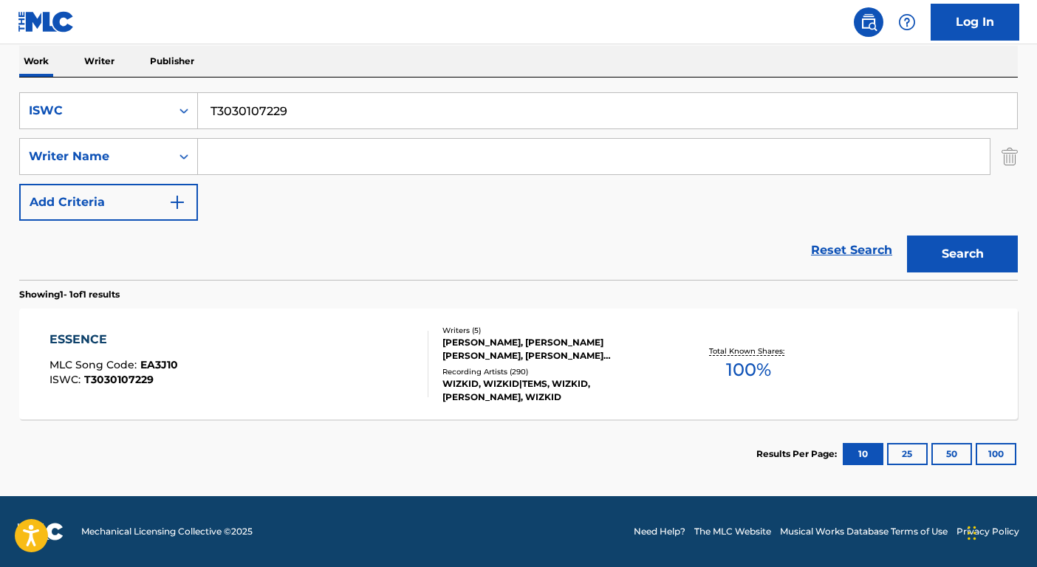
scroll to position [236, 0]
click at [303, 104] on input "T3030107229" at bounding box center [607, 110] width 819 height 35
click at [131, 111] on div "ISWC" at bounding box center [95, 111] width 133 height 18
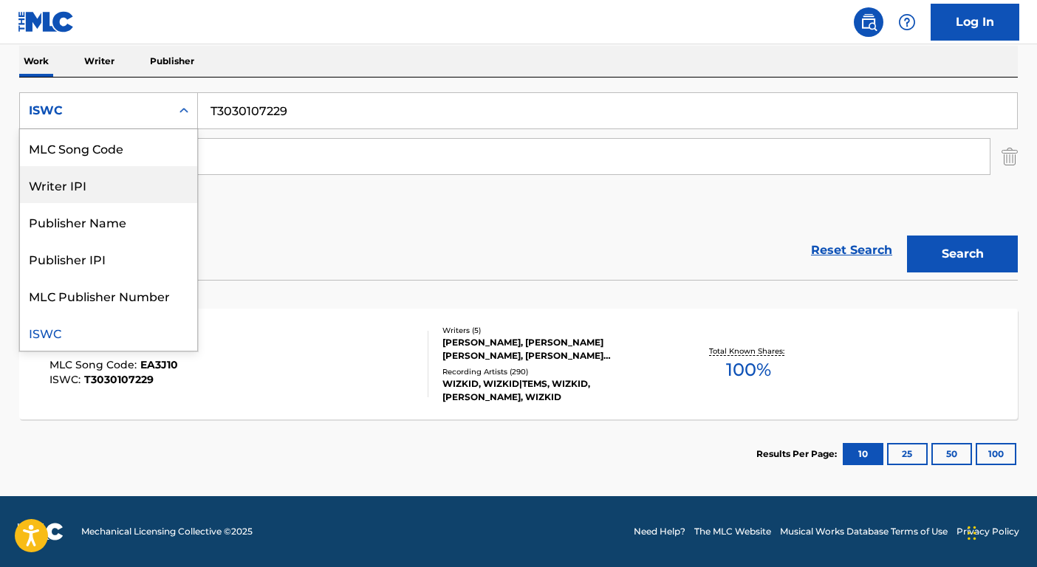
scroll to position [0, 0]
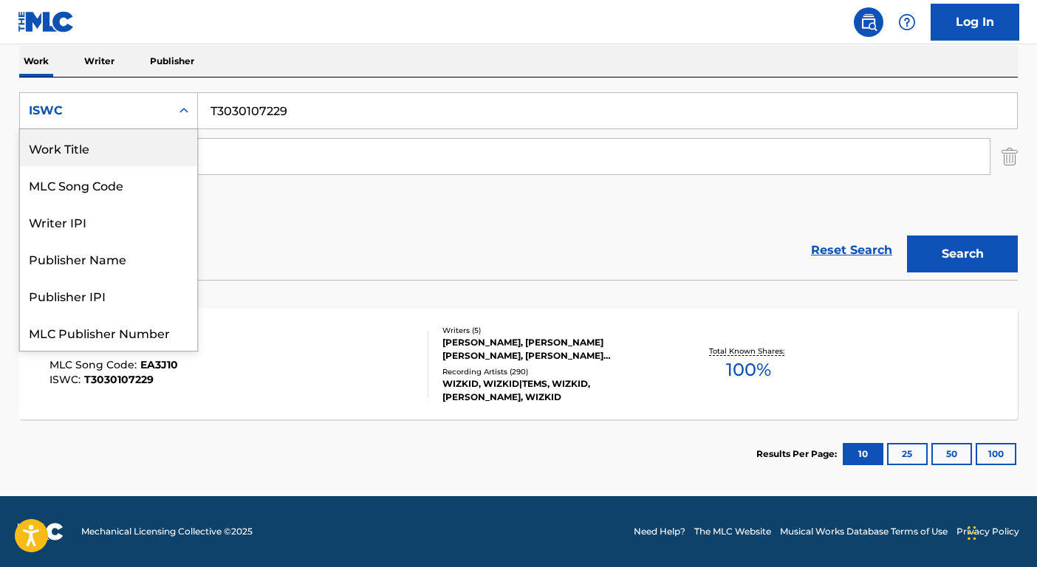
click at [88, 150] on div "Work Title" at bounding box center [108, 147] width 177 height 37
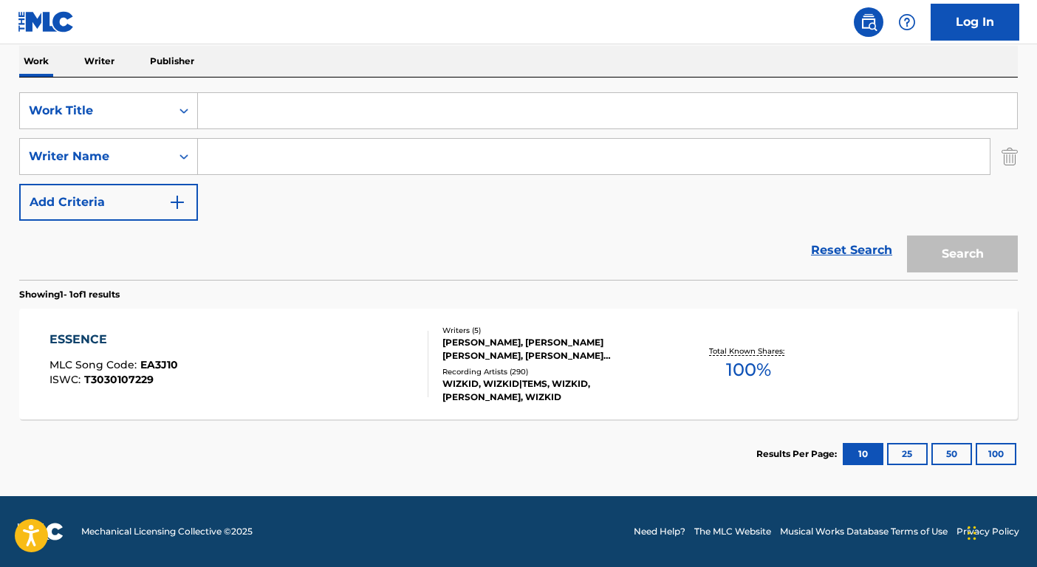
click at [235, 108] on input "Search Form" at bounding box center [607, 110] width 819 height 35
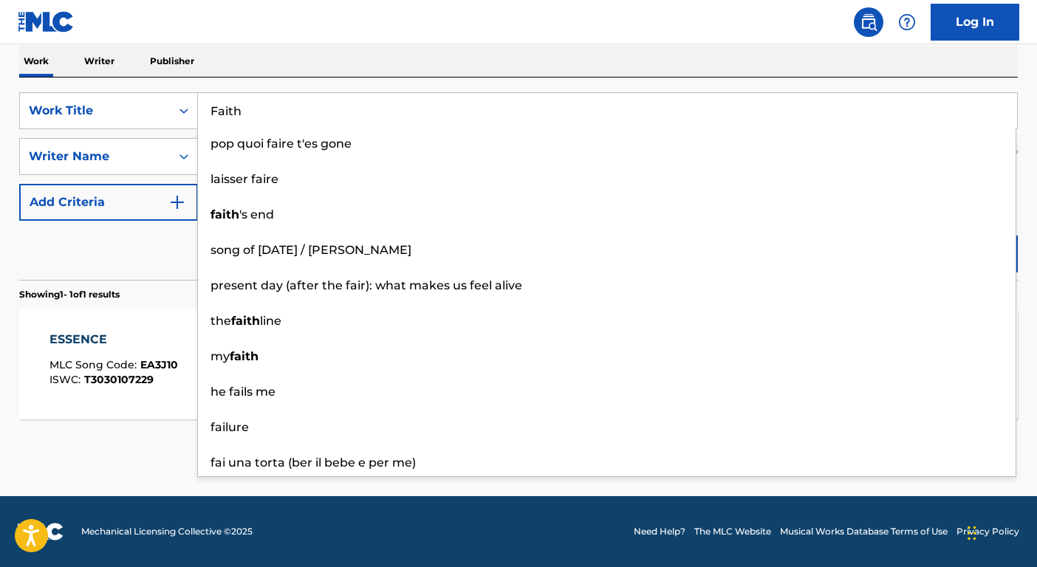
type input "Faith"
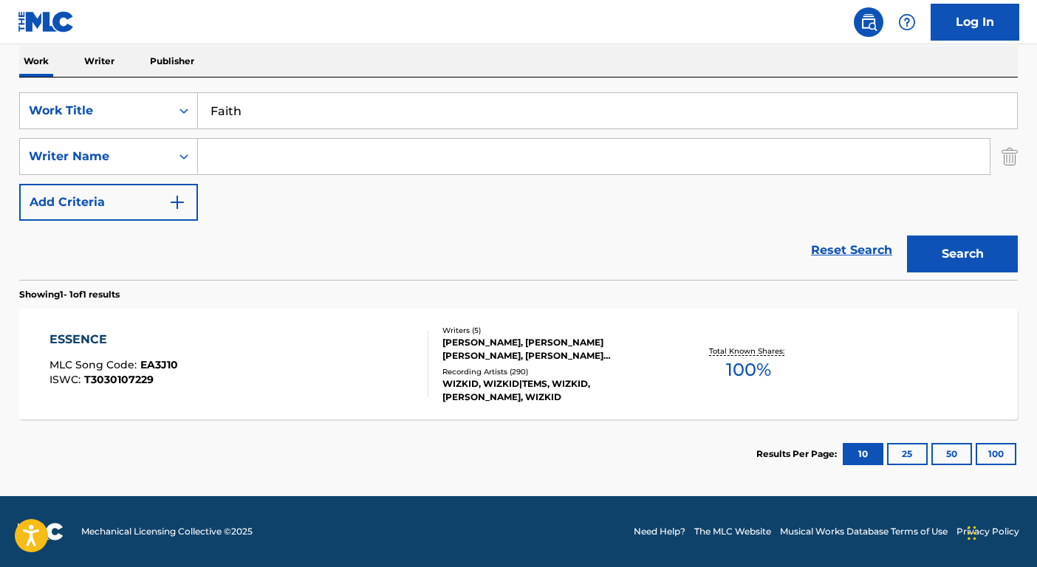
click at [149, 234] on div "Reset Search Search" at bounding box center [518, 250] width 999 height 59
click at [253, 146] on input "Search Form" at bounding box center [594, 156] width 792 height 35
click at [907, 236] on button "Search" at bounding box center [962, 254] width 111 height 37
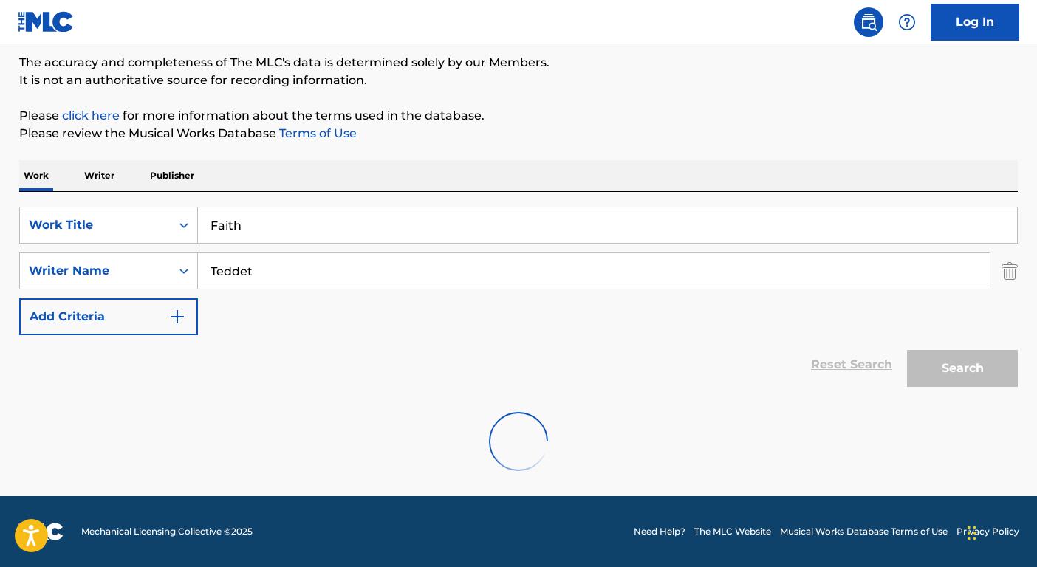
scroll to position [74, 0]
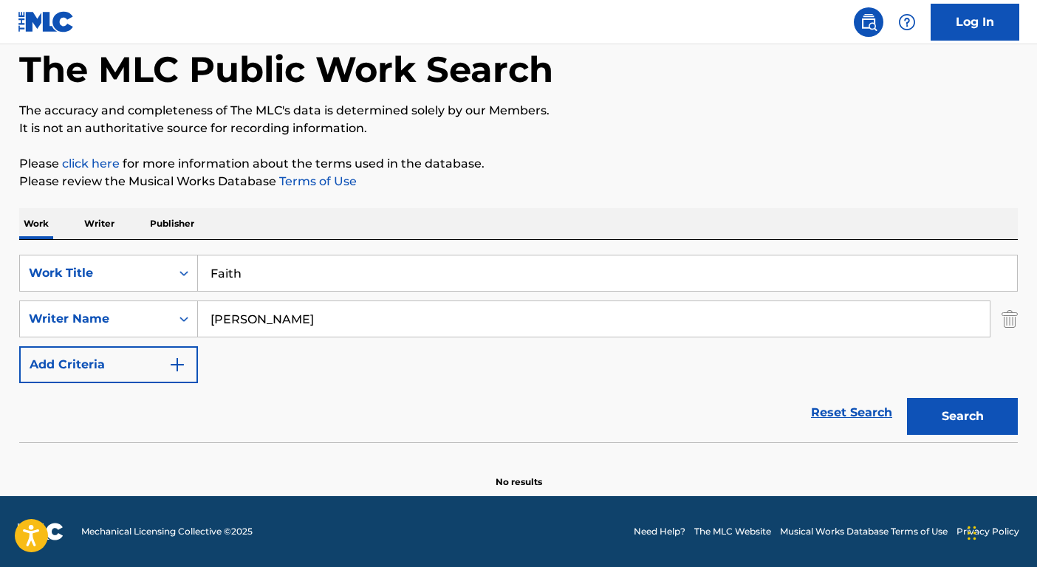
type input "[PERSON_NAME]"
click at [907, 398] on button "Search" at bounding box center [962, 416] width 111 height 37
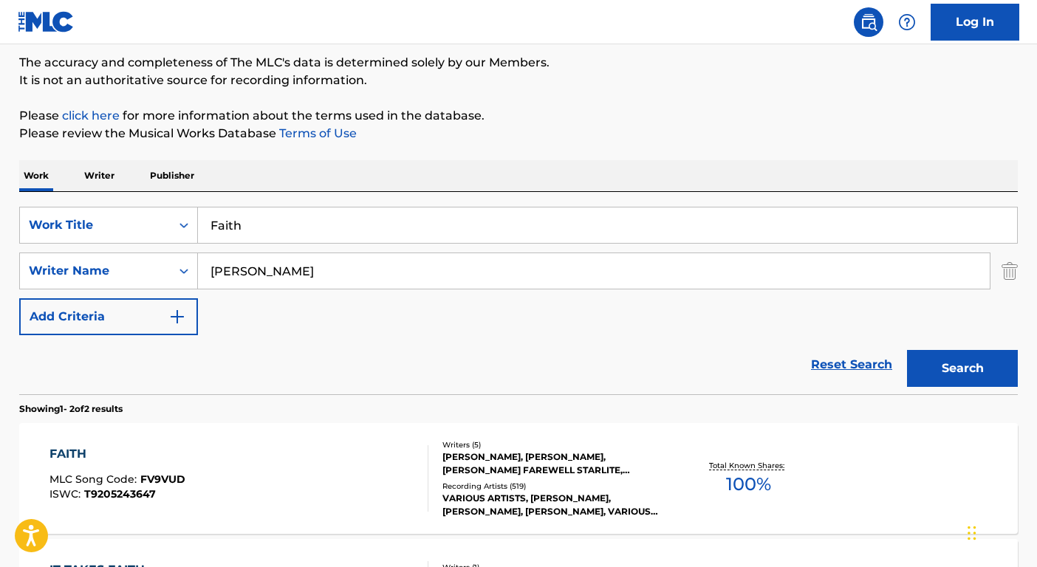
scroll to position [236, 0]
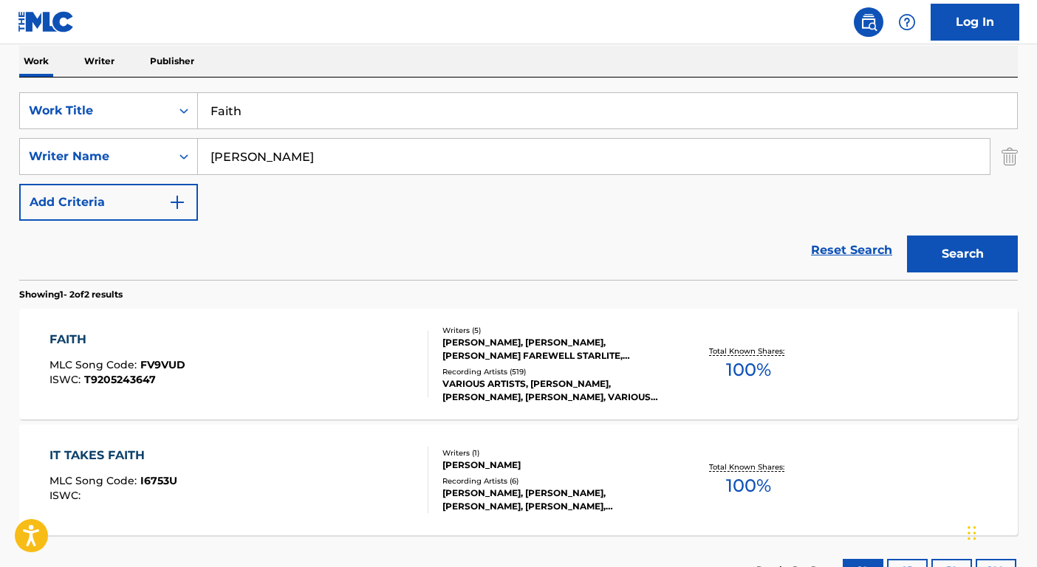
click at [550, 400] on div "VARIOUS ARTISTS, [PERSON_NAME], [PERSON_NAME], [PERSON_NAME], VARIOUS ARTISTS" at bounding box center [554, 391] width 223 height 27
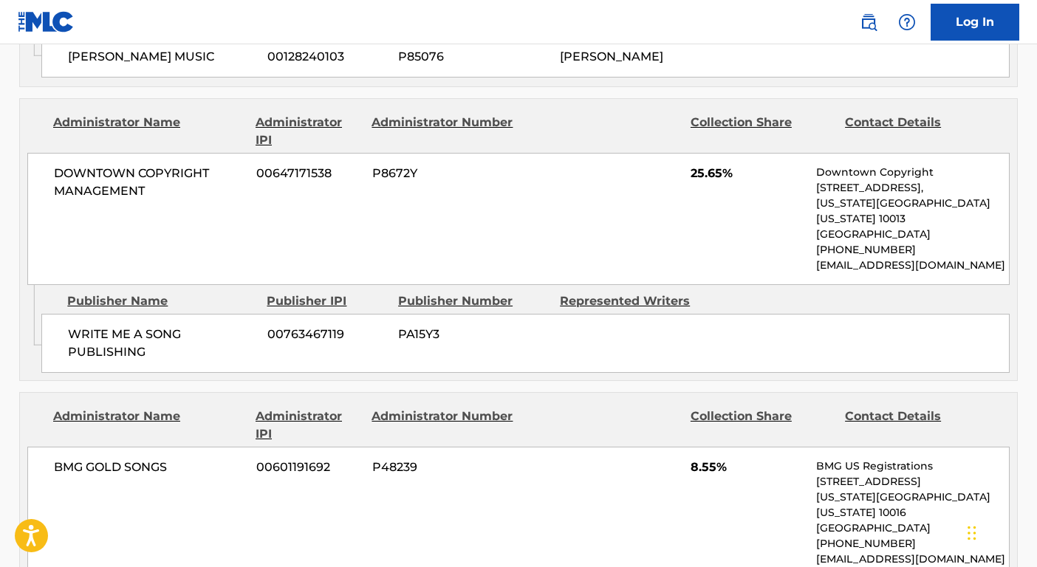
scroll to position [1081, 0]
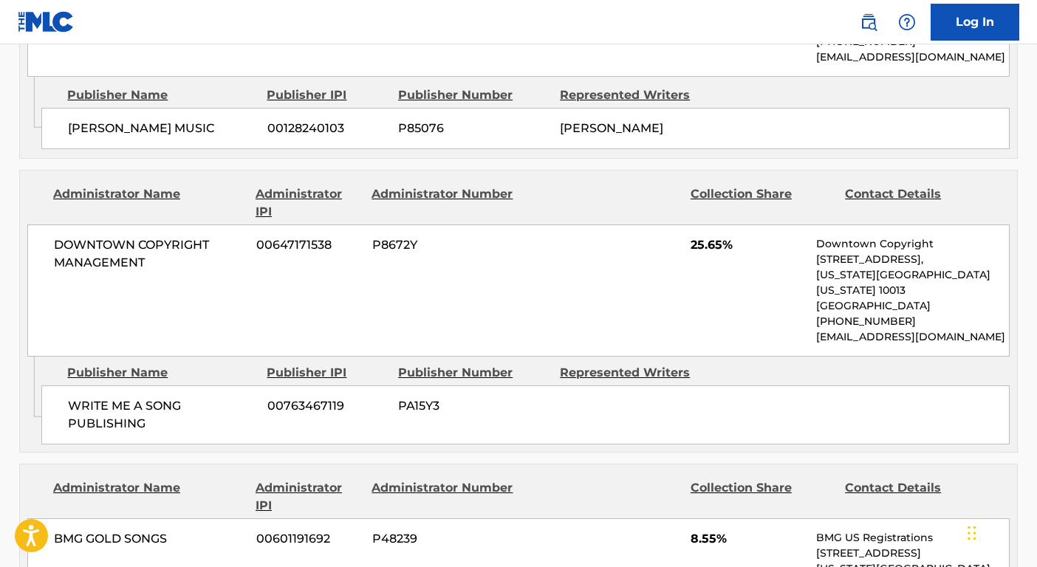
scroll to position [236, 0]
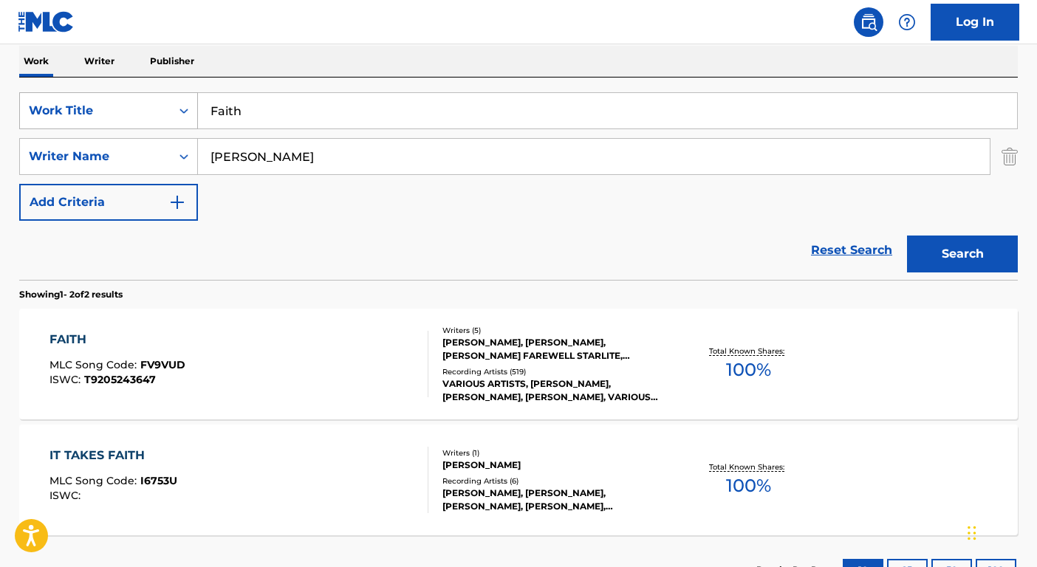
click at [126, 105] on div "Work Title" at bounding box center [95, 111] width 133 height 18
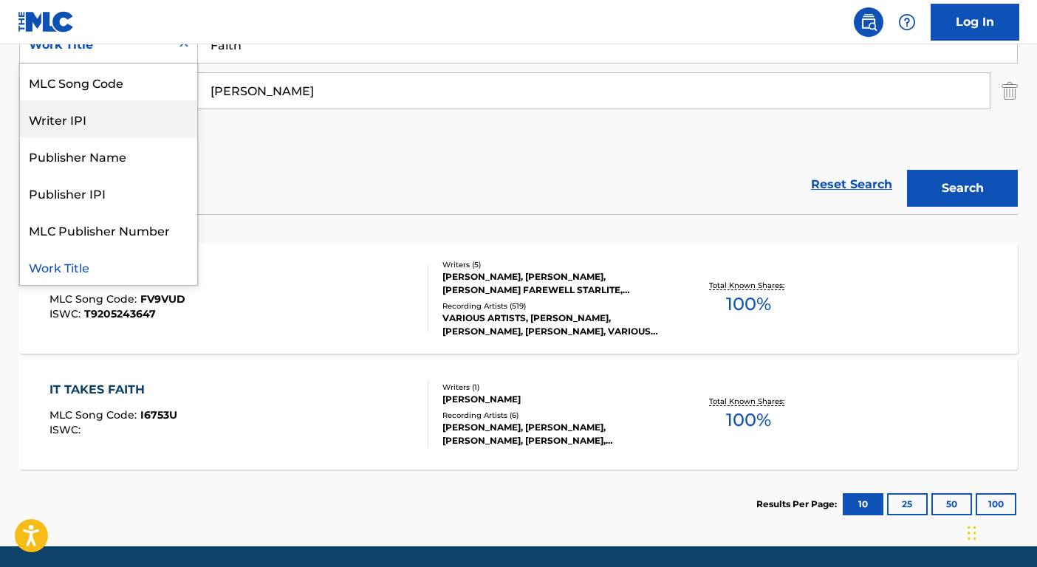
scroll to position [0, 0]
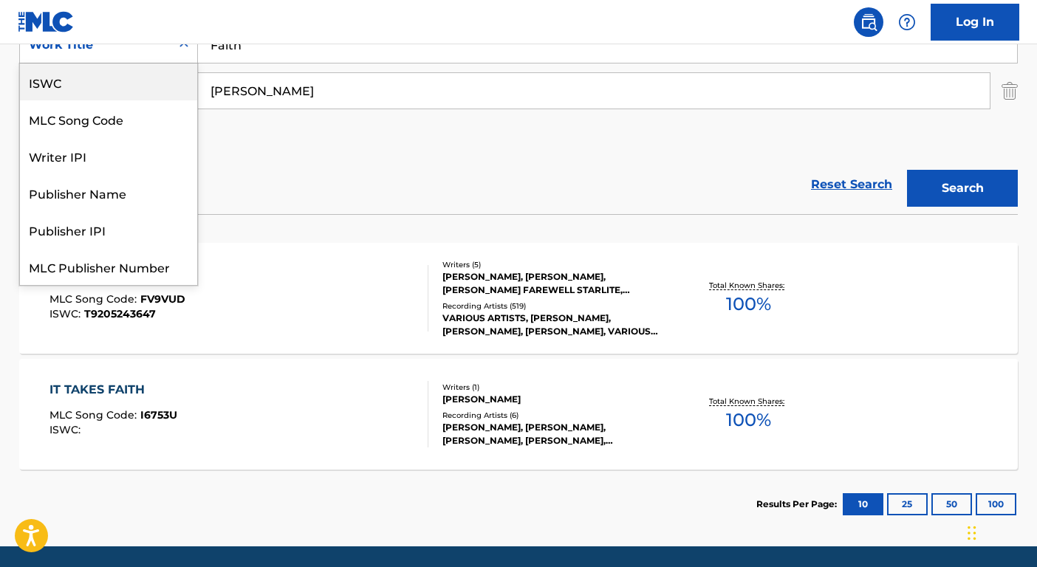
click at [85, 86] on div "ISWC" at bounding box center [108, 82] width 177 height 37
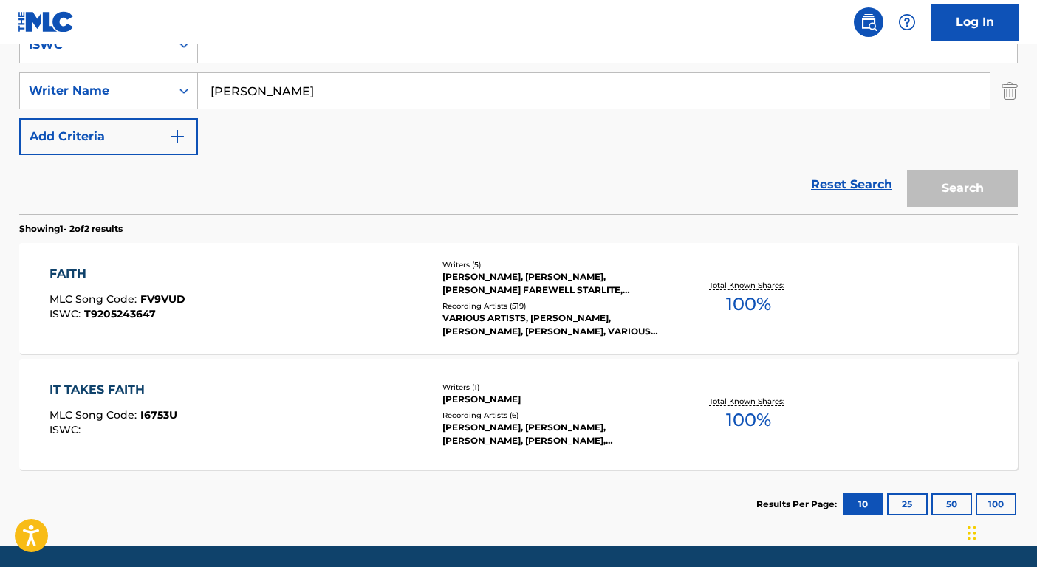
click at [234, 63] on div "Search Form" at bounding box center [608, 45] width 820 height 37
click at [236, 55] on input "Search Form" at bounding box center [607, 44] width 819 height 35
paste input "T9175840887"
type input "T9175840887"
click at [250, 83] on input "[PERSON_NAME]" at bounding box center [594, 90] width 792 height 35
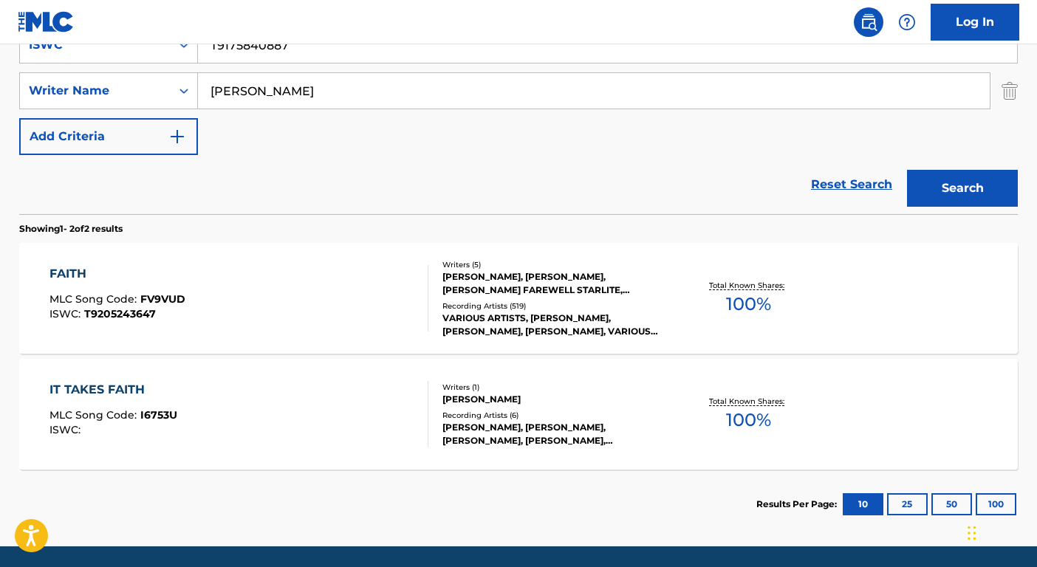
click at [250, 83] on input "[PERSON_NAME]" at bounding box center [594, 90] width 792 height 35
click at [907, 170] on button "Search" at bounding box center [962, 188] width 111 height 37
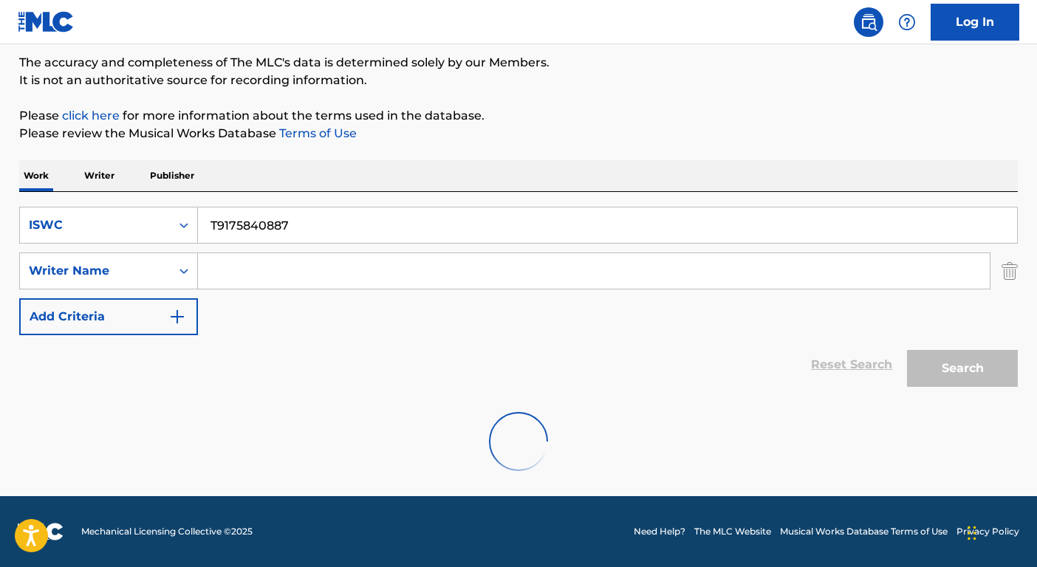
scroll to position [74, 0]
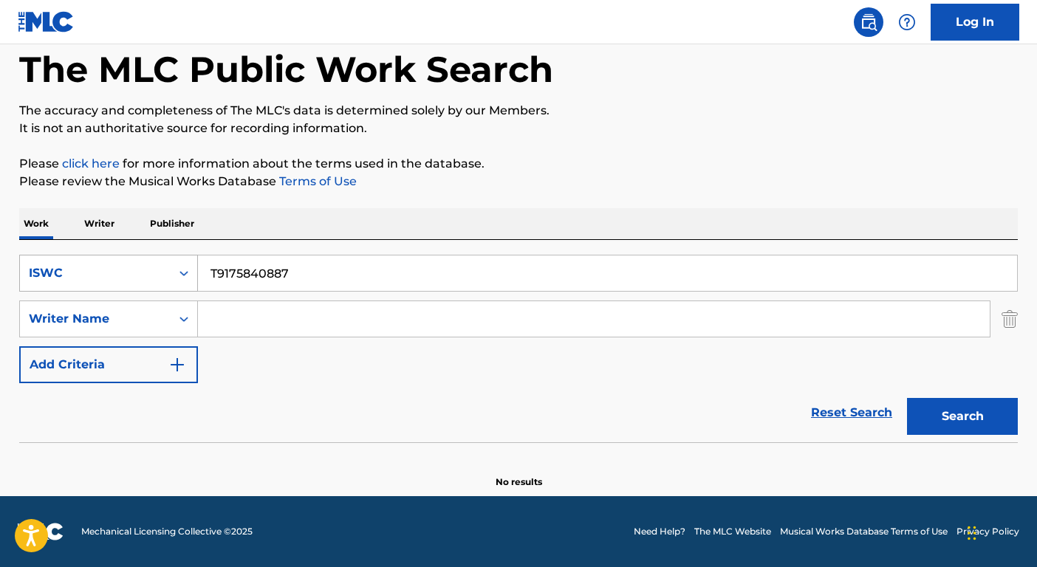
click at [160, 276] on div "ISWC" at bounding box center [95, 274] width 133 height 18
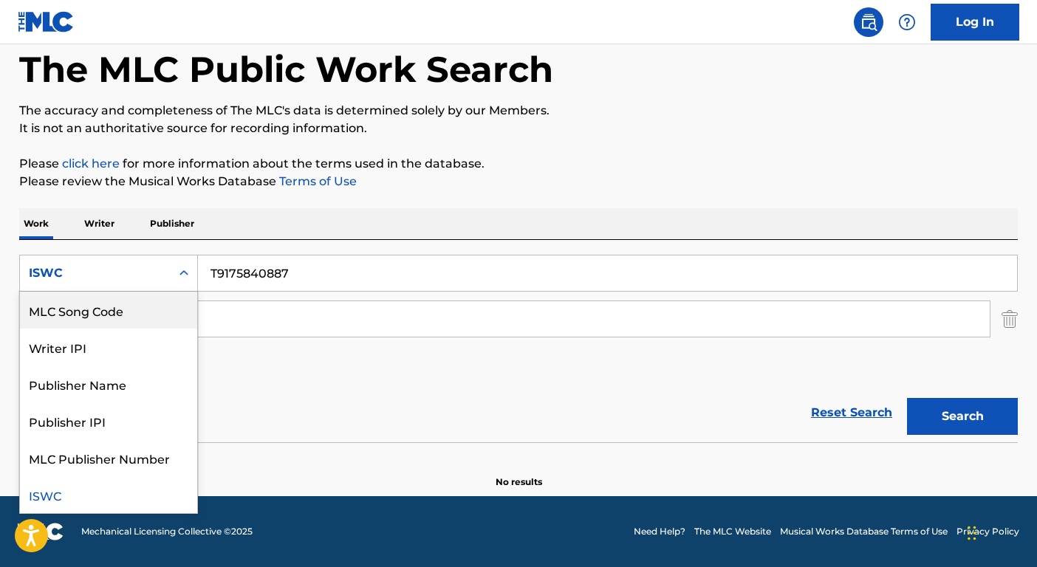
scroll to position [0, 0]
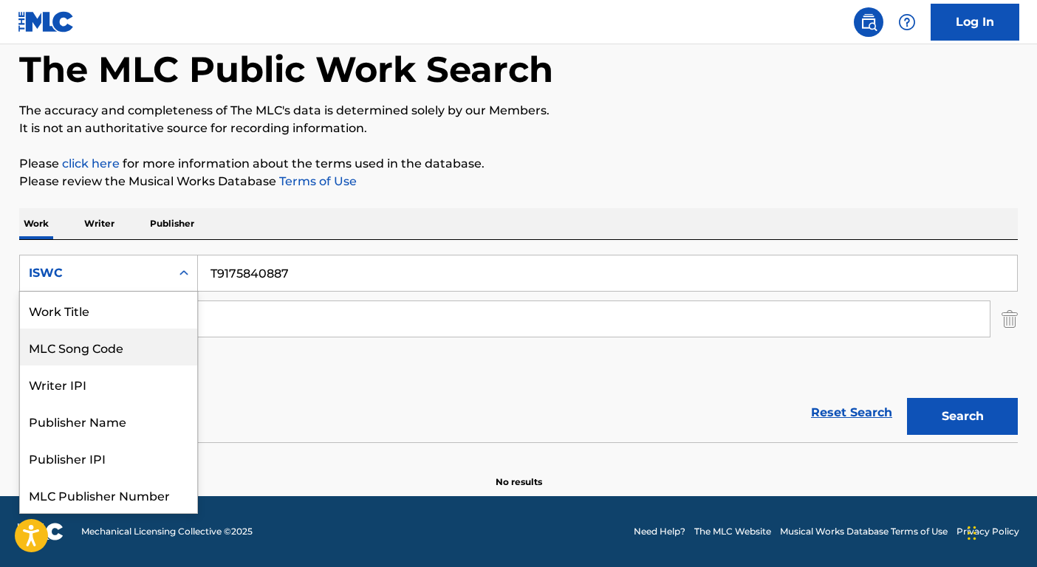
click at [140, 324] on div "Work Title" at bounding box center [108, 310] width 177 height 37
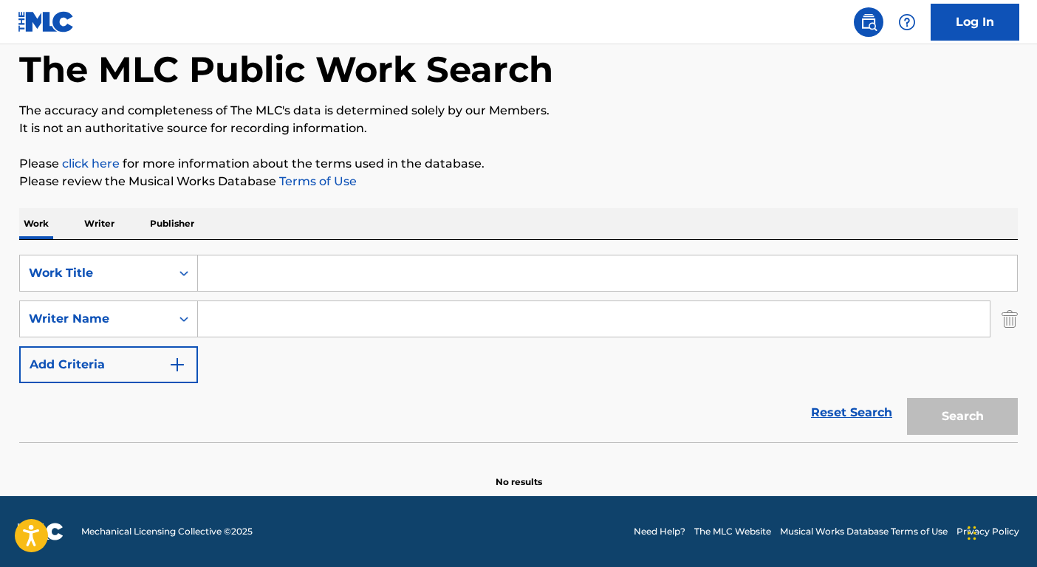
click at [239, 282] on input "Search Form" at bounding box center [607, 273] width 819 height 35
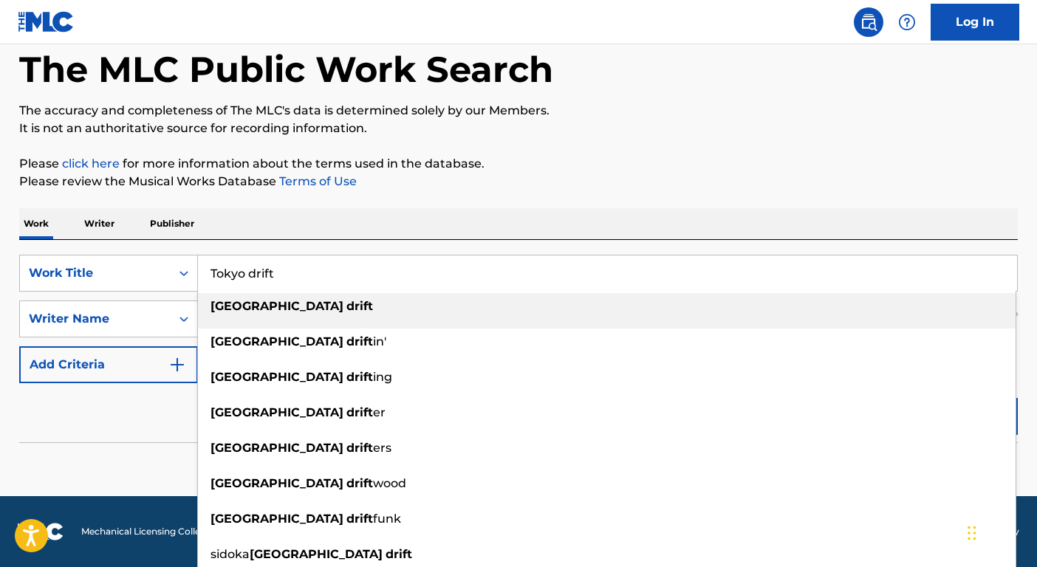
click at [347, 307] on strong "drift" at bounding box center [360, 306] width 27 height 14
type input "tokyo drift"
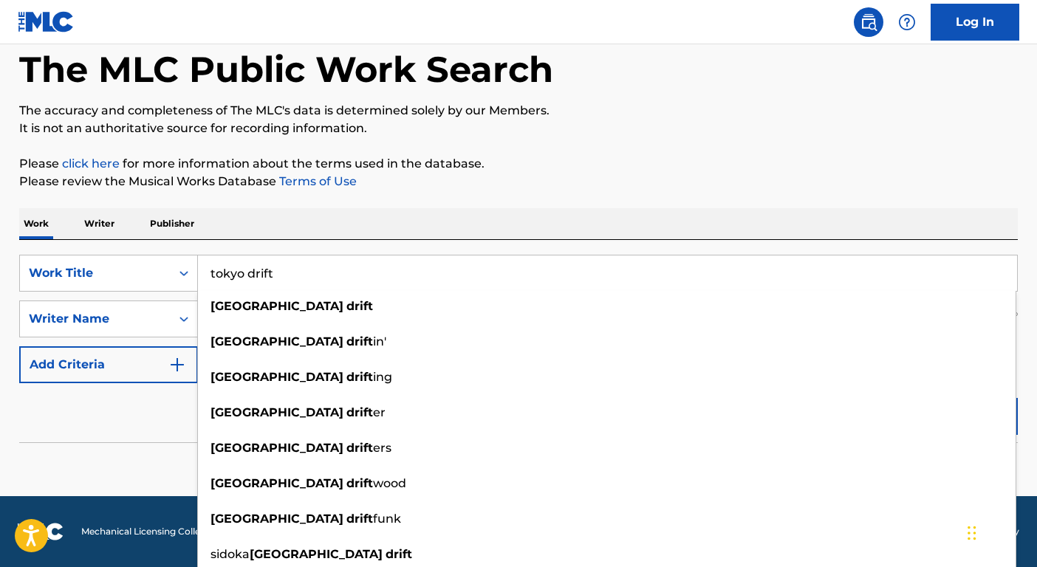
click at [143, 440] on div "Reset Search Search" at bounding box center [518, 413] width 999 height 59
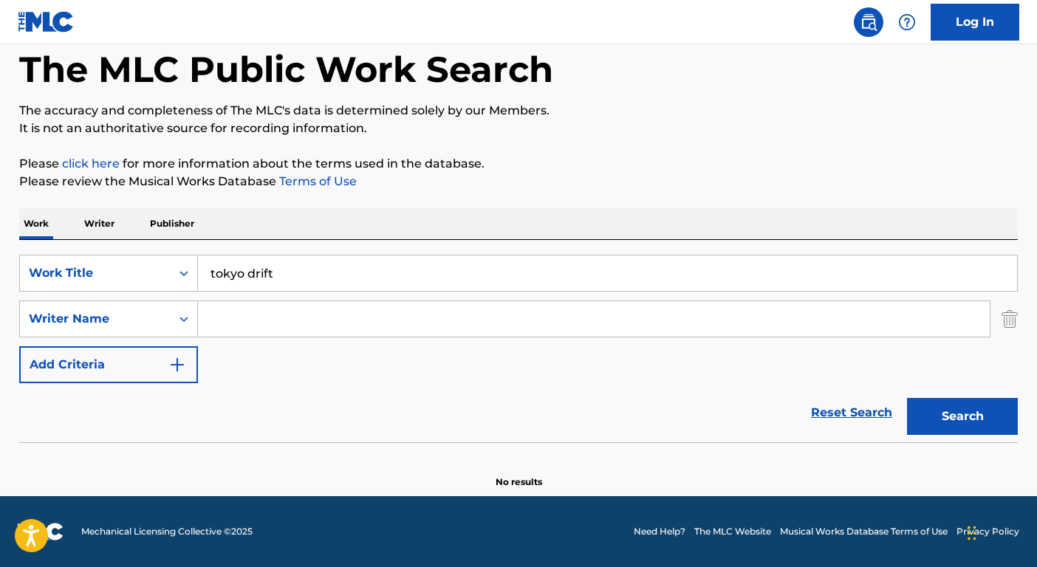
click at [243, 317] on input "Search Form" at bounding box center [594, 318] width 792 height 35
type input "pharrell"
click at [907, 398] on button "Search" at bounding box center [962, 416] width 111 height 37
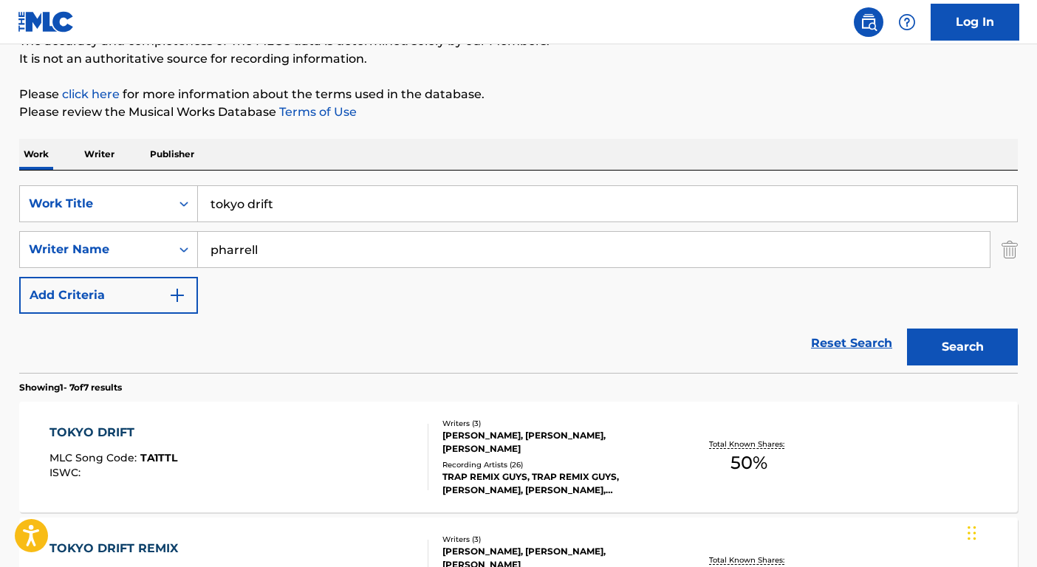
scroll to position [216, 0]
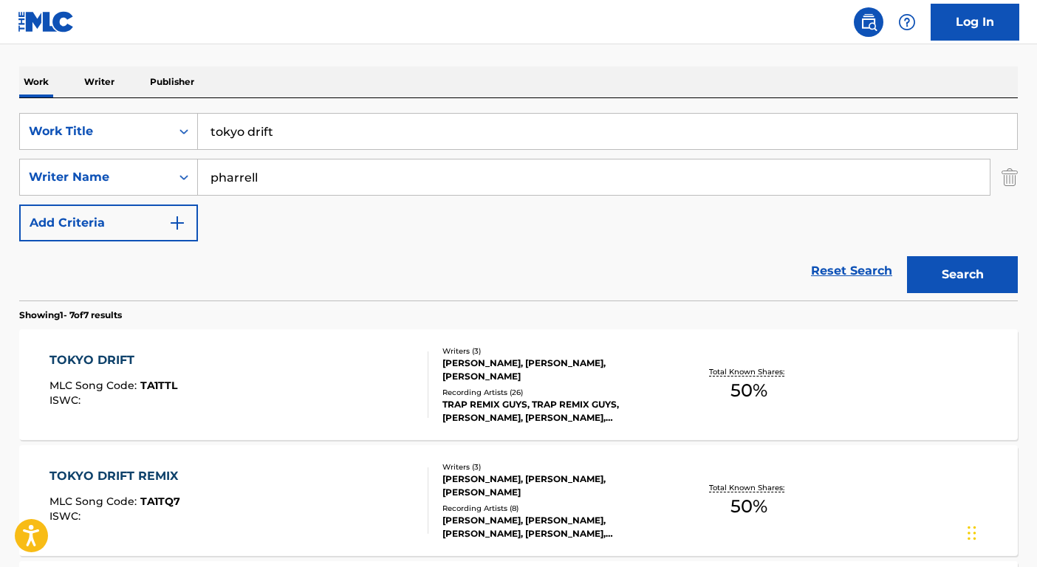
click at [587, 409] on div "TRAP REMIX GUYS, TRAP REMIX GUYS, [PERSON_NAME], [PERSON_NAME], [PERSON_NAME]" at bounding box center [554, 411] width 223 height 27
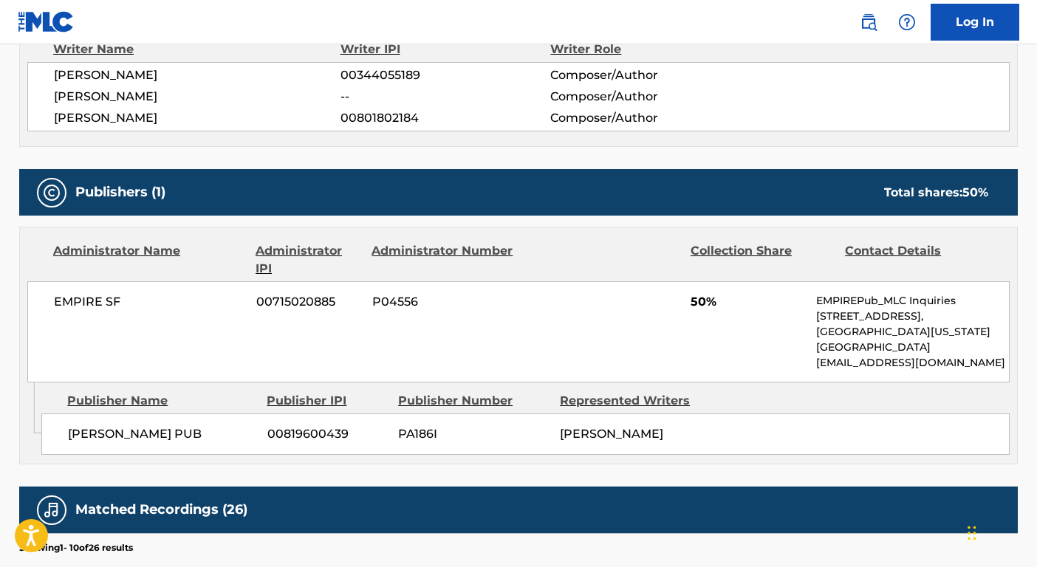
scroll to position [556, 0]
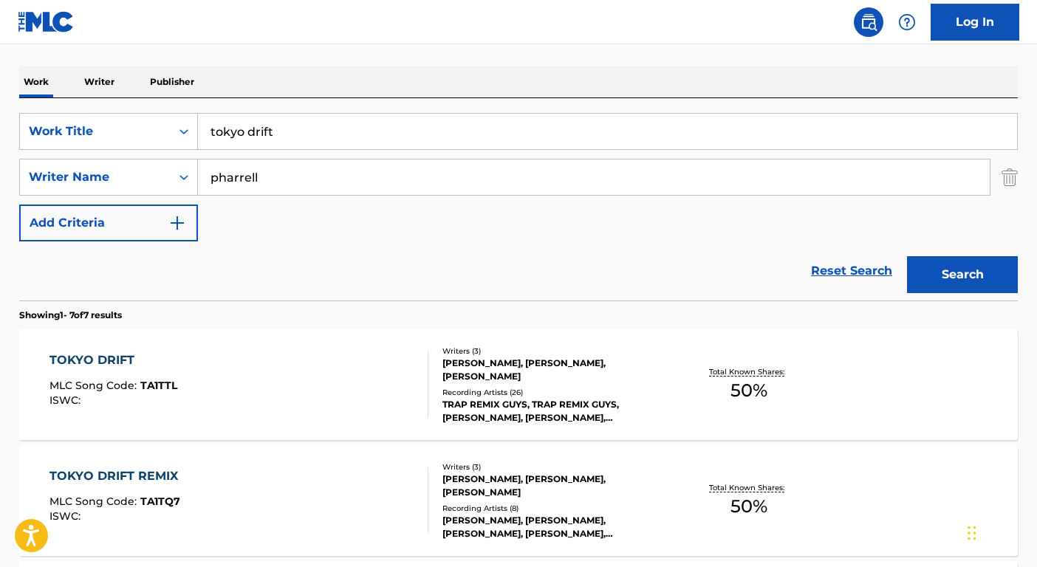
scroll to position [530, 0]
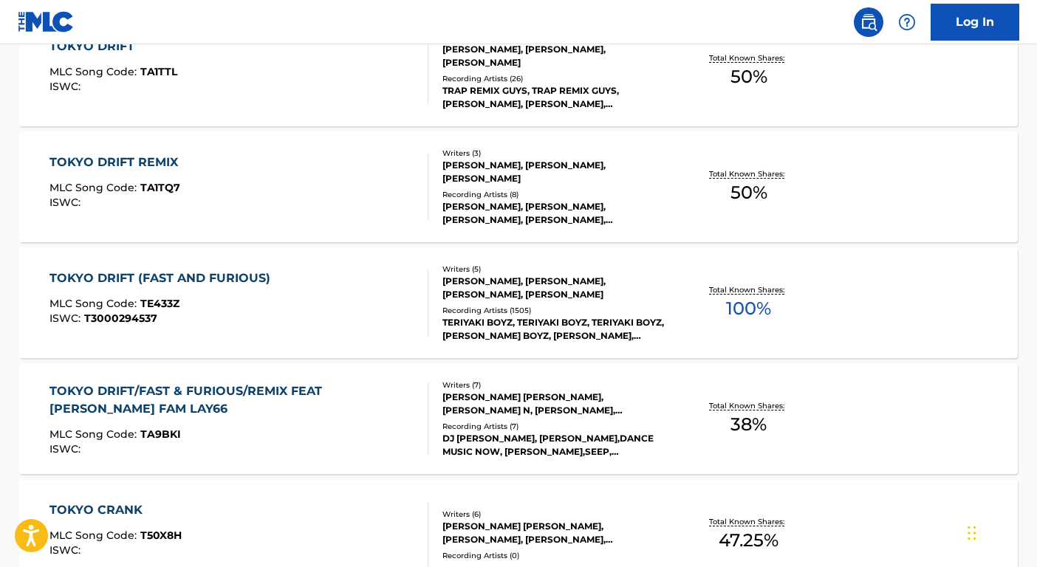
click at [610, 321] on div "TERIYAKI BOYZ, TERIYAKI BOYZ, TERIYAKI BOYZ, [PERSON_NAME] BOYZ, [PERSON_NAME],…" at bounding box center [554, 329] width 223 height 27
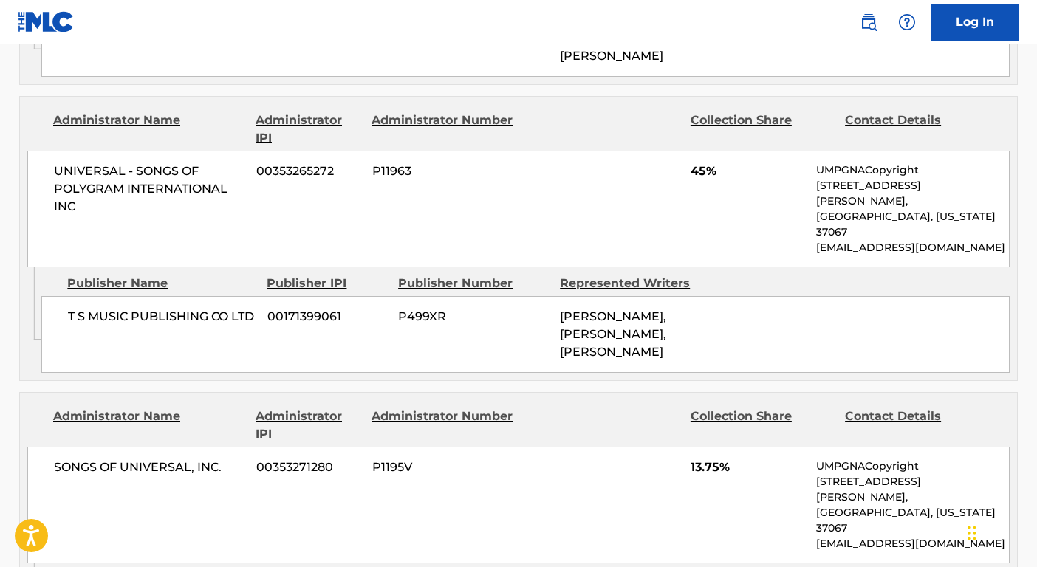
scroll to position [1294, 0]
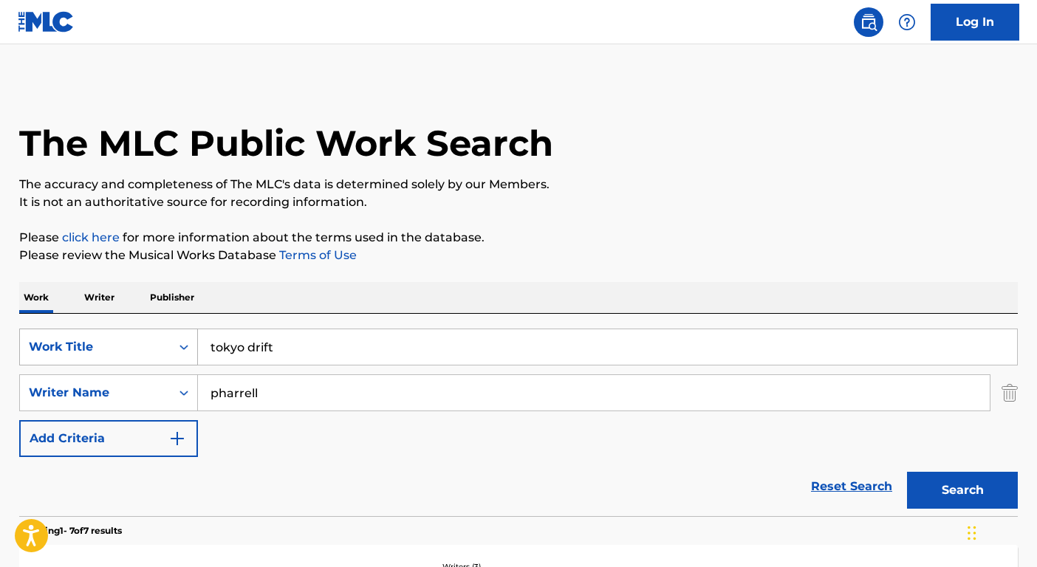
click at [153, 340] on div "Work Title" at bounding box center [95, 347] width 133 height 18
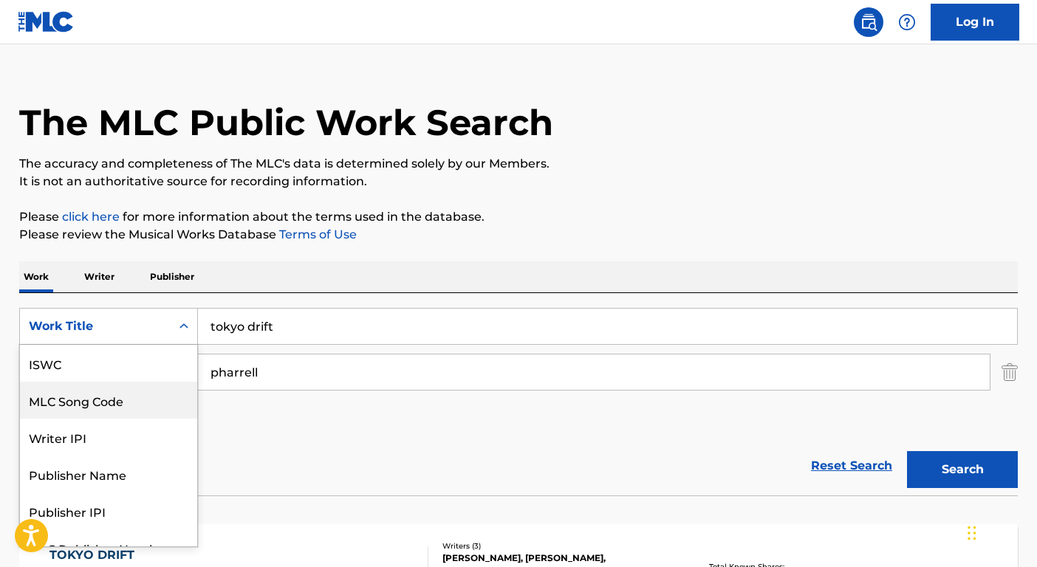
click at [58, 367] on div "ISWC" at bounding box center [108, 363] width 177 height 37
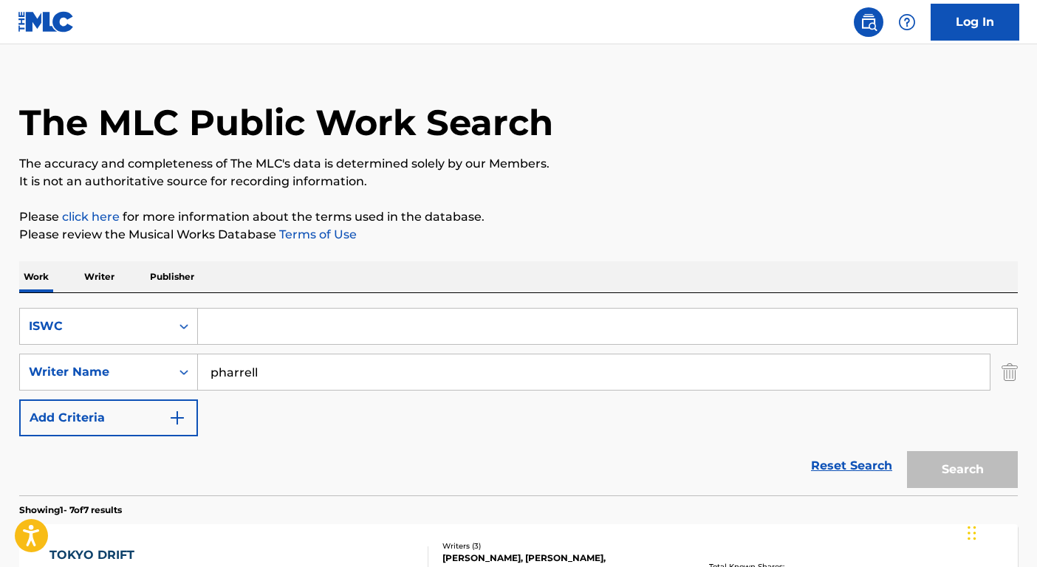
click at [205, 324] on input "Search Form" at bounding box center [607, 326] width 819 height 35
paste input "T9176309663"
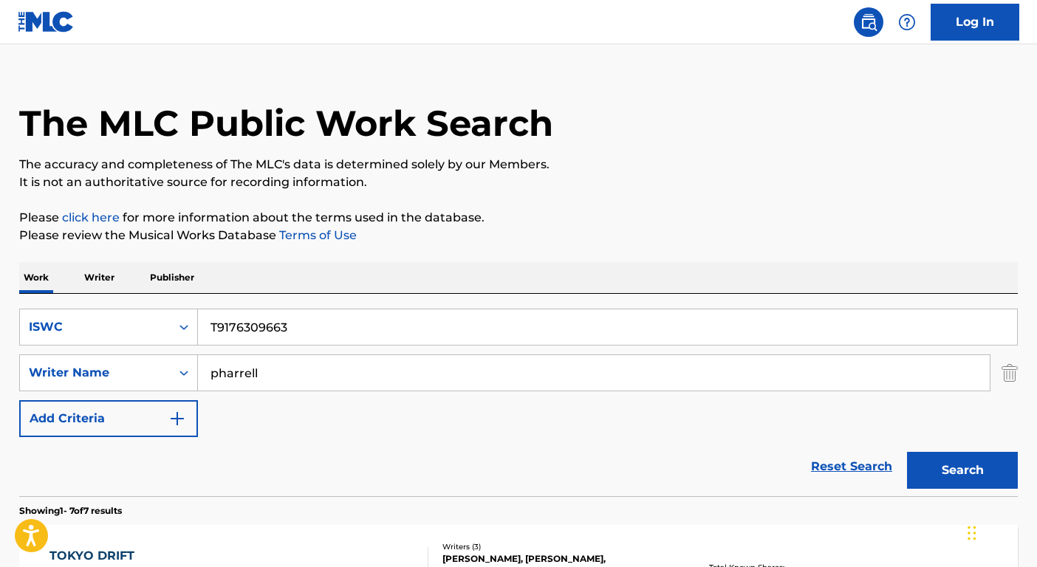
type input "T9176309663"
click at [260, 363] on input "pharrell" at bounding box center [594, 372] width 792 height 35
click at [907, 452] on button "Search" at bounding box center [962, 470] width 111 height 37
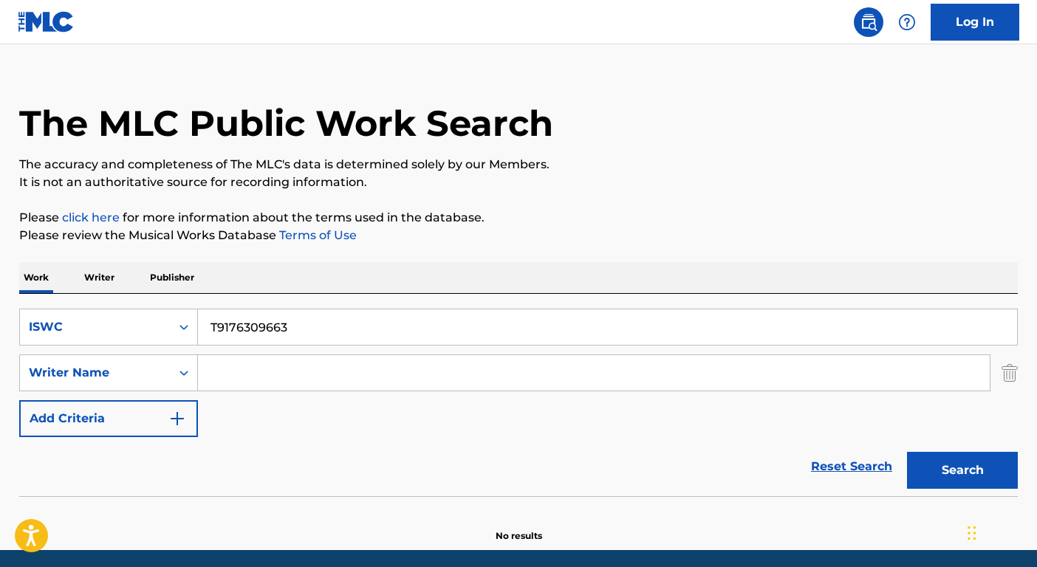
click at [321, 322] on input "T9176309663" at bounding box center [607, 327] width 819 height 35
click at [165, 322] on div "ISWC" at bounding box center [95, 327] width 151 height 28
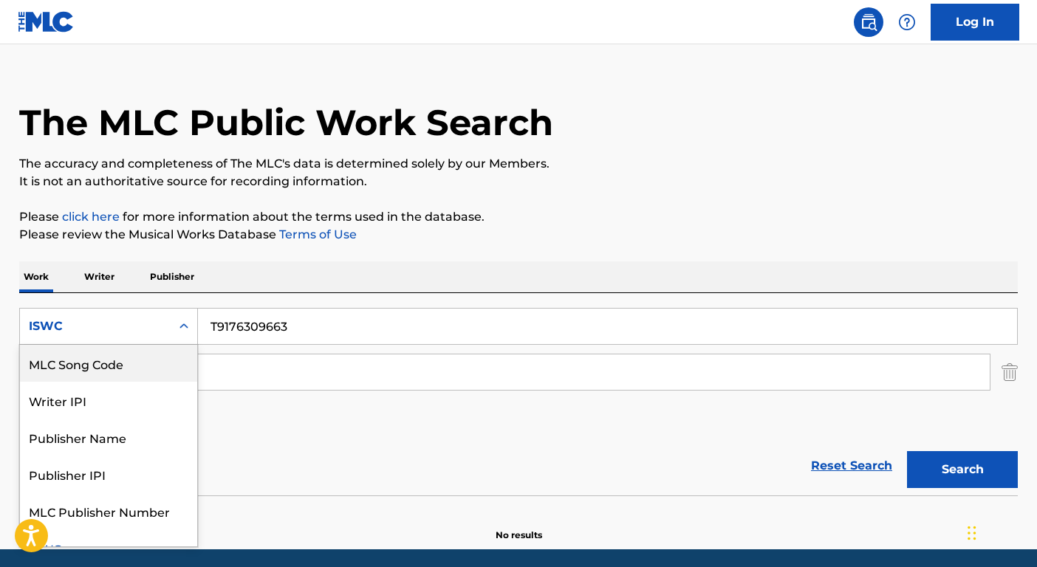
scroll to position [0, 0]
click at [120, 376] on div "Work Title" at bounding box center [108, 363] width 177 height 37
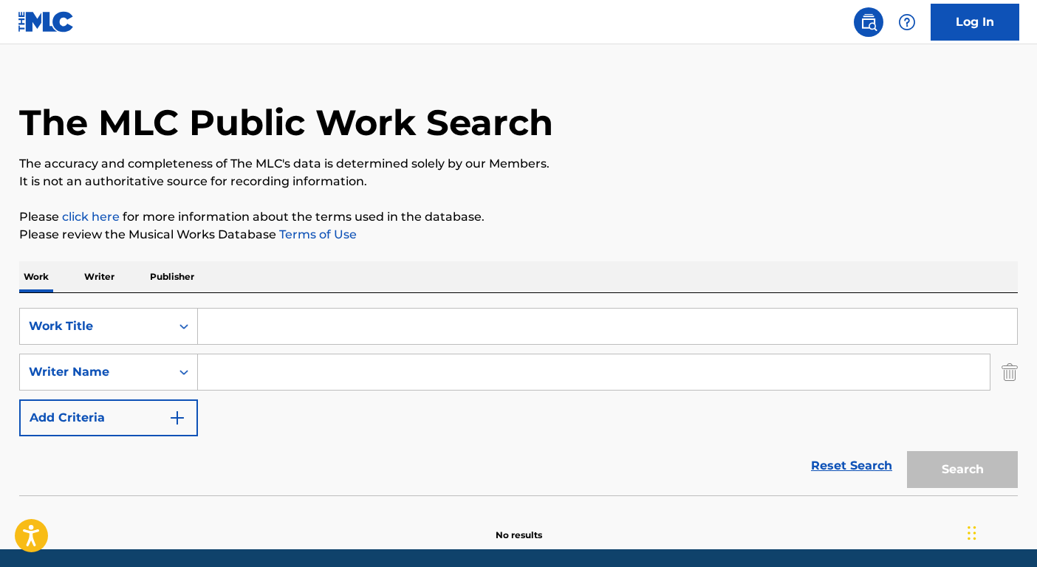
click at [254, 331] on input "Search Form" at bounding box center [607, 326] width 819 height 35
paste input "I Might Be"
type input "I Might Be"
click at [236, 371] on input "Search Form" at bounding box center [594, 372] width 792 height 35
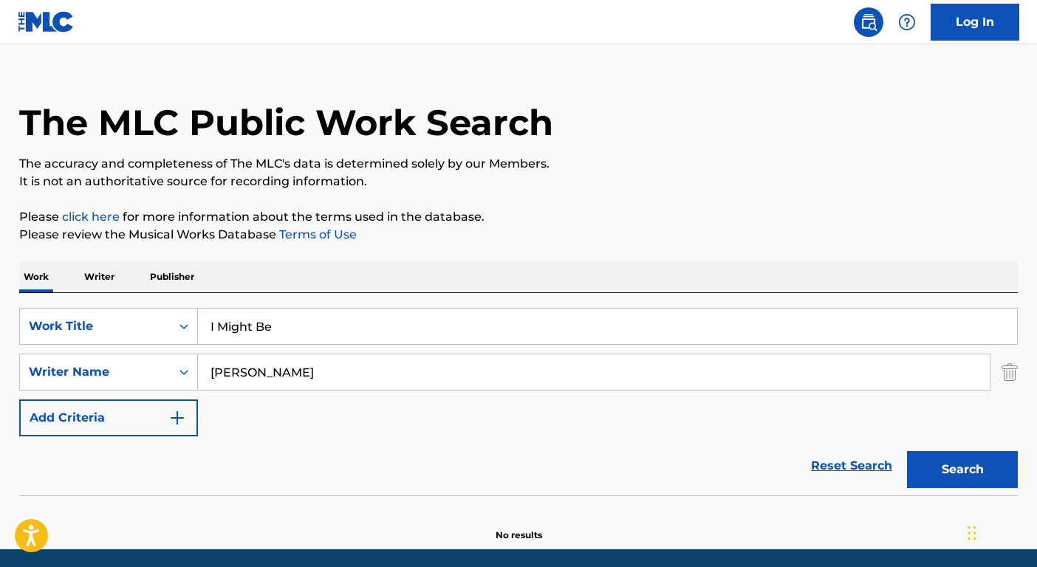
type input "[PERSON_NAME]"
click at [907, 451] on button "Search" at bounding box center [962, 469] width 111 height 37
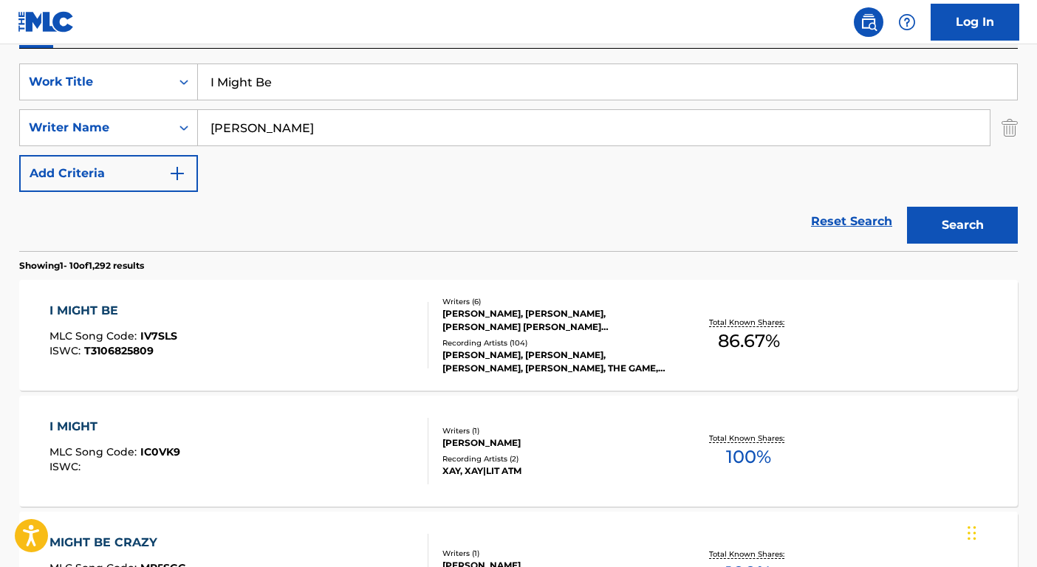
scroll to position [268, 0]
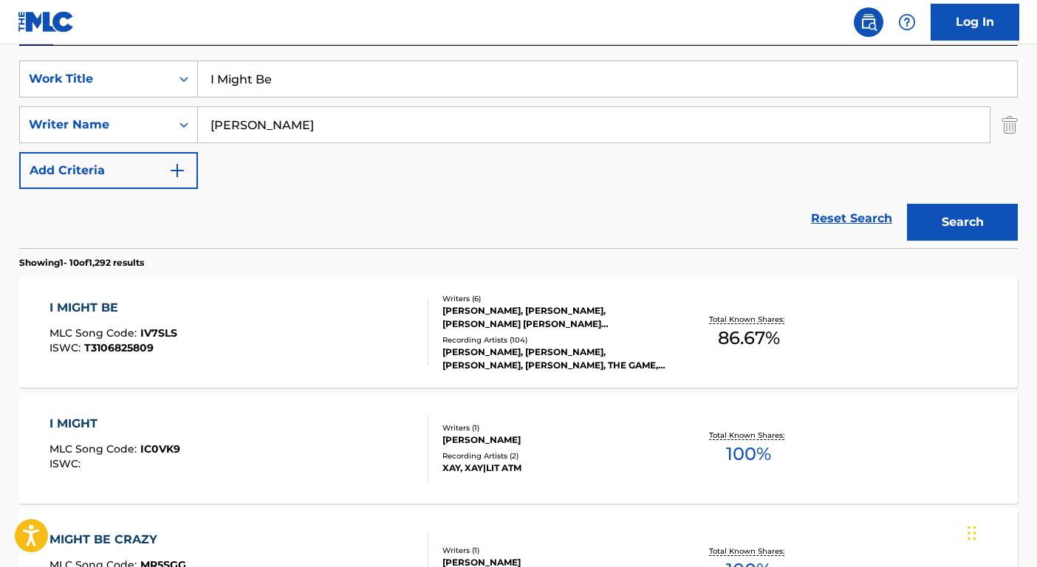
click at [600, 330] on div "[PERSON_NAME], [PERSON_NAME], [PERSON_NAME] [PERSON_NAME] [PERSON_NAME] [PERSON…" at bounding box center [554, 317] width 223 height 27
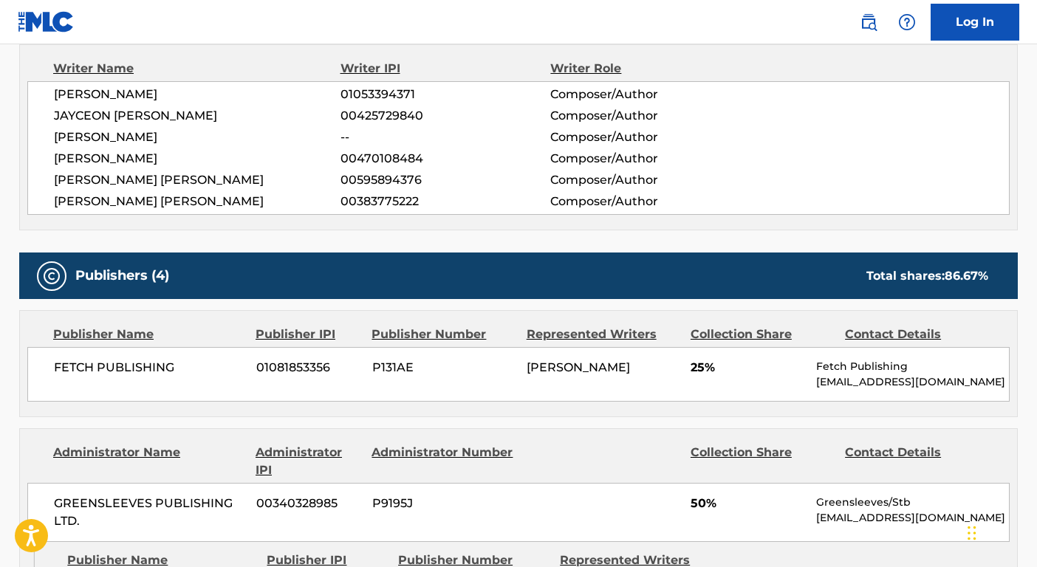
scroll to position [174, 0]
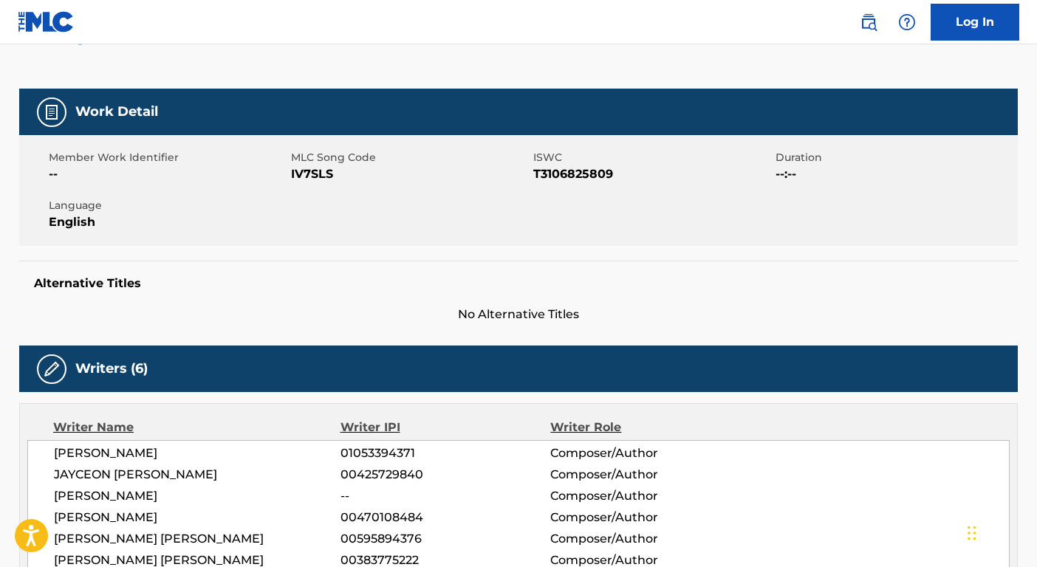
scroll to position [268, 0]
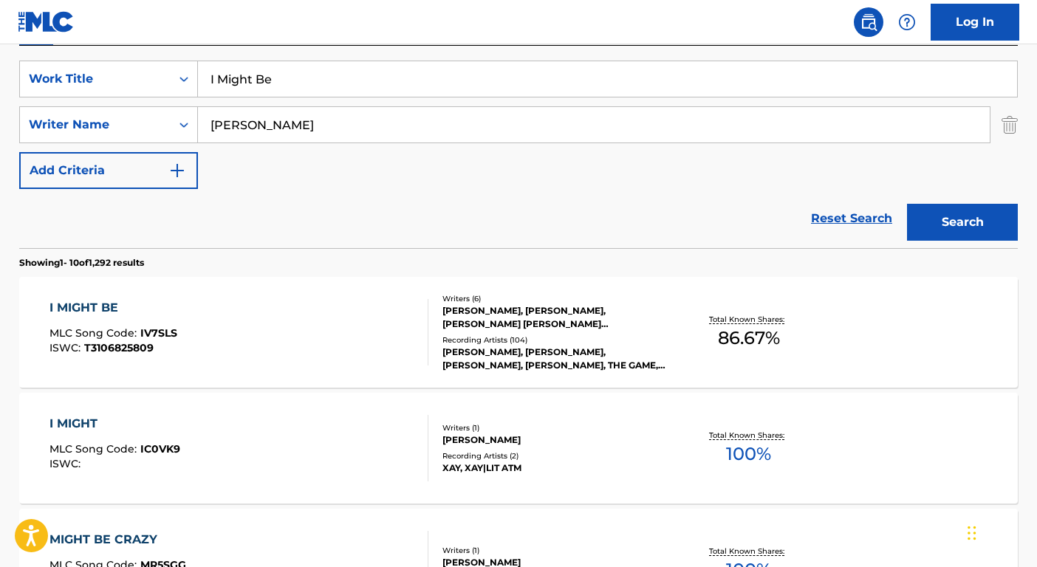
click at [269, 84] on input "I Might Be" at bounding box center [607, 78] width 819 height 35
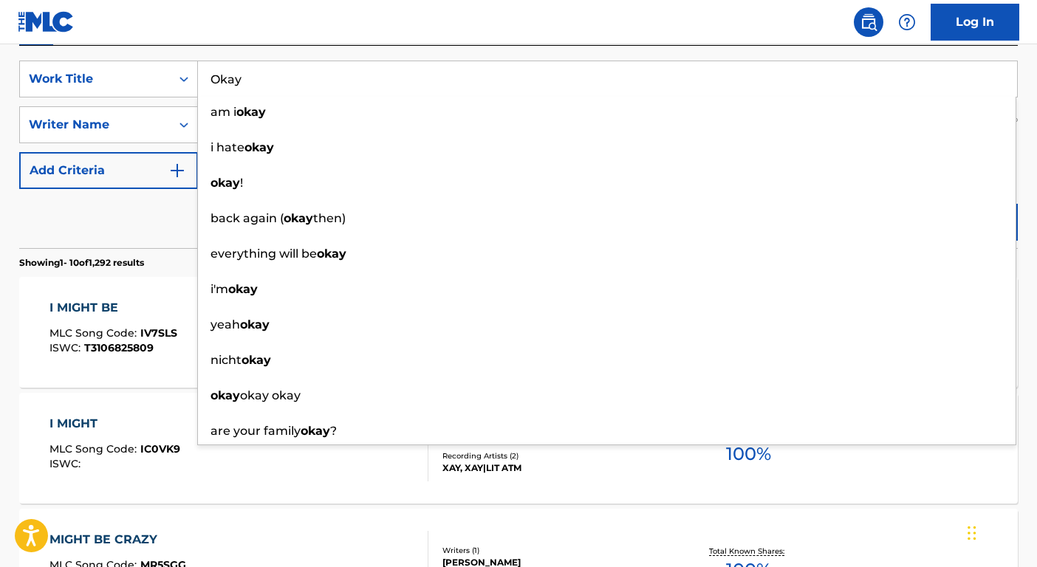
type input "Okay"
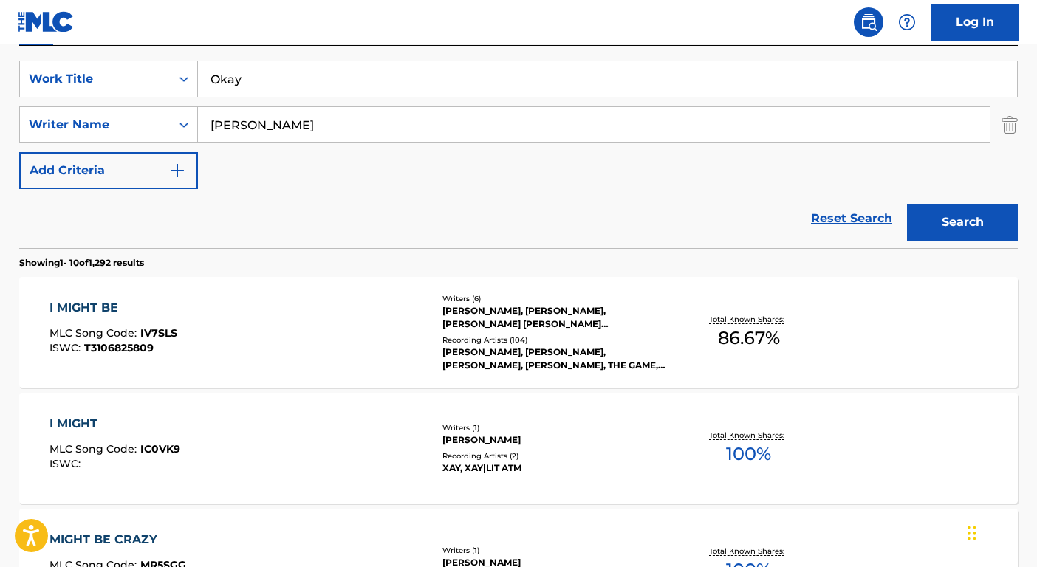
click at [123, 230] on div "Reset Search Search" at bounding box center [518, 218] width 999 height 59
click at [239, 123] on input "[PERSON_NAME]" at bounding box center [594, 124] width 792 height 35
type input "[PERSON_NAME]"
click at [907, 204] on button "Search" at bounding box center [962, 222] width 111 height 37
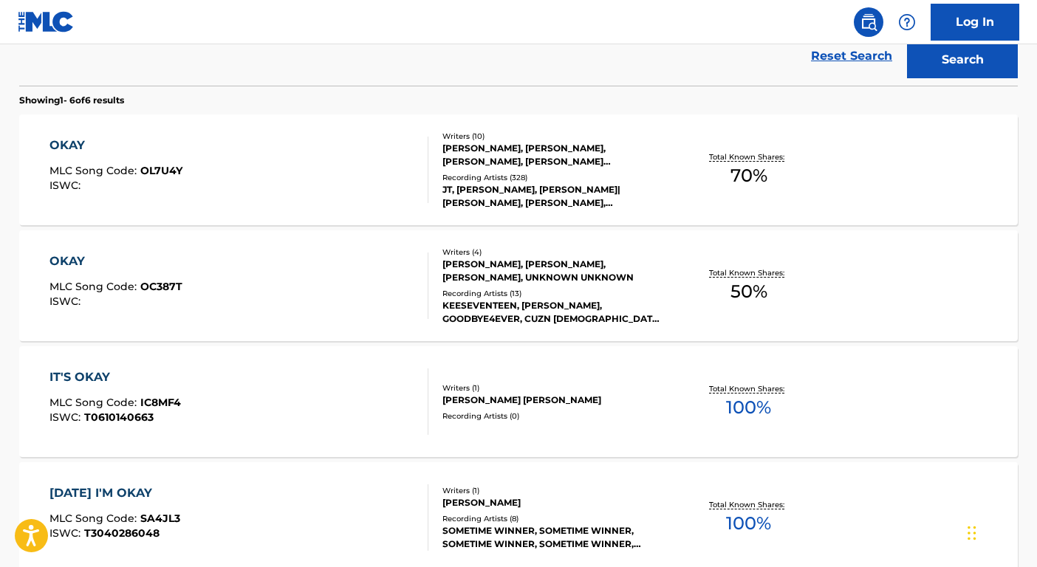
scroll to position [479, 0]
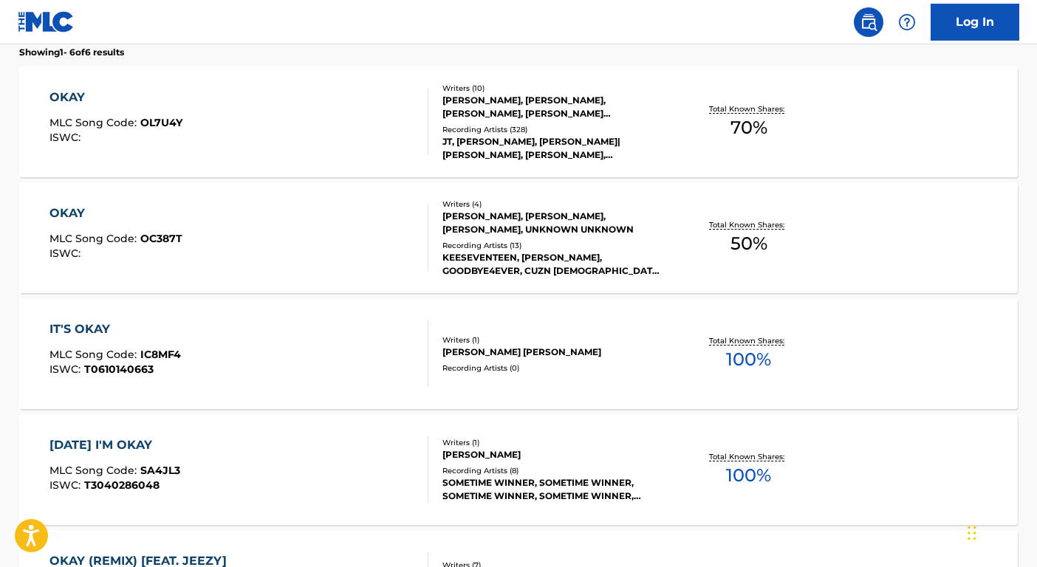
click at [558, 141] on div "JT, [PERSON_NAME], [PERSON_NAME]|[PERSON_NAME], [PERSON_NAME], [PERSON_NAME]" at bounding box center [554, 148] width 223 height 27
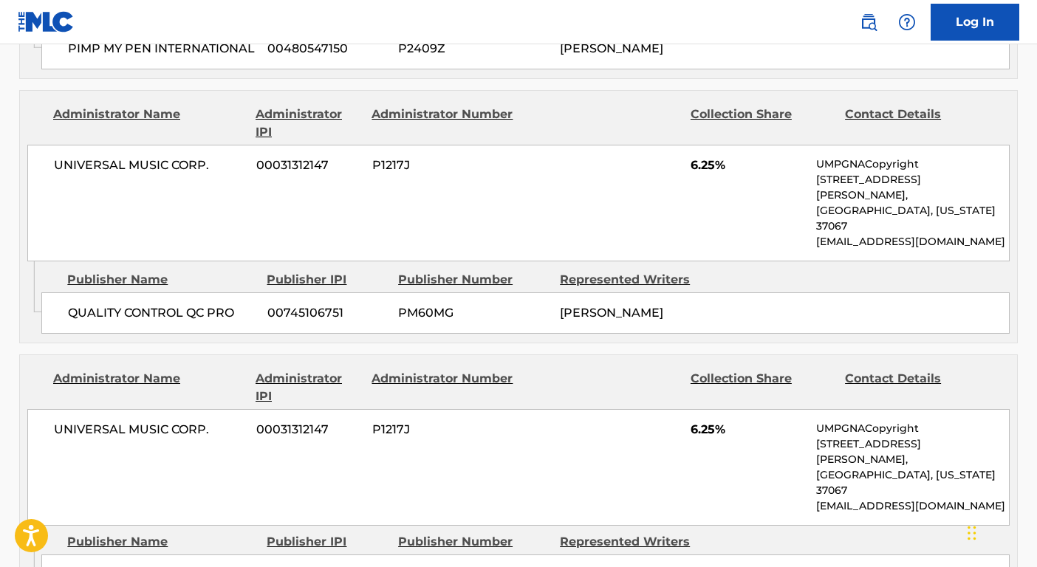
scroll to position [2206, 0]
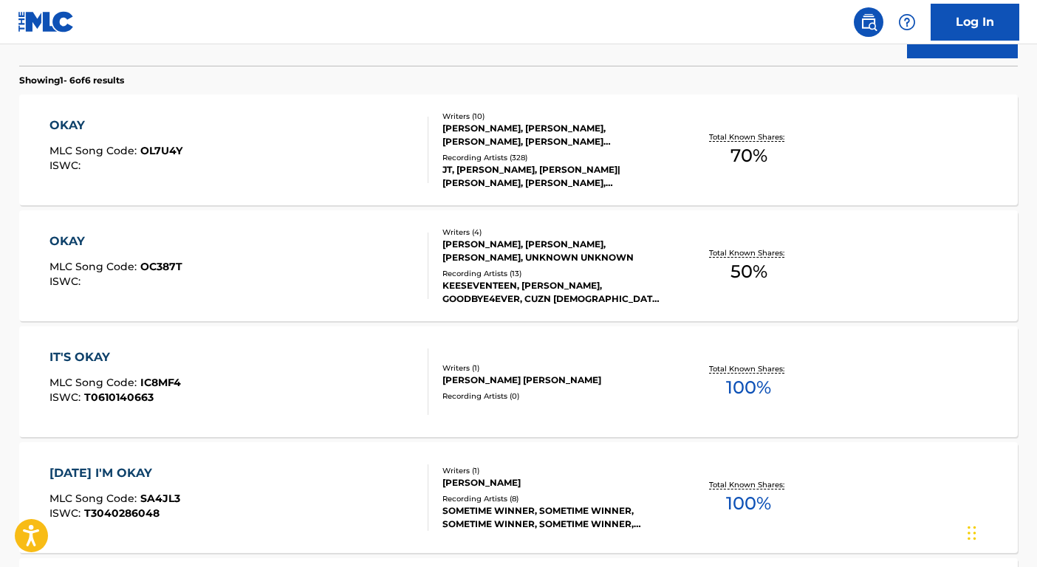
scroll to position [449, 0]
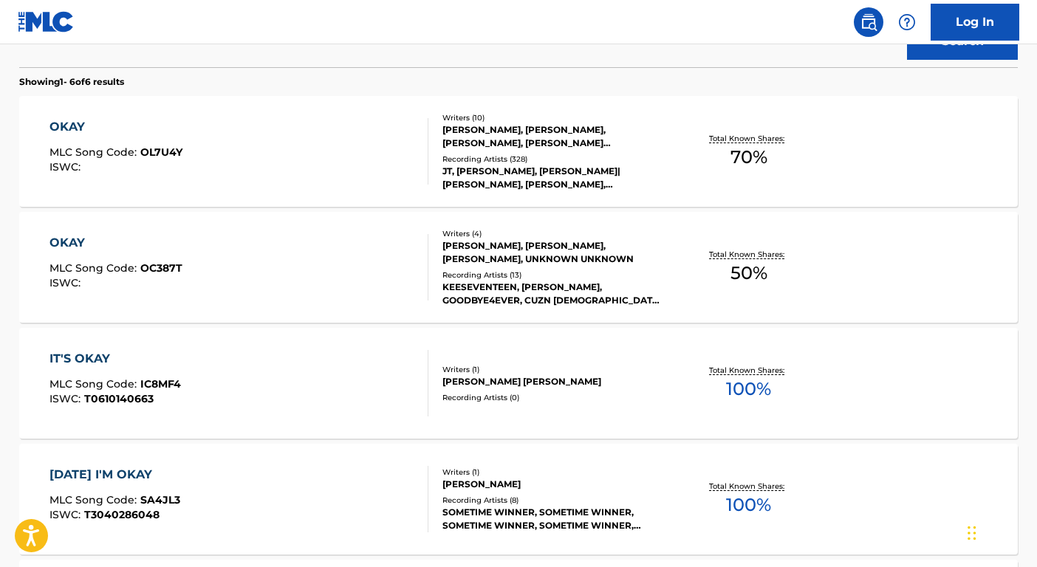
click at [584, 290] on div "KEESEVENTEEN, [PERSON_NAME], GOODBYE4EVER, CUZN [DEMOGRAPHIC_DATA], KEESEVENTEEN" at bounding box center [554, 294] width 223 height 27
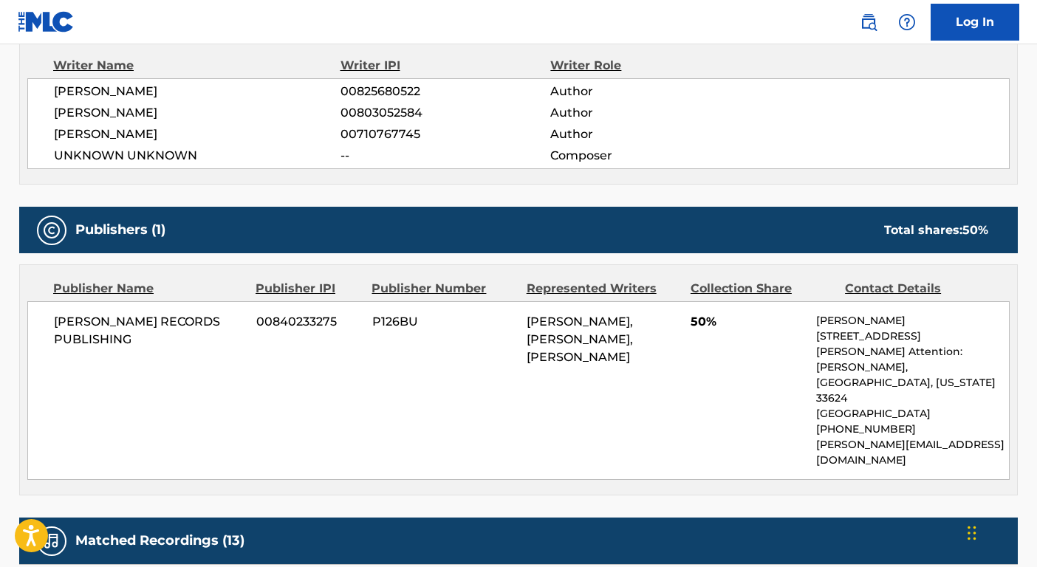
scroll to position [717, 0]
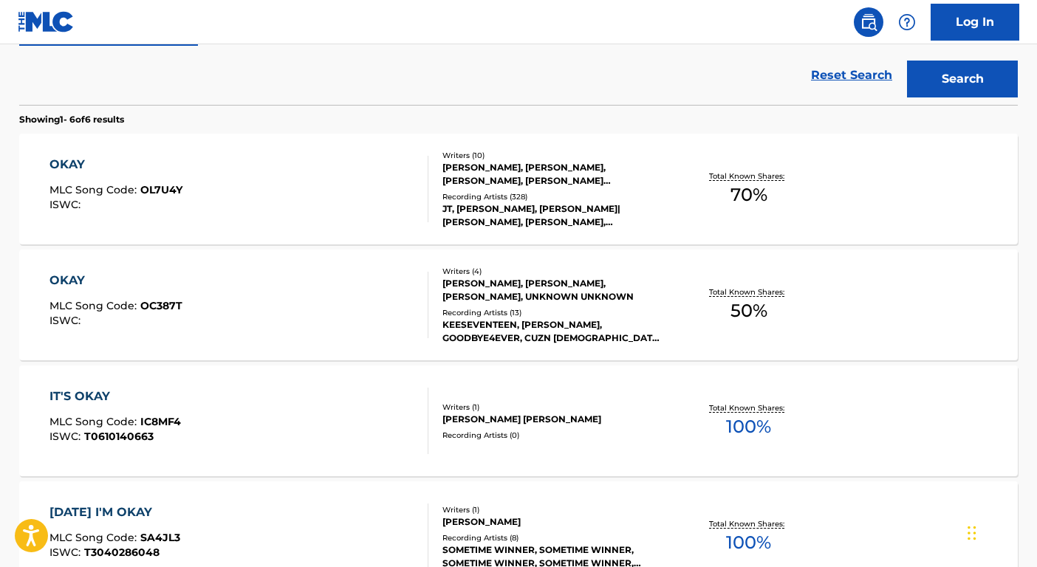
scroll to position [403, 0]
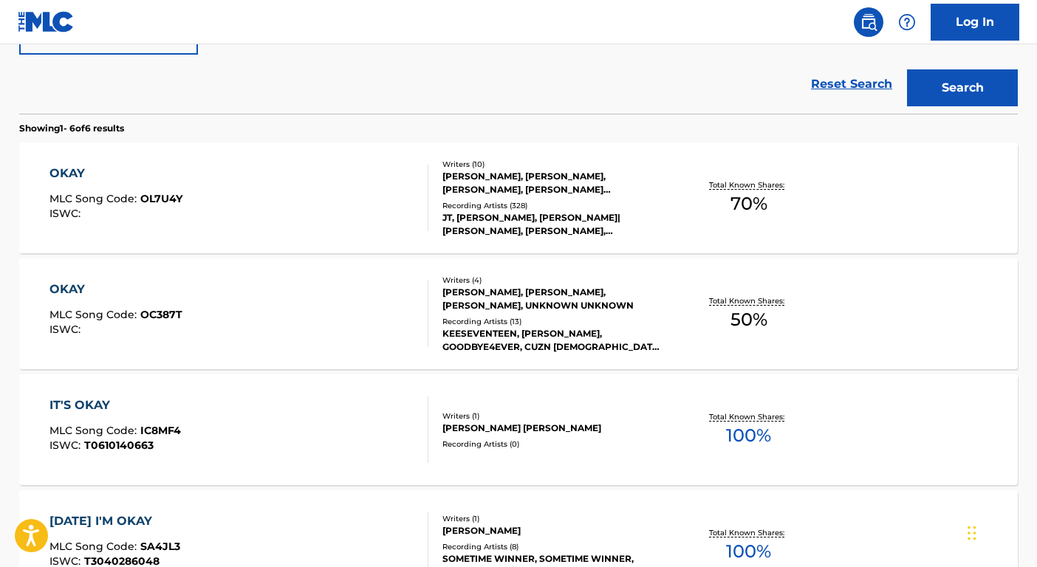
click at [574, 232] on div "OKAY MLC Song Code : OL7U4Y ISWC : Writers ( 10 ) [PERSON_NAME], [PERSON_NAME],…" at bounding box center [518, 198] width 999 height 111
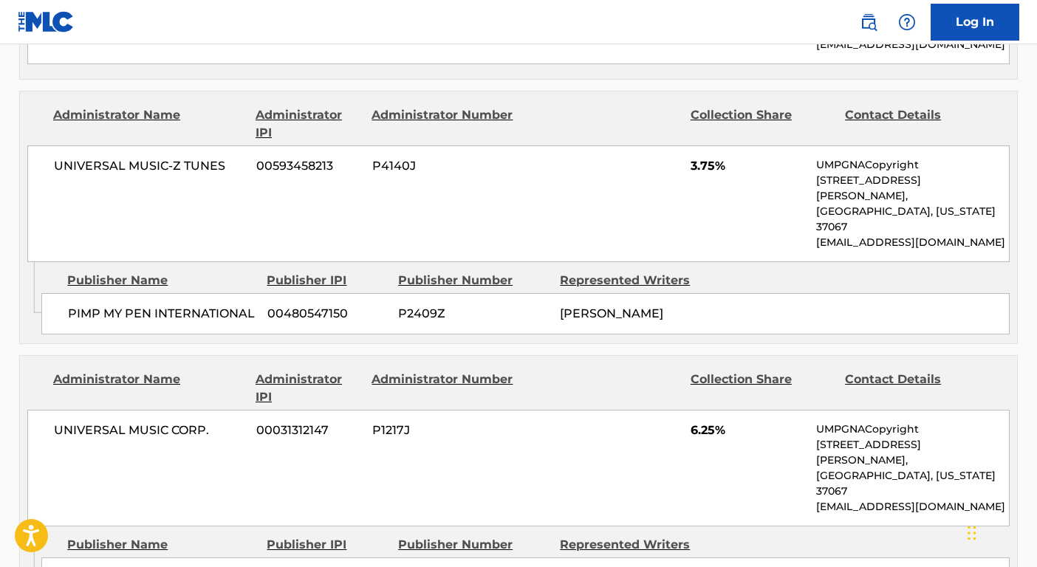
scroll to position [1880, 0]
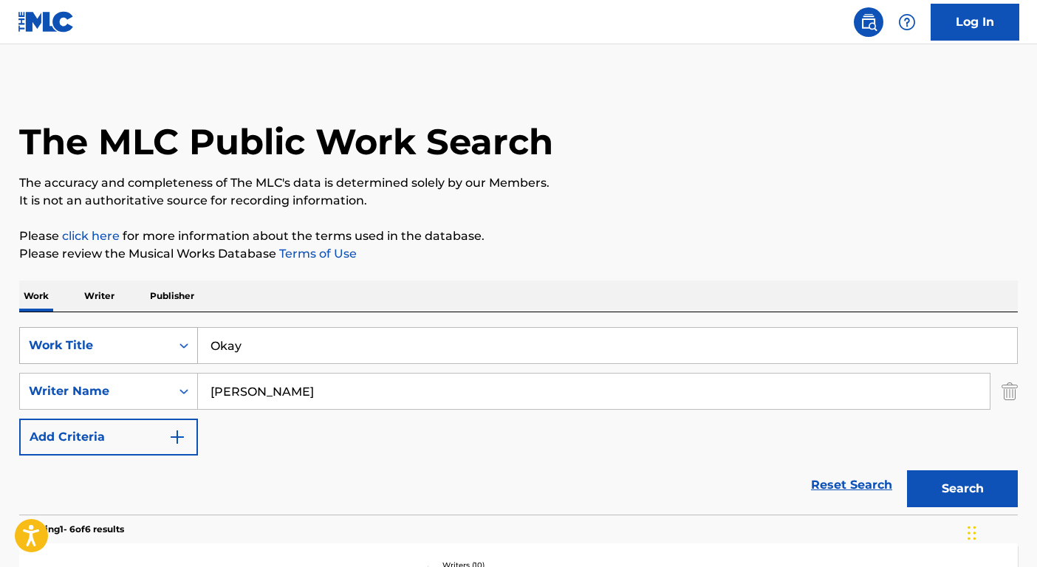
click at [131, 330] on div "Work Title" at bounding box center [108, 345] width 179 height 37
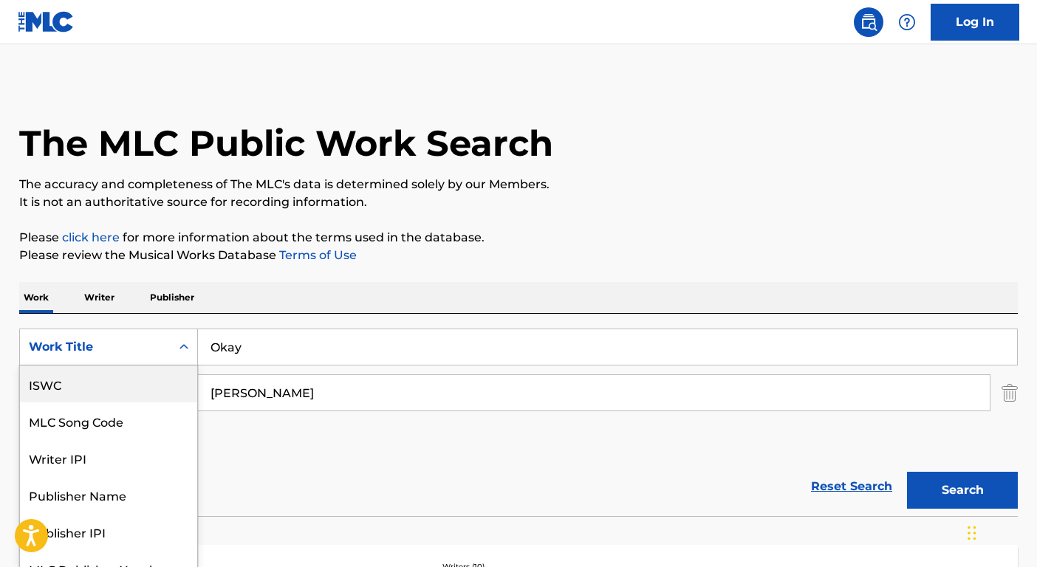
click at [87, 394] on div "ISWC" at bounding box center [108, 384] width 177 height 37
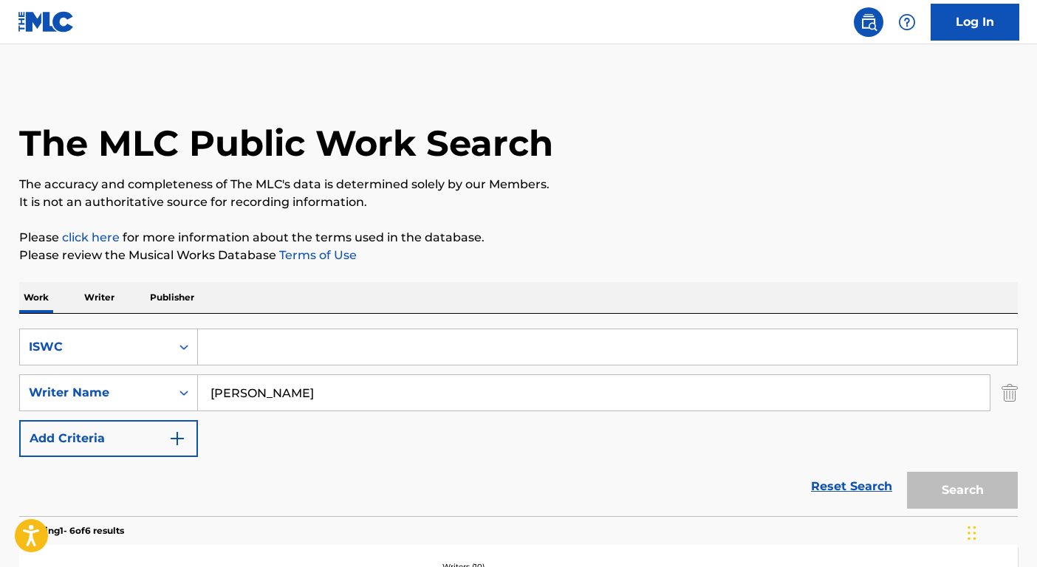
click at [210, 348] on input "Search Form" at bounding box center [607, 347] width 819 height 35
paste input "T0708956642"
type input "T0708956642"
click at [263, 388] on input "[PERSON_NAME]" at bounding box center [594, 392] width 792 height 35
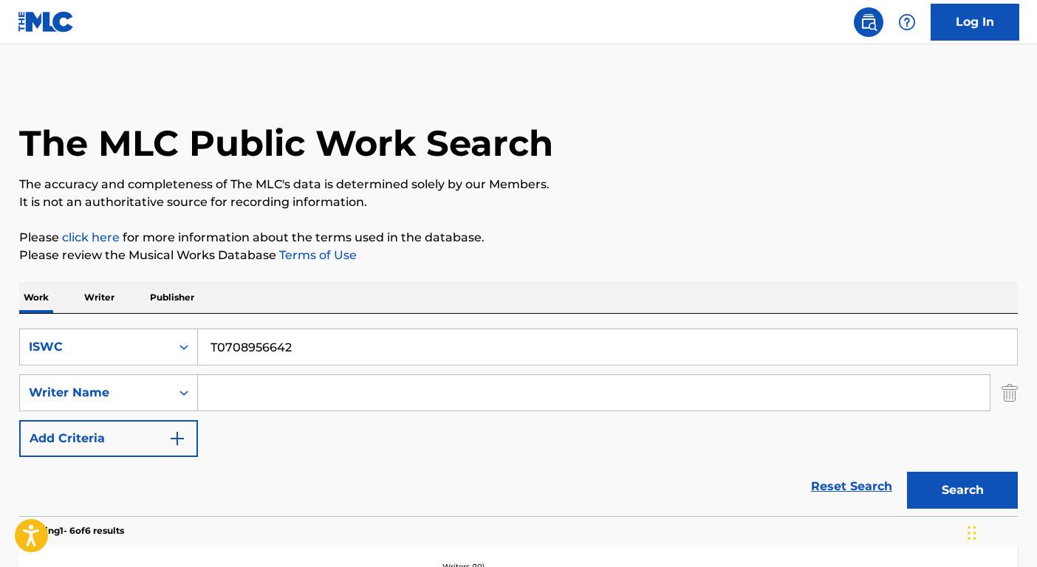
click at [907, 472] on button "Search" at bounding box center [962, 490] width 111 height 37
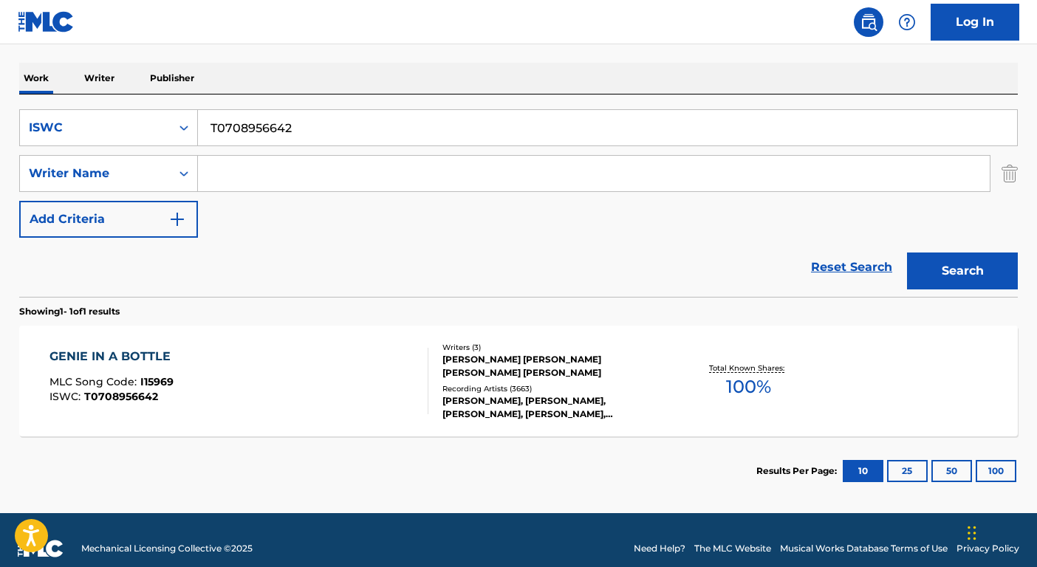
scroll to position [236, 0]
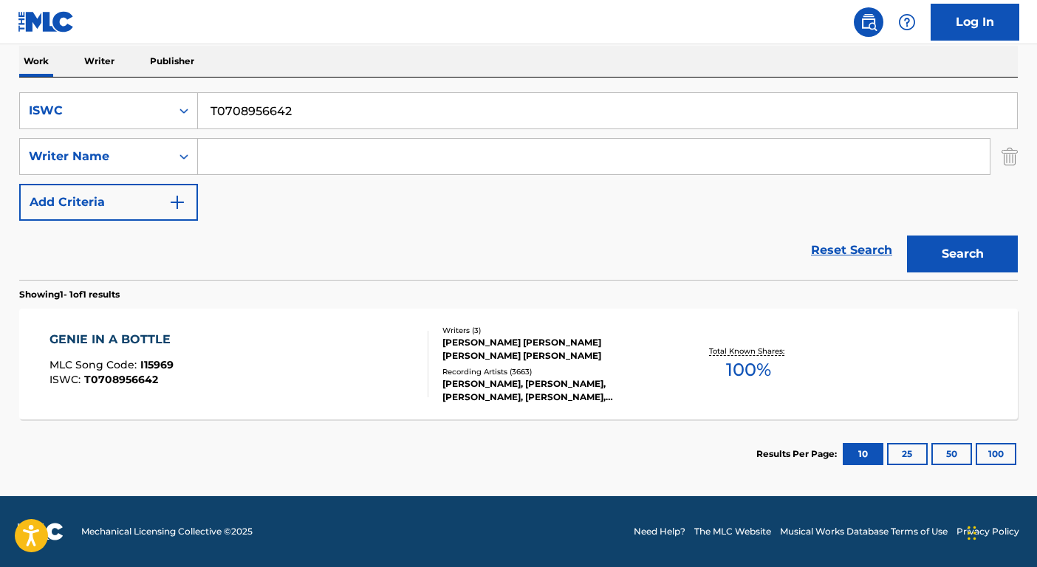
click at [565, 396] on div "[PERSON_NAME], [PERSON_NAME], [PERSON_NAME], [PERSON_NAME], [PERSON_NAME]" at bounding box center [554, 391] width 223 height 27
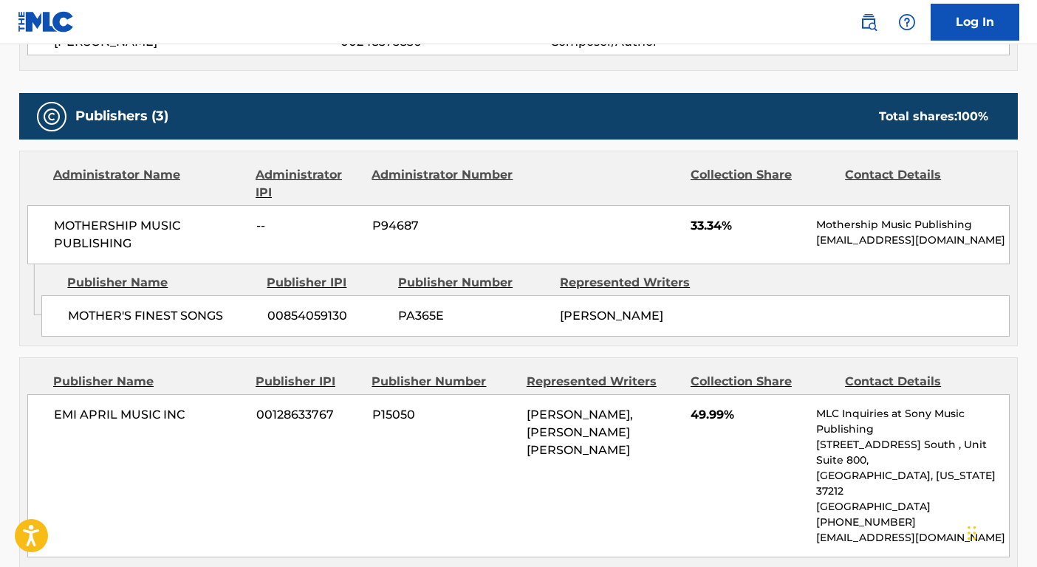
scroll to position [771, 0]
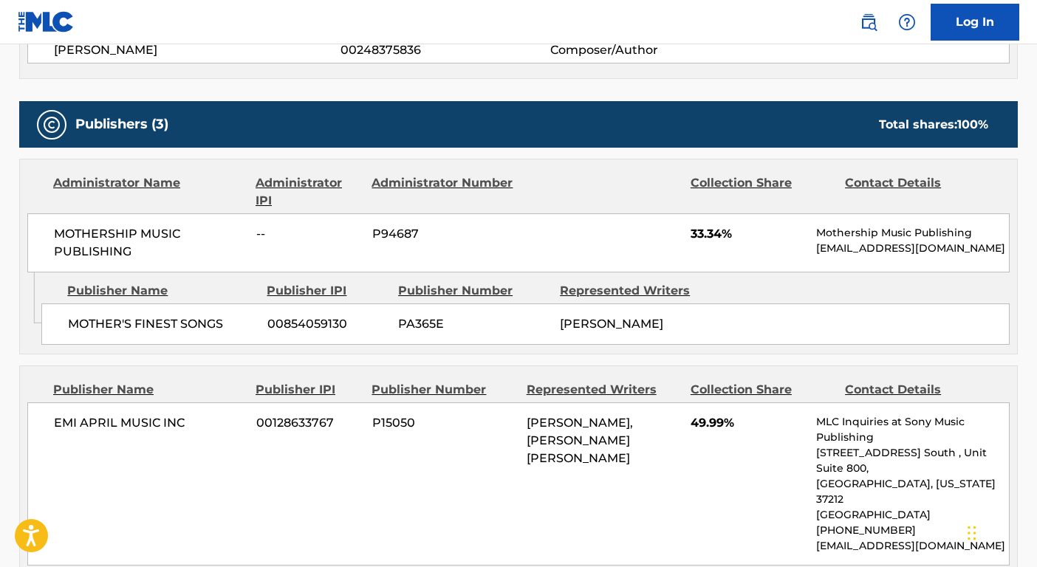
scroll to position [236, 0]
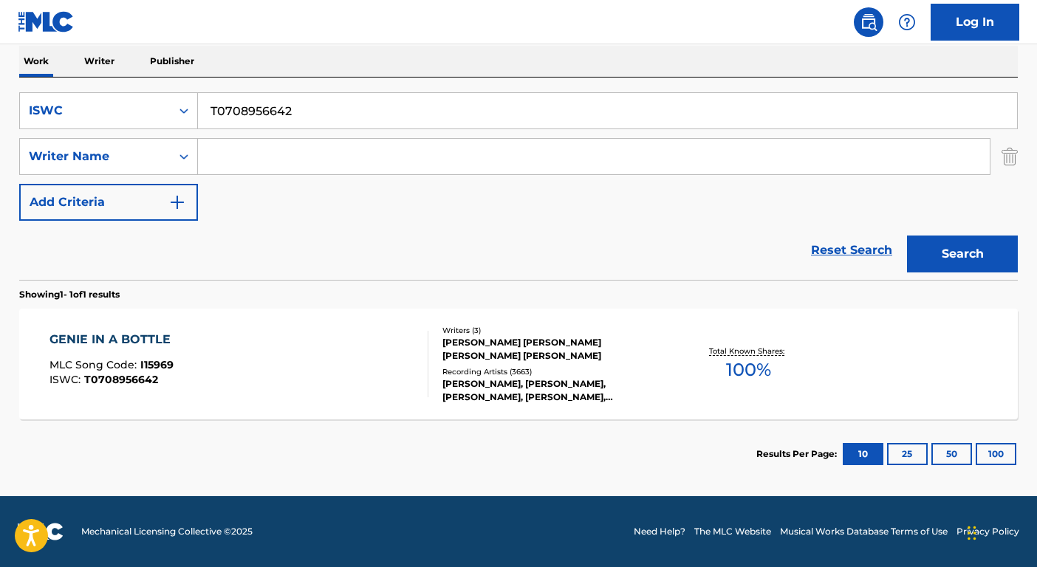
click at [263, 109] on input "T0708956642" at bounding box center [607, 110] width 819 height 35
paste input "3117209748"
click at [981, 253] on button "Search" at bounding box center [962, 254] width 111 height 37
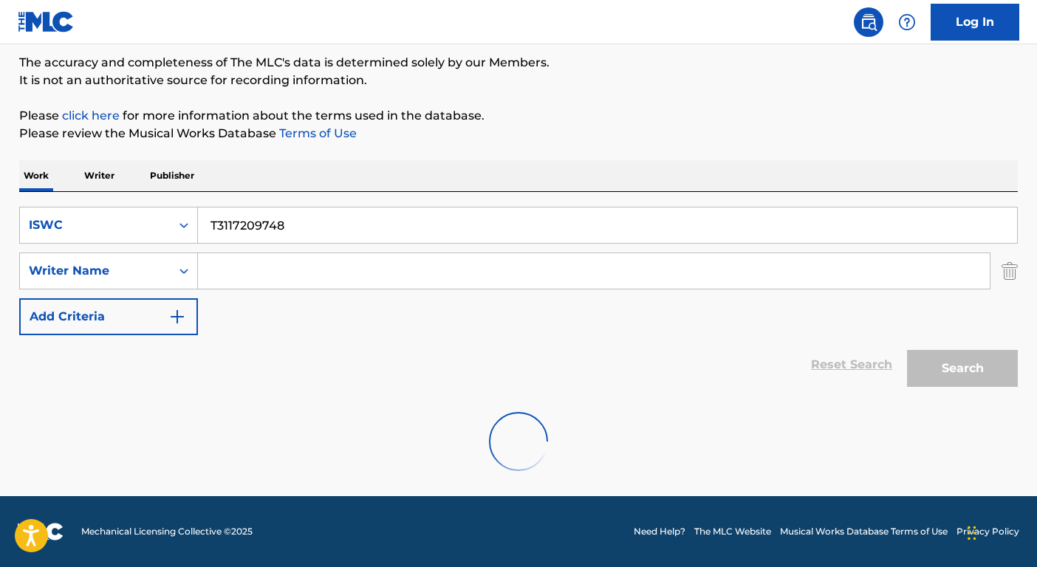
scroll to position [74, 0]
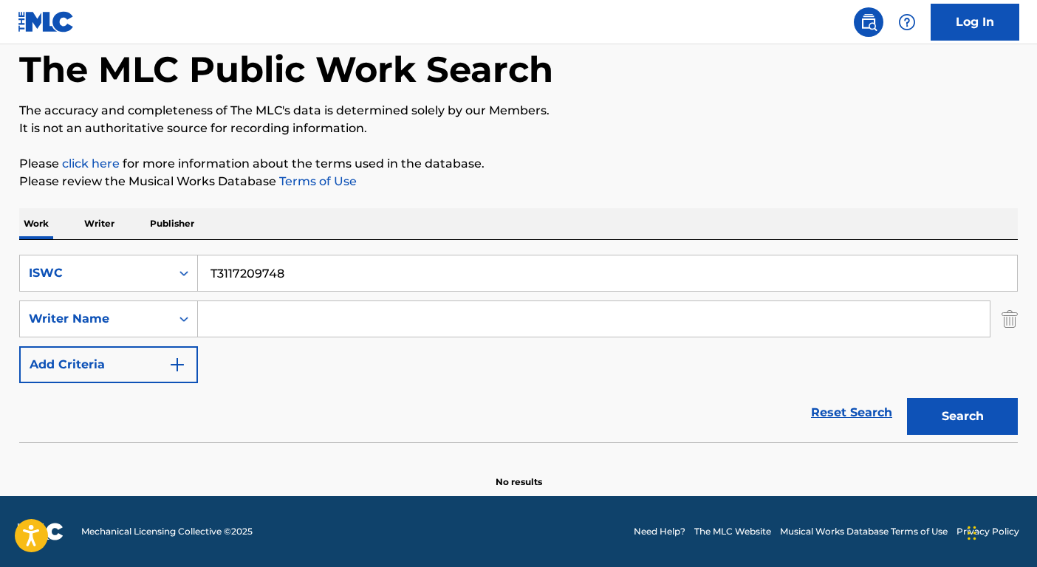
click at [835, 279] on input "T3117209748" at bounding box center [607, 273] width 819 height 35
paste input "03802304"
type input "T3103802304"
click at [970, 426] on button "Search" at bounding box center [962, 416] width 111 height 37
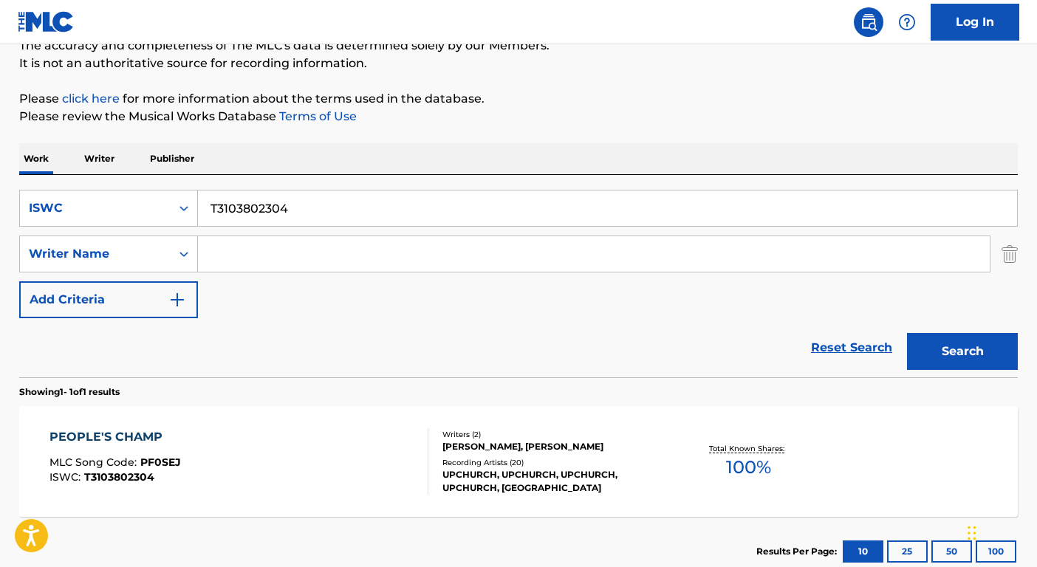
scroll to position [236, 0]
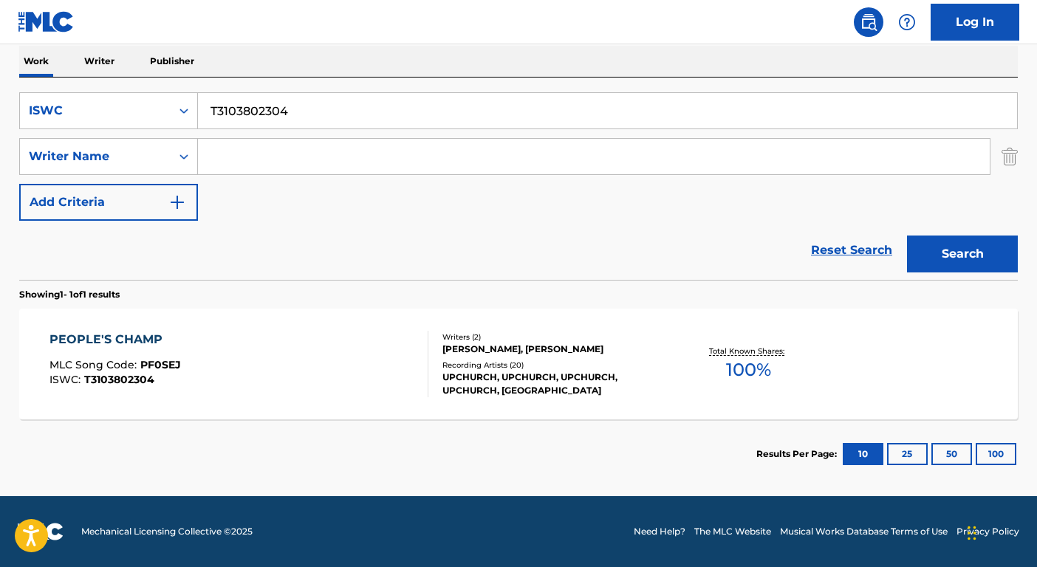
click at [588, 381] on div "UPCHURCH, UPCHURCH, UPCHURCH, UPCHURCH, [GEOGRAPHIC_DATA]" at bounding box center [554, 384] width 223 height 27
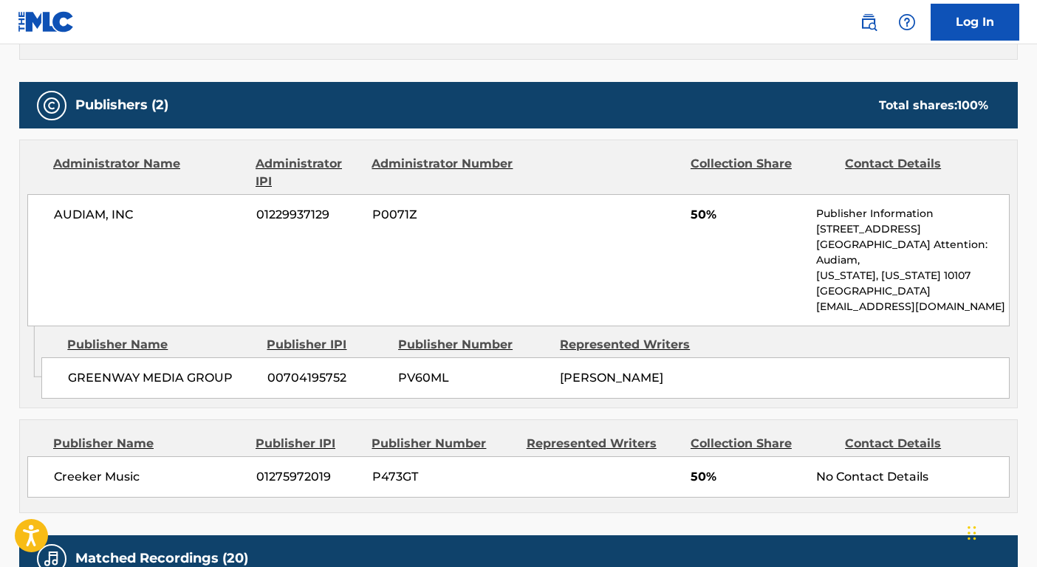
scroll to position [630, 0]
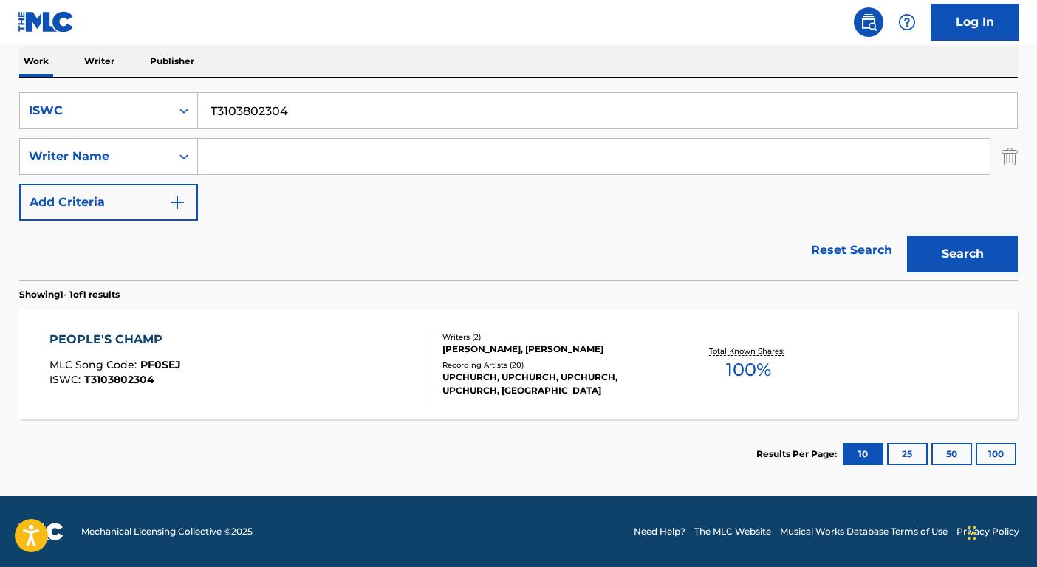
scroll to position [236, 0]
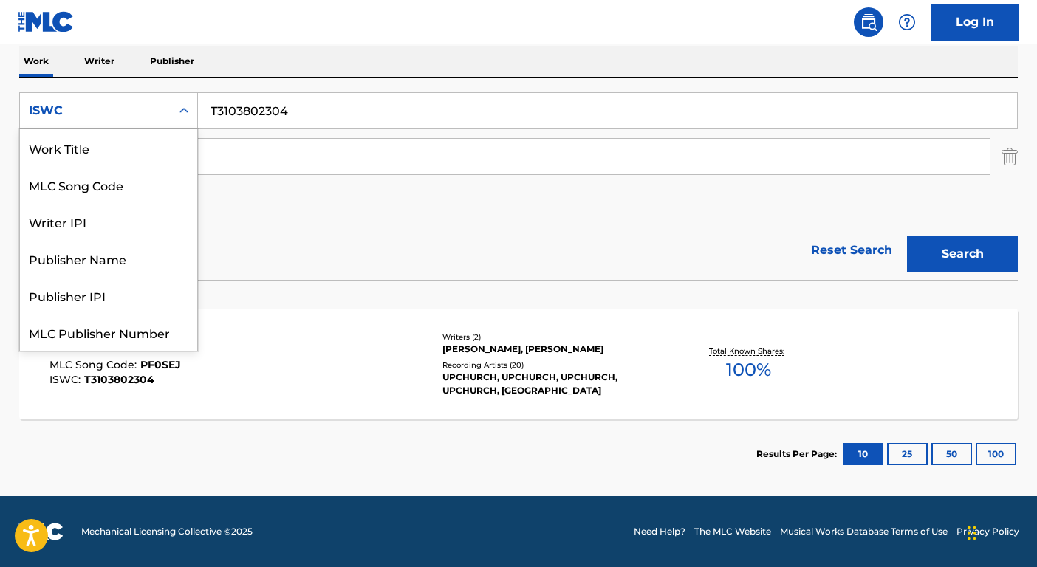
click at [95, 102] on div "ISWC" at bounding box center [95, 111] width 133 height 18
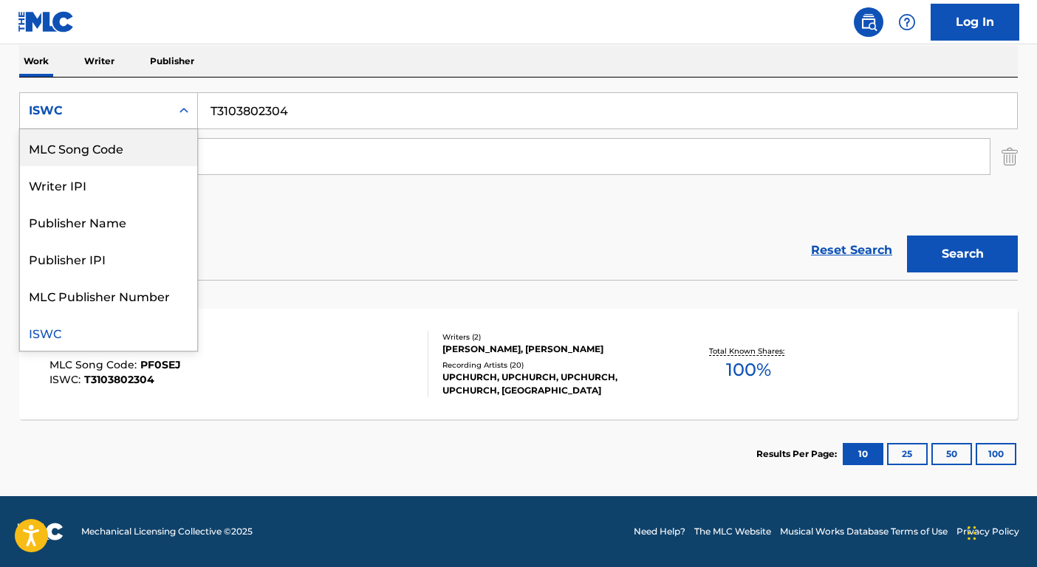
scroll to position [0, 0]
click at [89, 144] on div "Work Title" at bounding box center [108, 147] width 177 height 37
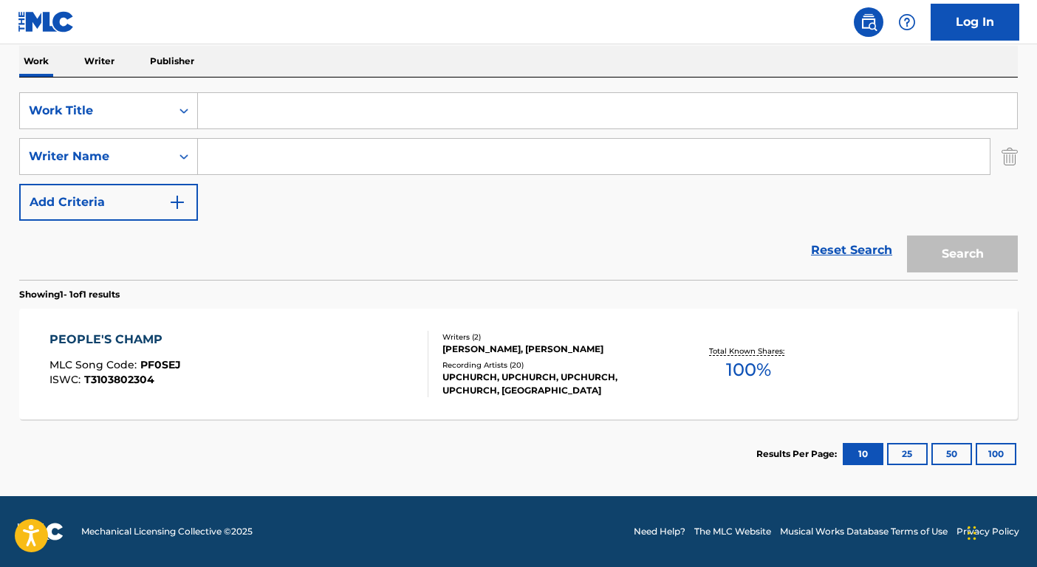
click at [273, 115] on input "Search Form" at bounding box center [607, 110] width 819 height 35
paste input "CHA CHA SLIDE"
type input "CHA CHA SLIDE"
click at [225, 163] on input "Search Form" at bounding box center [594, 156] width 792 height 35
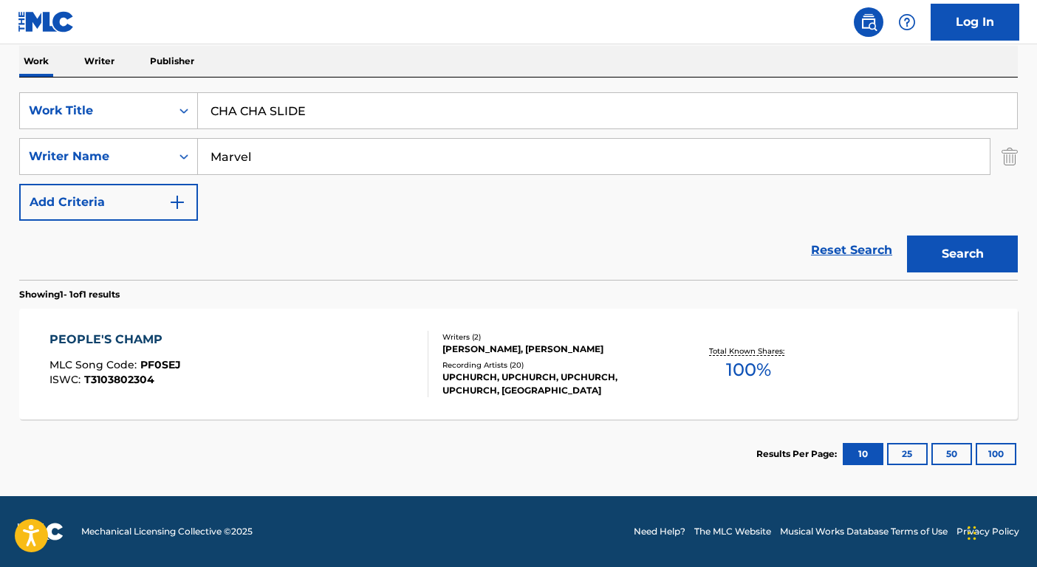
type input "Marvel"
click at [907, 236] on button "Search" at bounding box center [962, 254] width 111 height 37
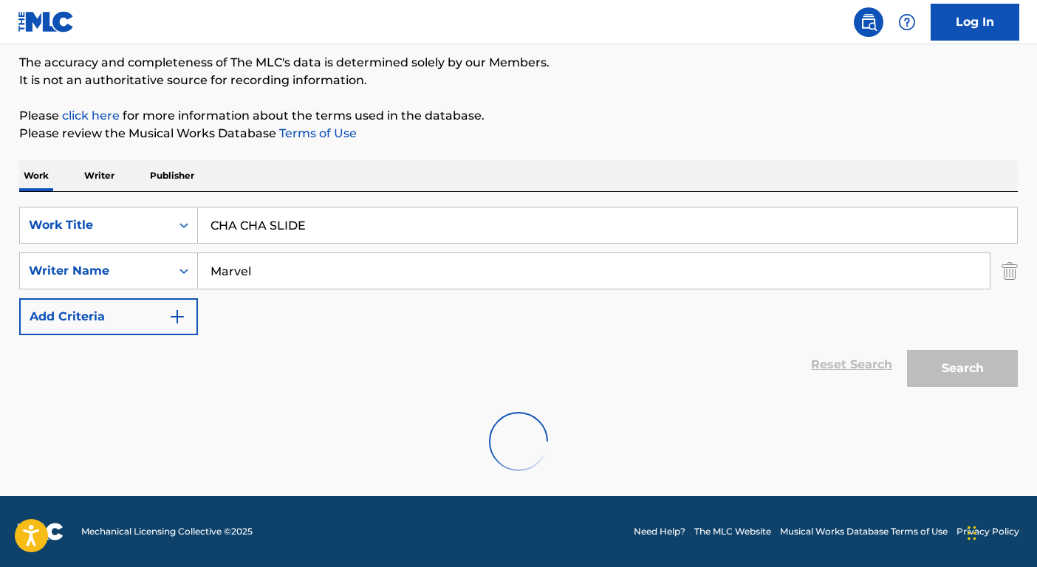
scroll to position [236, 0]
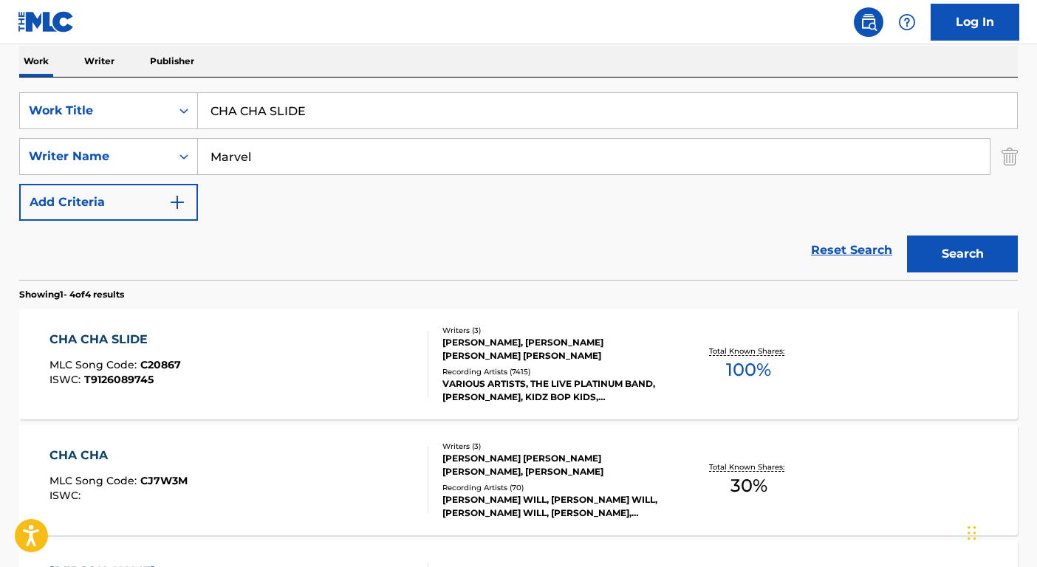
click at [654, 384] on div "VARIOUS ARTISTS, THE LIVE PLATINUM BAND, [PERSON_NAME], KIDZ BOP KIDS, [PERSON_…" at bounding box center [554, 391] width 223 height 27
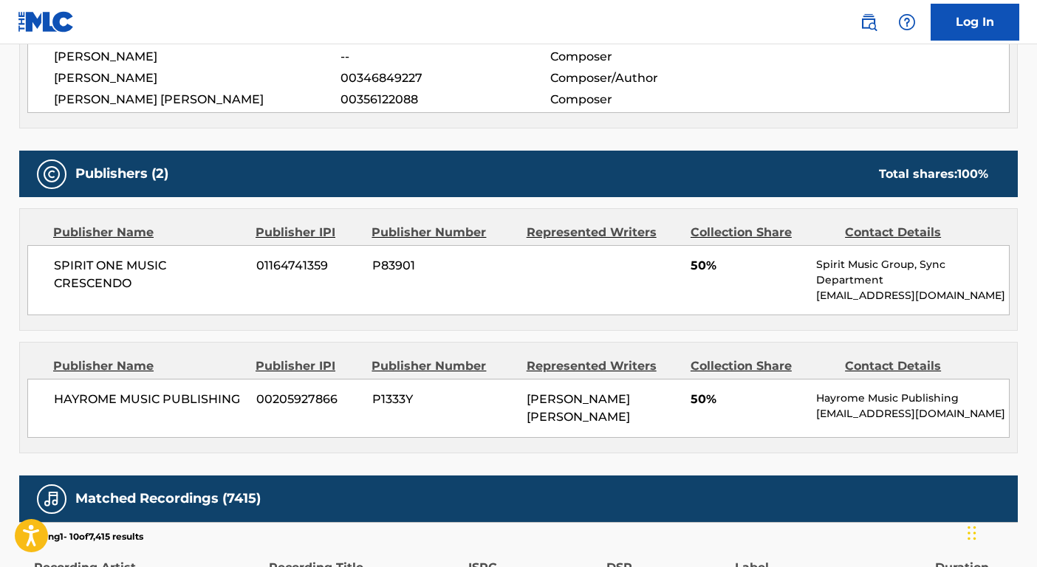
scroll to position [672, 0]
